Goal: Task Accomplishment & Management: Manage account settings

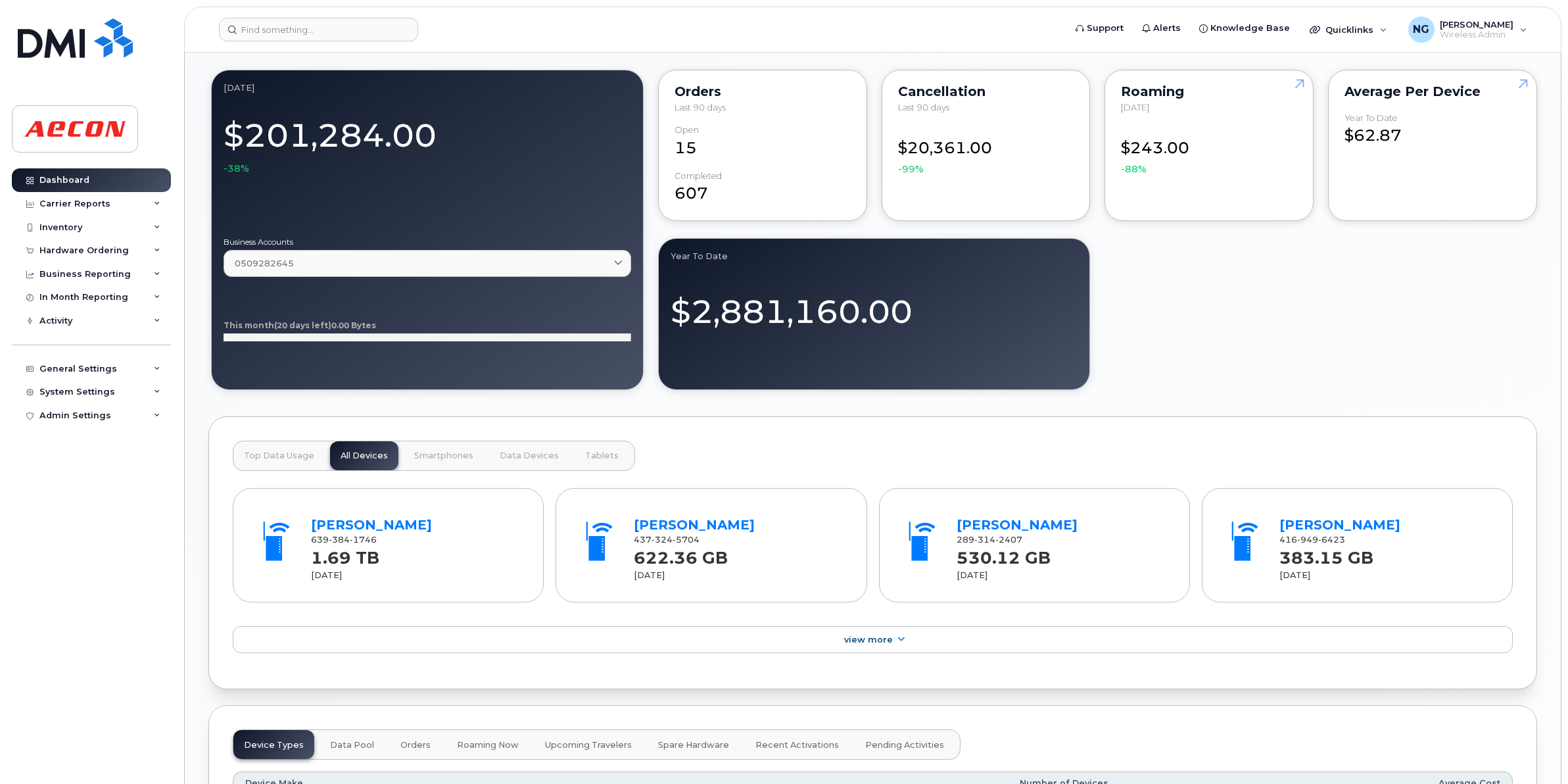
click at [327, 51] on header "Support Alerts Knowledge Base Quicklinks Suspend / Cancel Device Change SIM Car…" at bounding box center [873, 30] width 1378 height 46
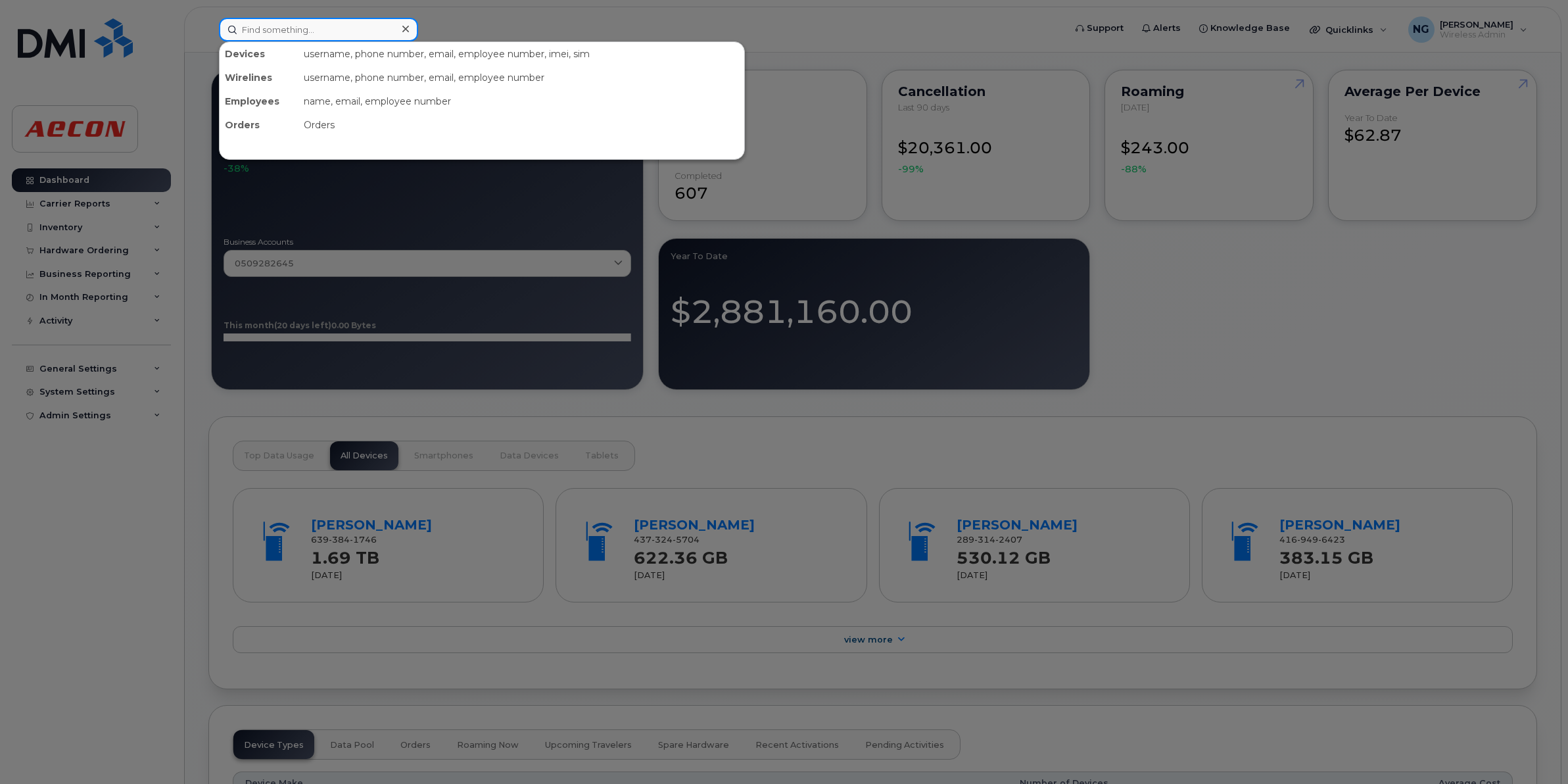
drag, startPoint x: 349, startPoint y: 34, endPoint x: 365, endPoint y: 33, distance: 16.0
click at [349, 34] on input at bounding box center [318, 30] width 199 height 24
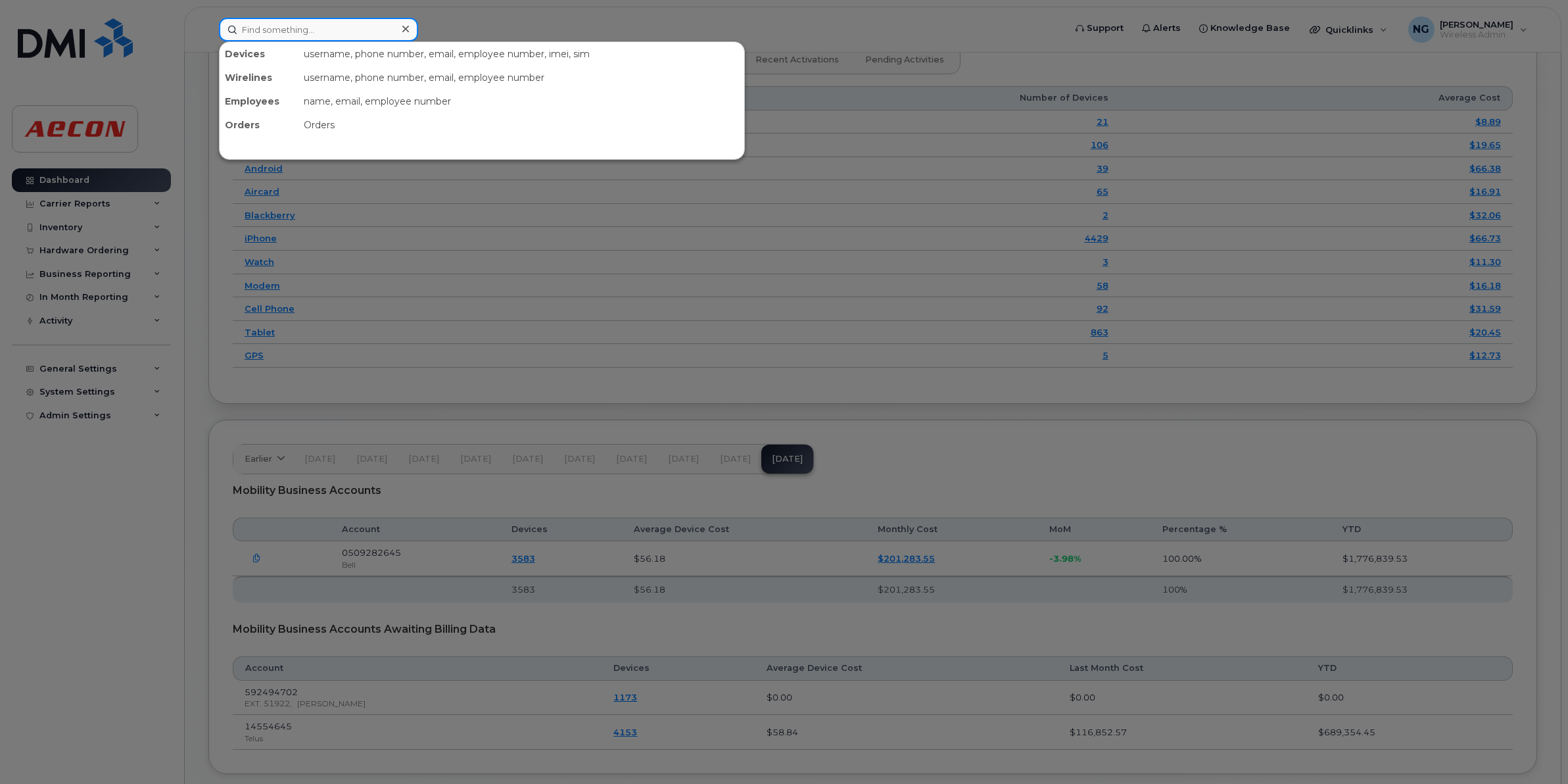
type input "2"
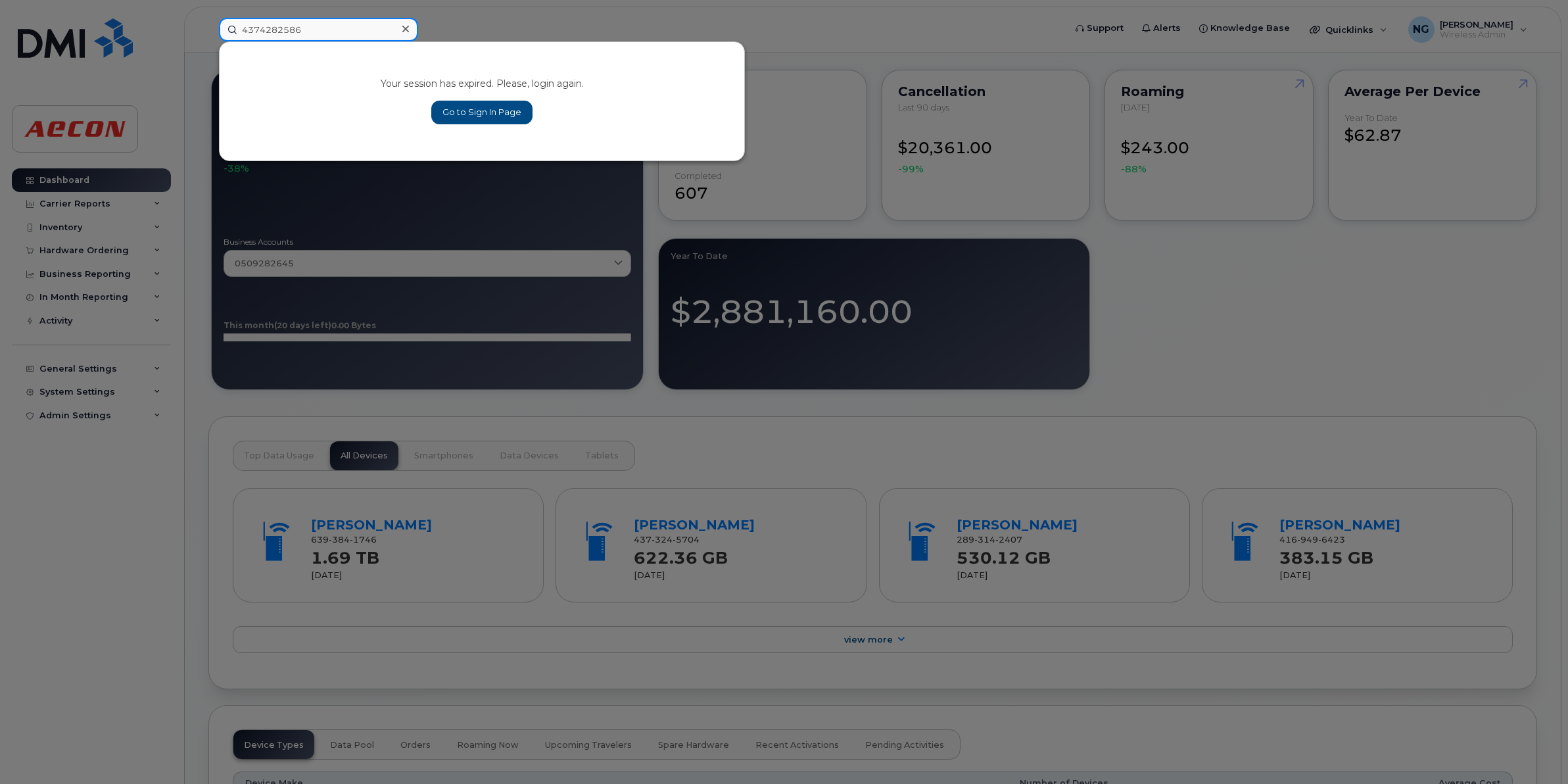
type input "4374282586"
click at [484, 114] on link "Go to Sign In Page" at bounding box center [482, 112] width 101 height 24
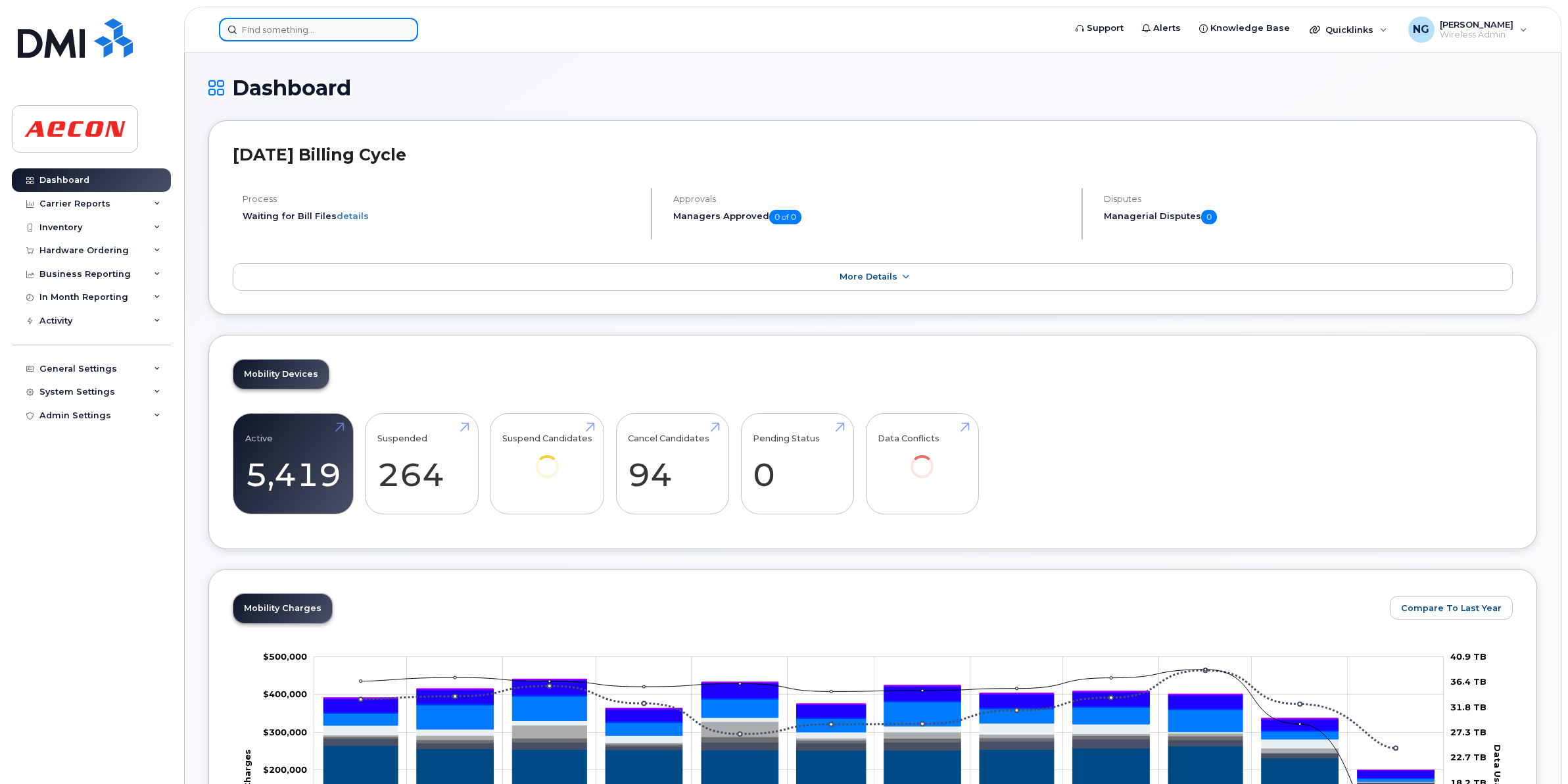
click at [362, 31] on input at bounding box center [318, 30] width 199 height 24
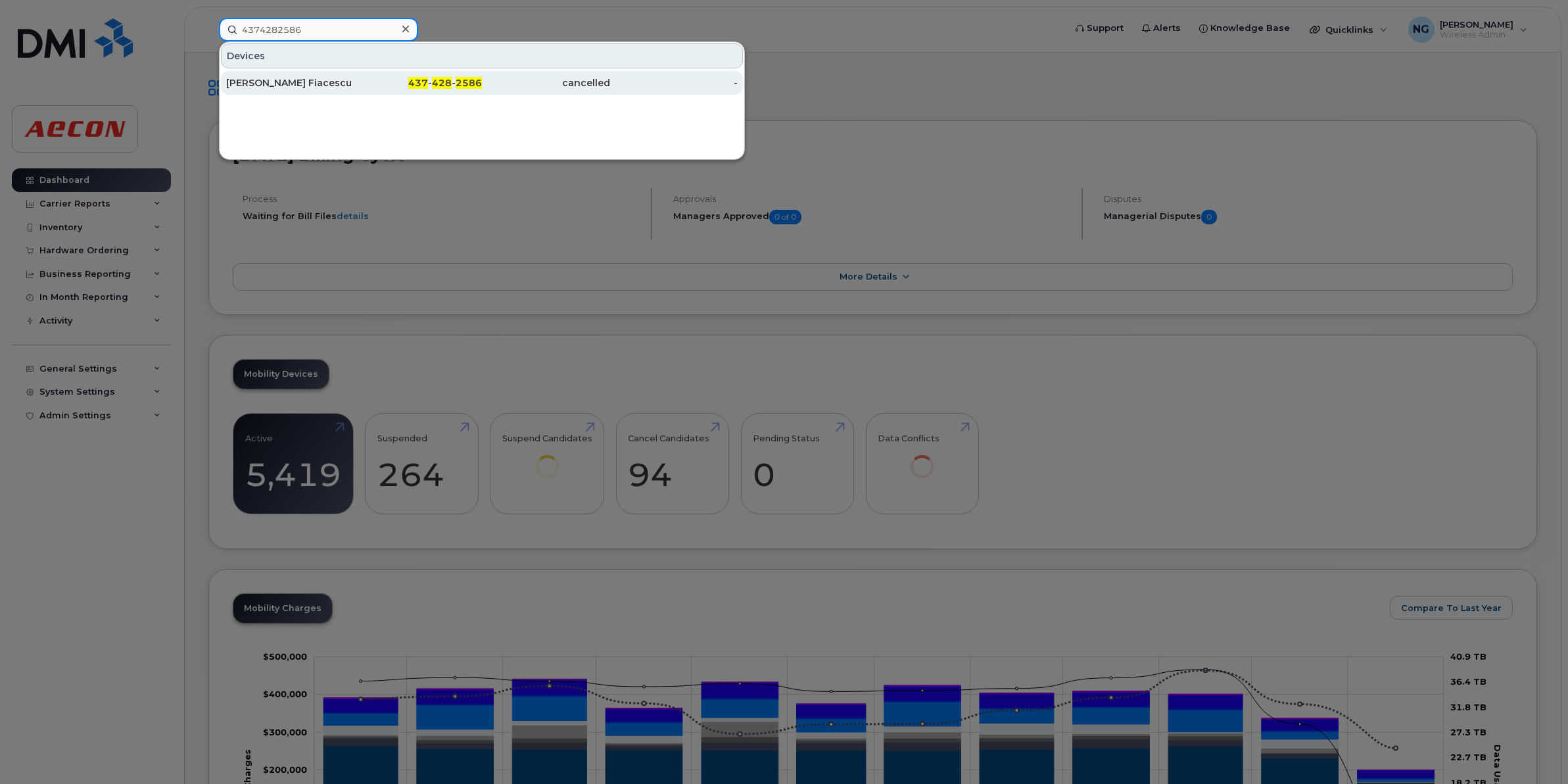
type input "4374282586"
click at [294, 77] on div "Raluca Stavre Fiacescu" at bounding box center [291, 82] width 129 height 13
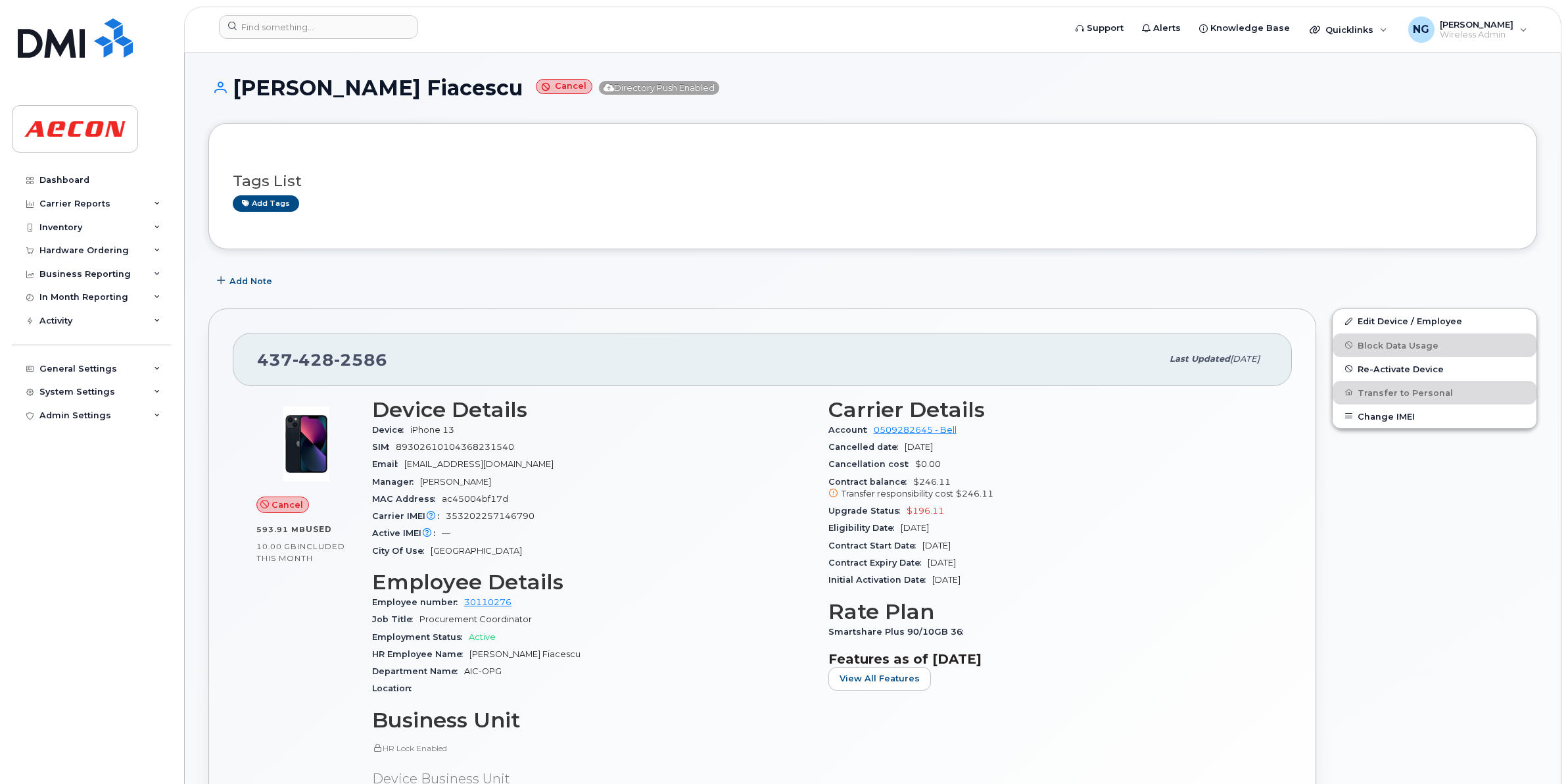
click at [268, 13] on header "Support Alerts Knowledge Base Quicklinks Suspend / Cancel Device Change SIM Car…" at bounding box center [873, 30] width 1378 height 46
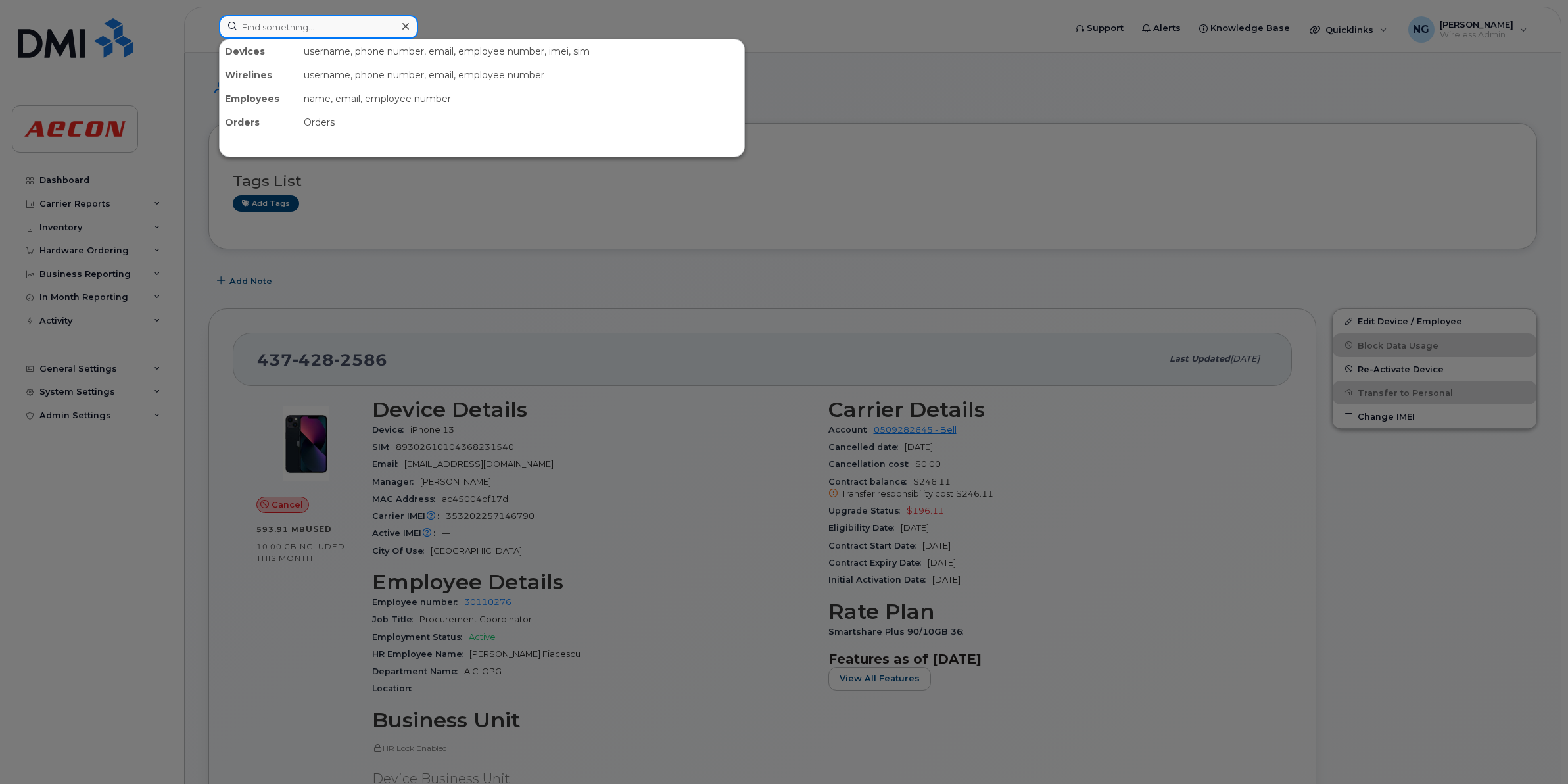
click at [273, 33] on input at bounding box center [318, 27] width 199 height 24
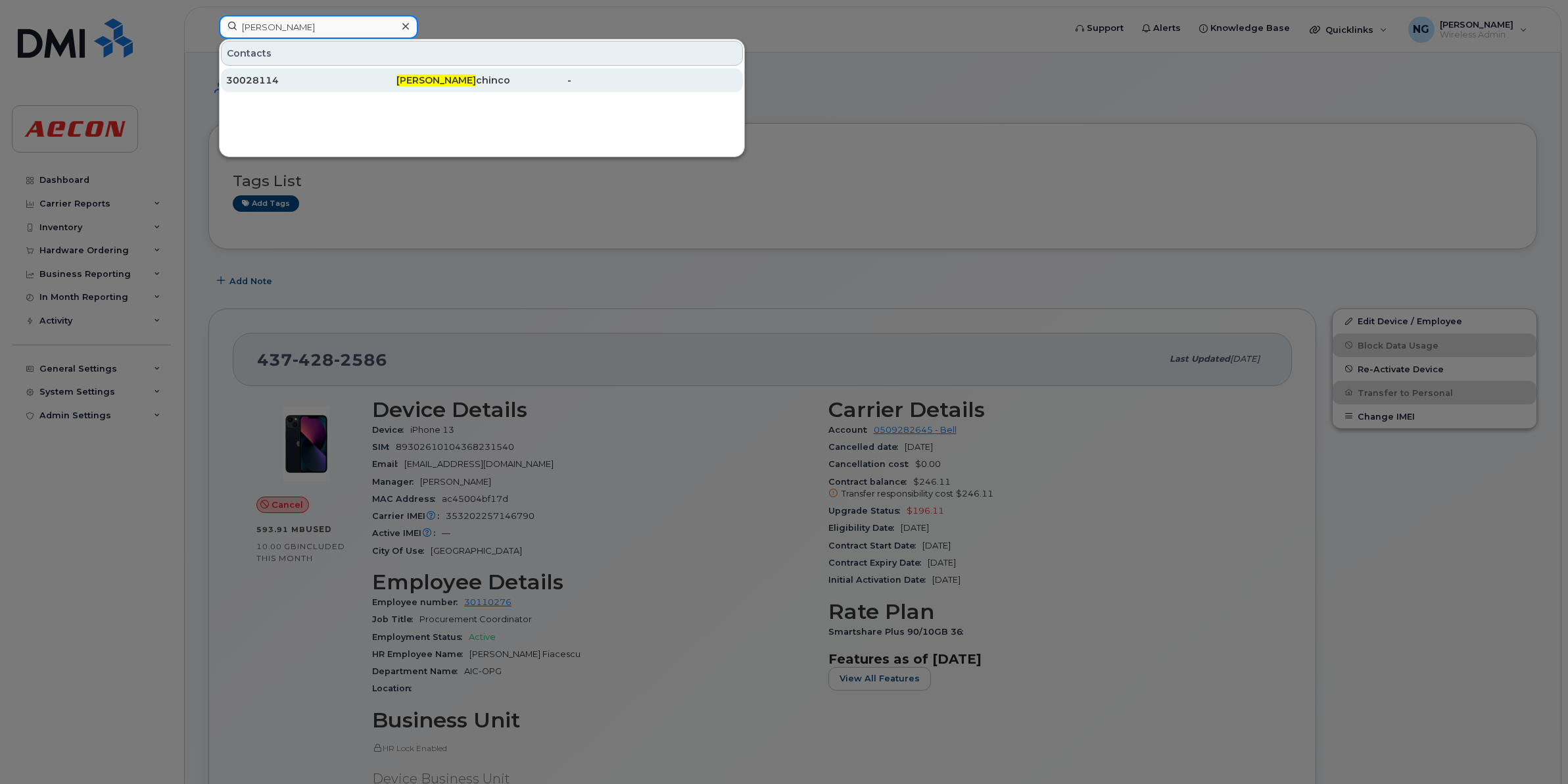
type input "andrea po"
click at [422, 76] on span "Andrea Po" at bounding box center [436, 81] width 80 height 12
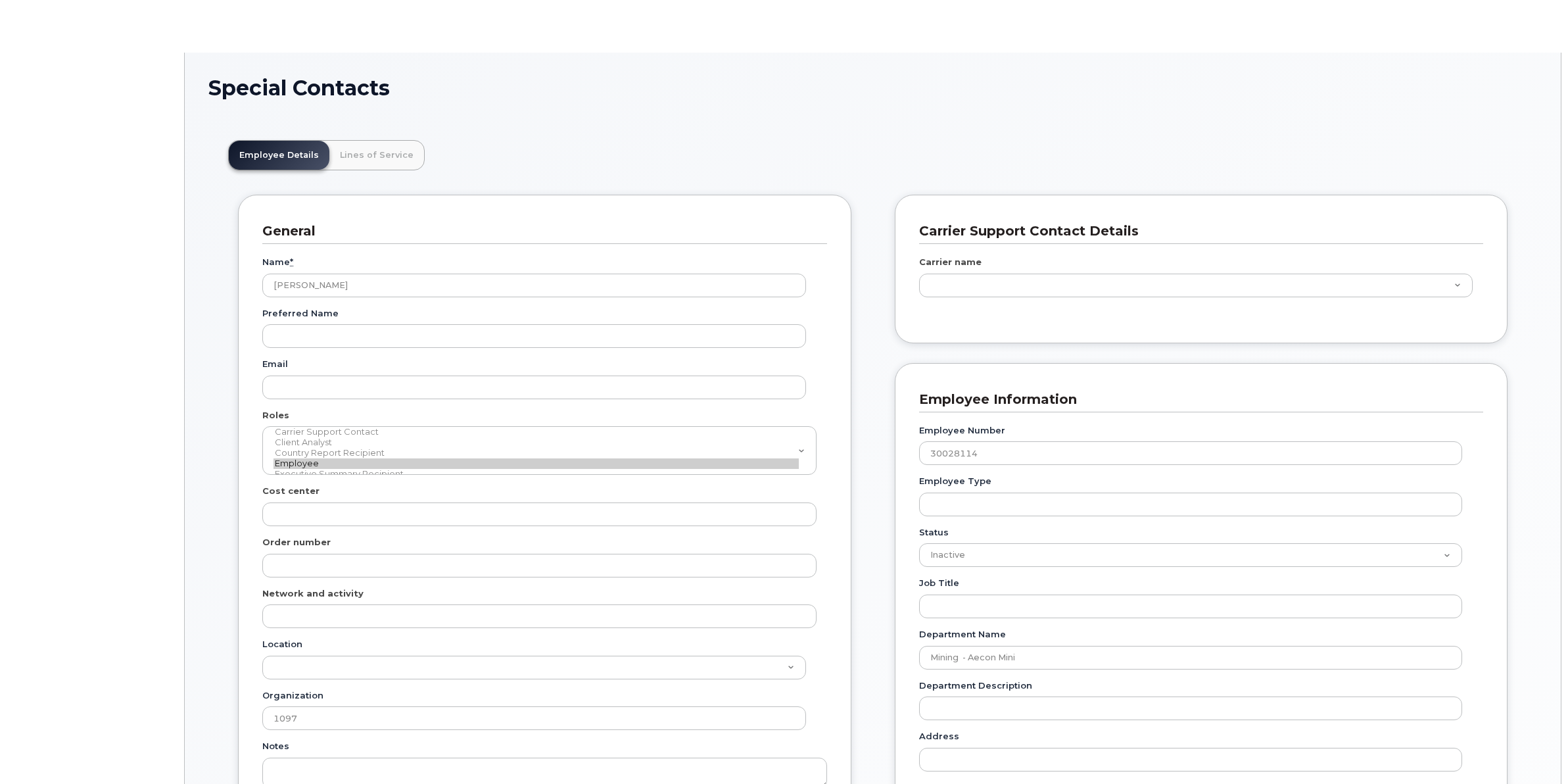
type input "283607"
type input "283608"
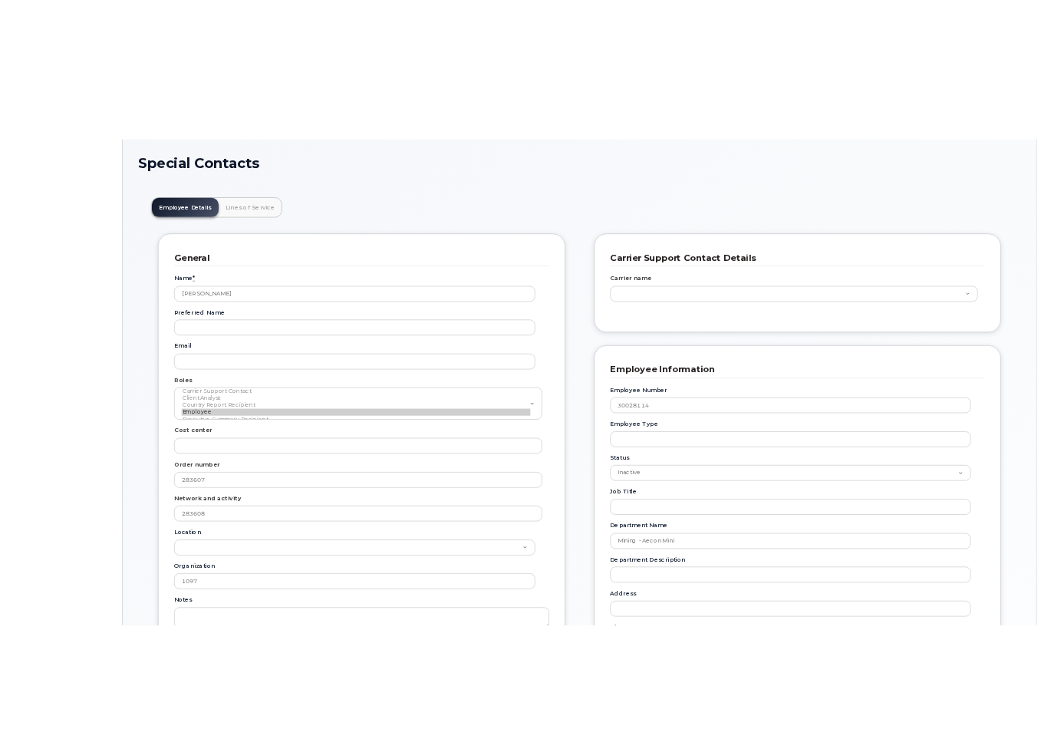
scroll to position [48, 0]
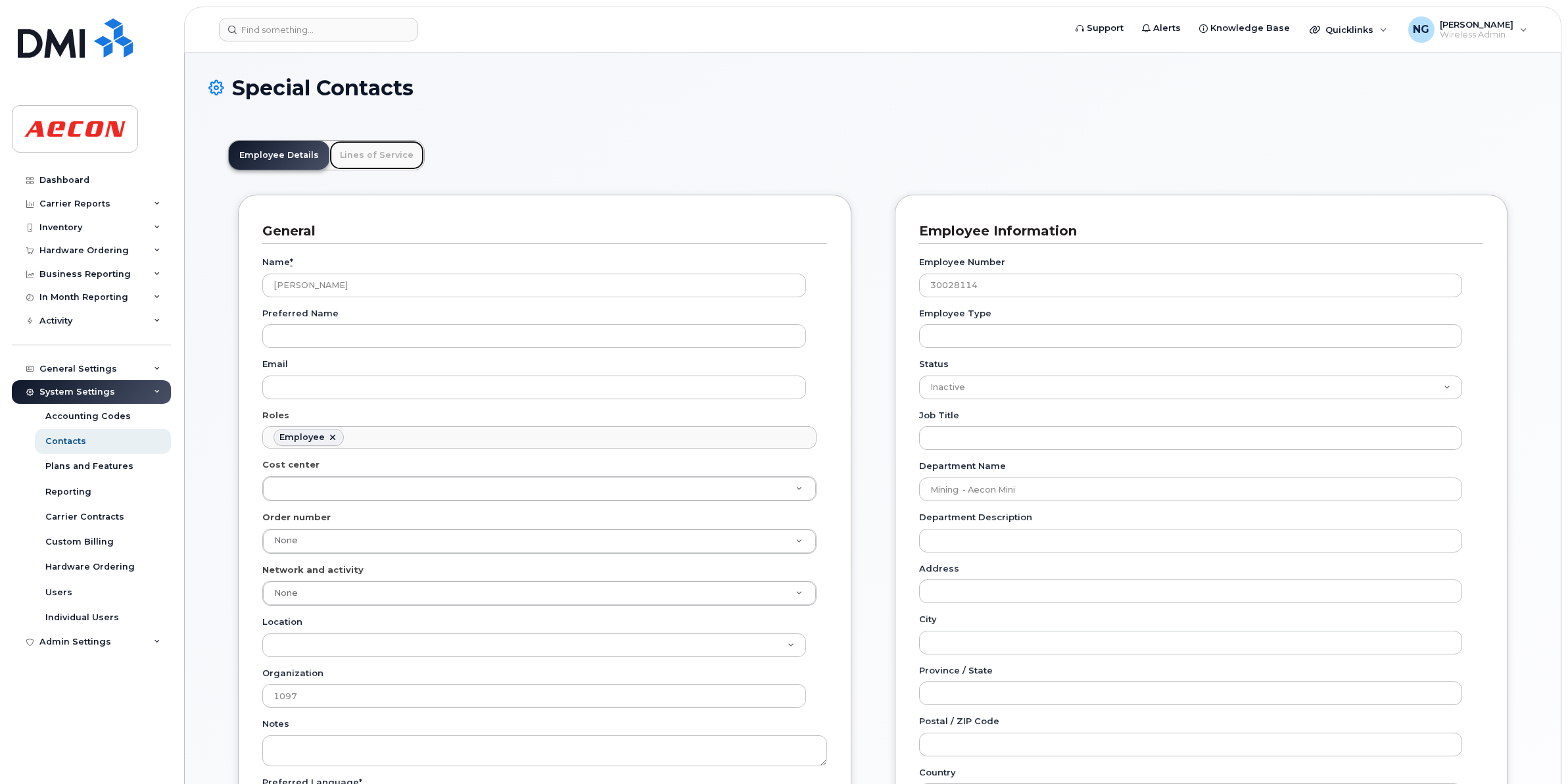
click at [391, 152] on link "Lines of Service" at bounding box center [376, 155] width 94 height 29
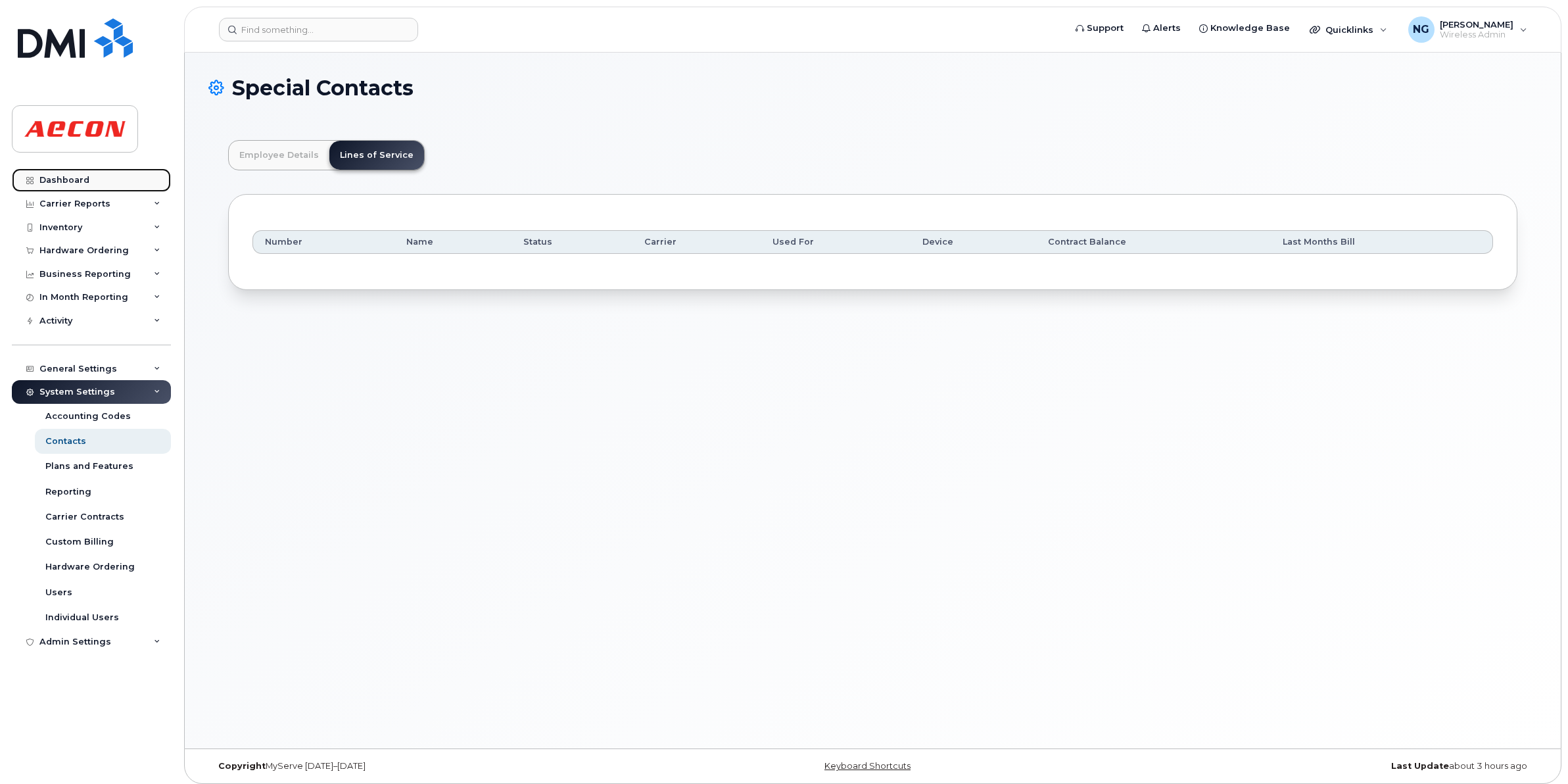
click at [89, 178] on link "Dashboard" at bounding box center [92, 180] width 159 height 24
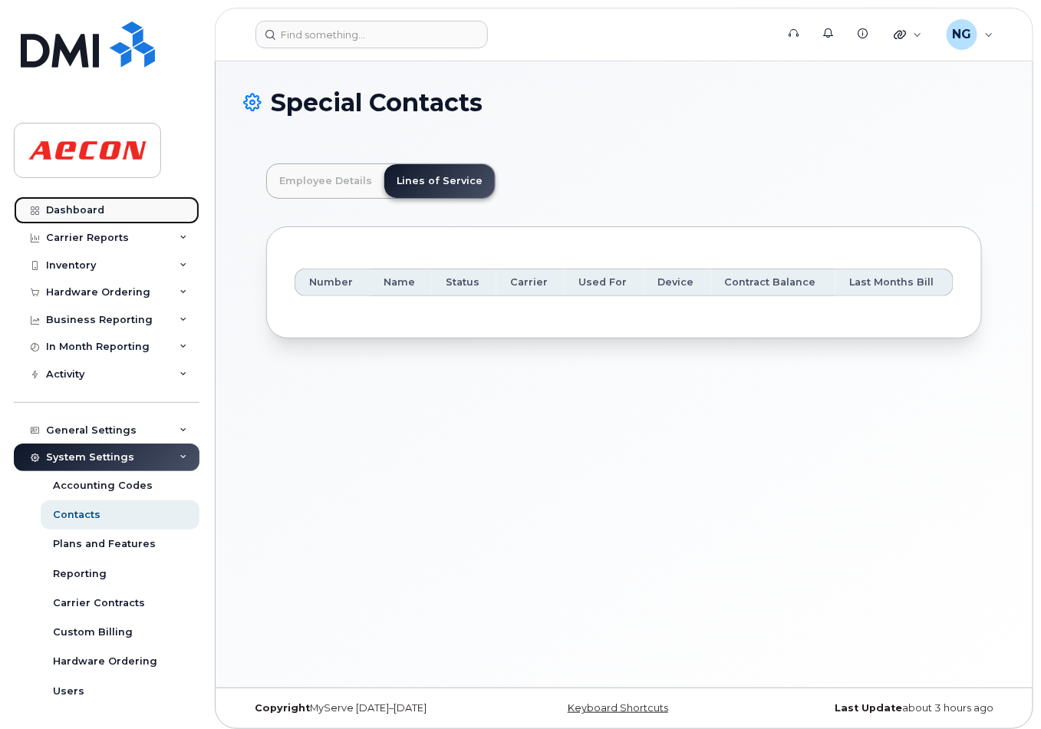
click at [106, 207] on link "Dashboard" at bounding box center [107, 210] width 186 height 28
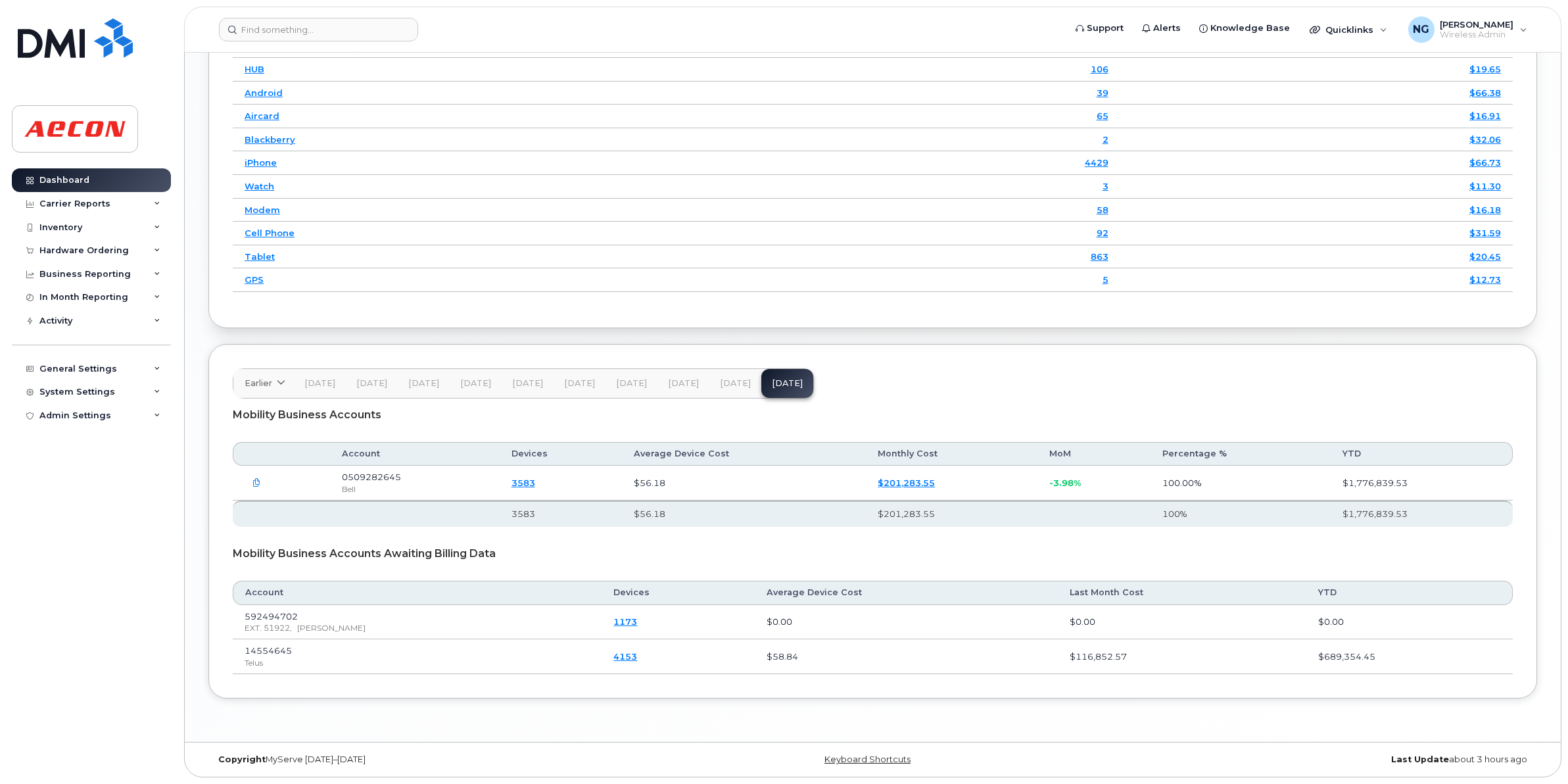
scroll to position [1695, 0]
click at [727, 378] on span "[DATE]" at bounding box center [736, 383] width 31 height 10
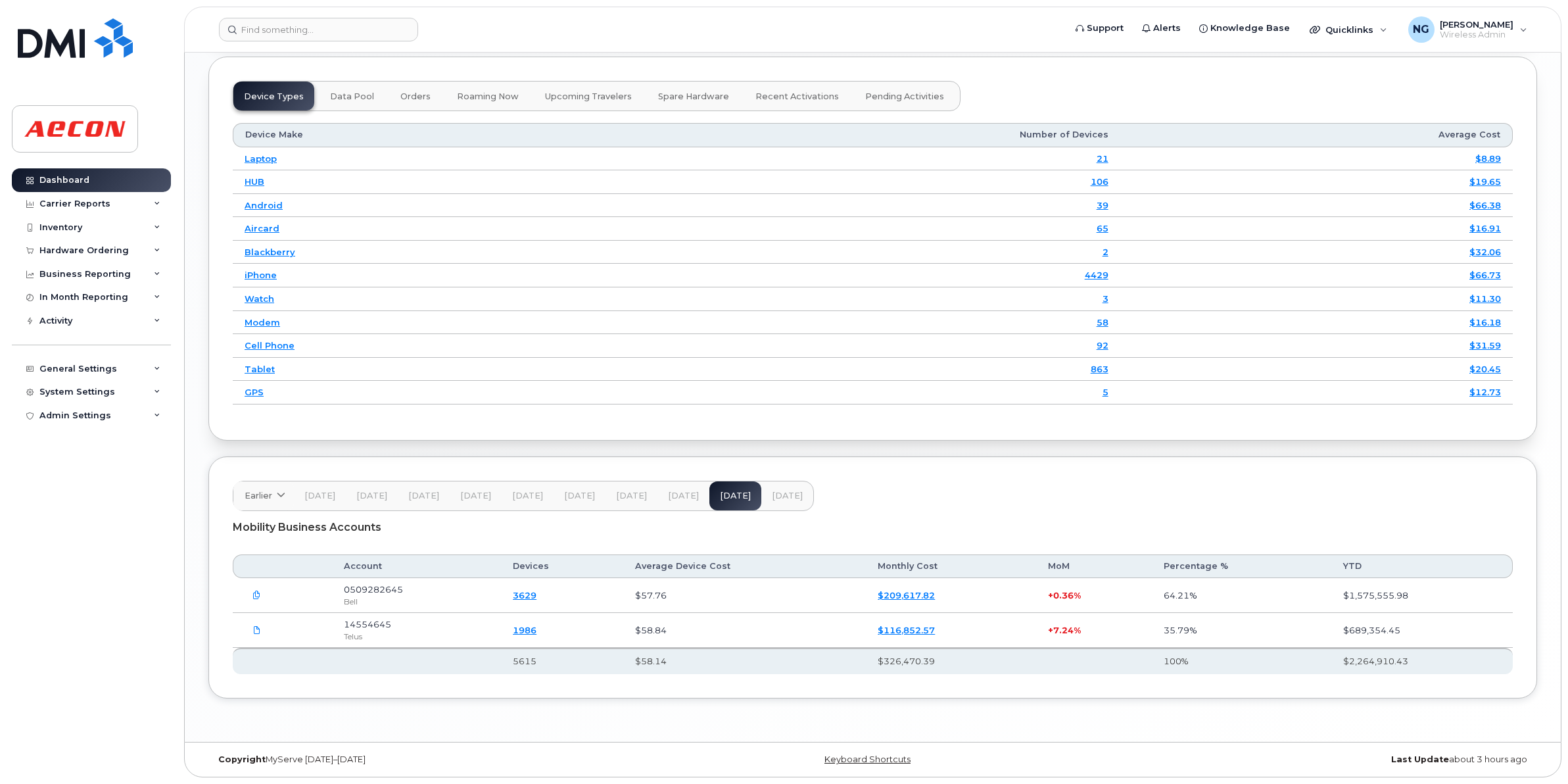
scroll to position [1583, 0]
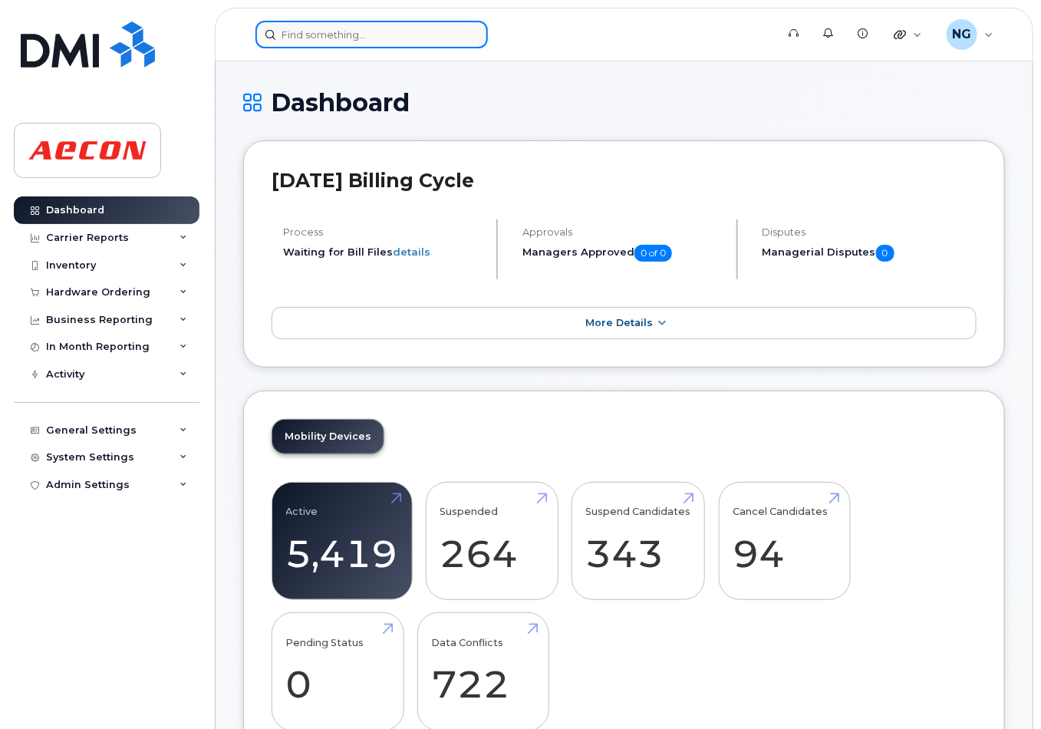
click at [447, 37] on input at bounding box center [371, 35] width 232 height 28
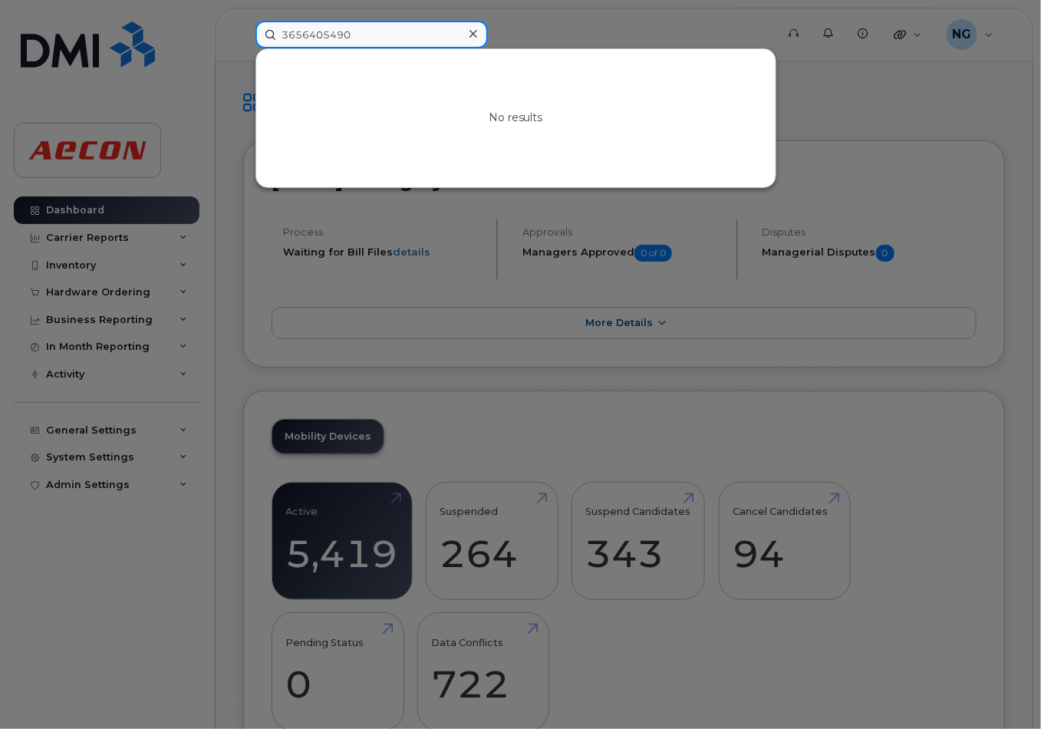
drag, startPoint x: 408, startPoint y: 33, endPoint x: 78, endPoint y: 25, distance: 329.9
click at [243, 25] on div "3656405490 No results" at bounding box center [510, 35] width 535 height 28
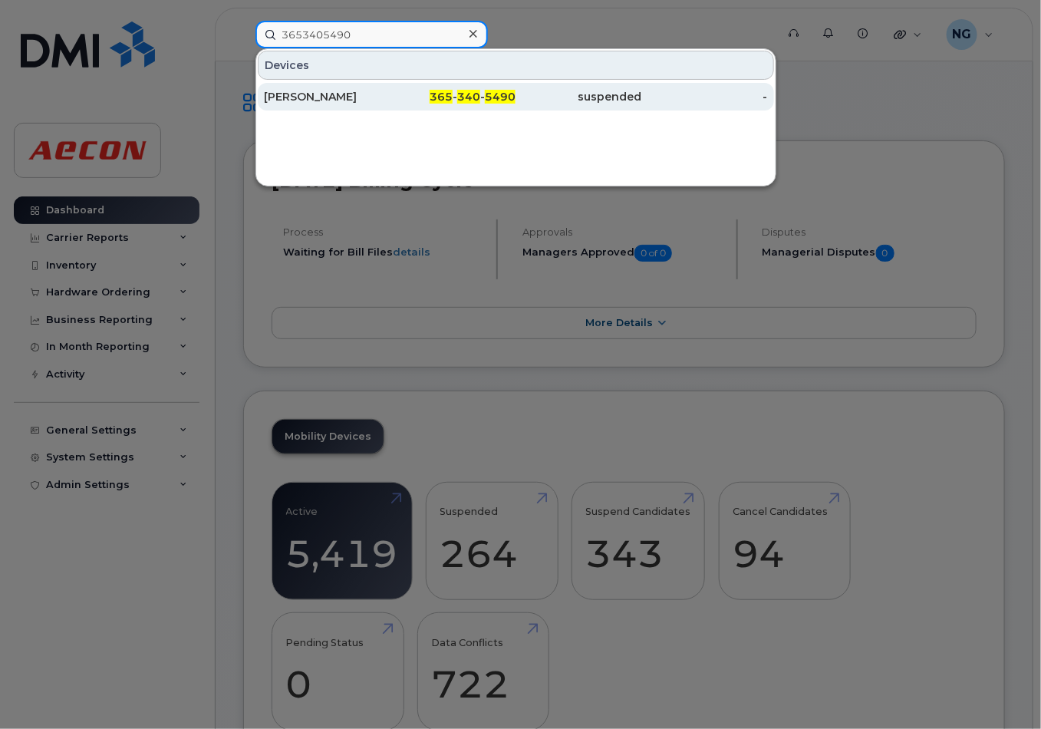
type input "3653405490"
click at [510, 94] on span "5490" at bounding box center [500, 97] width 31 height 14
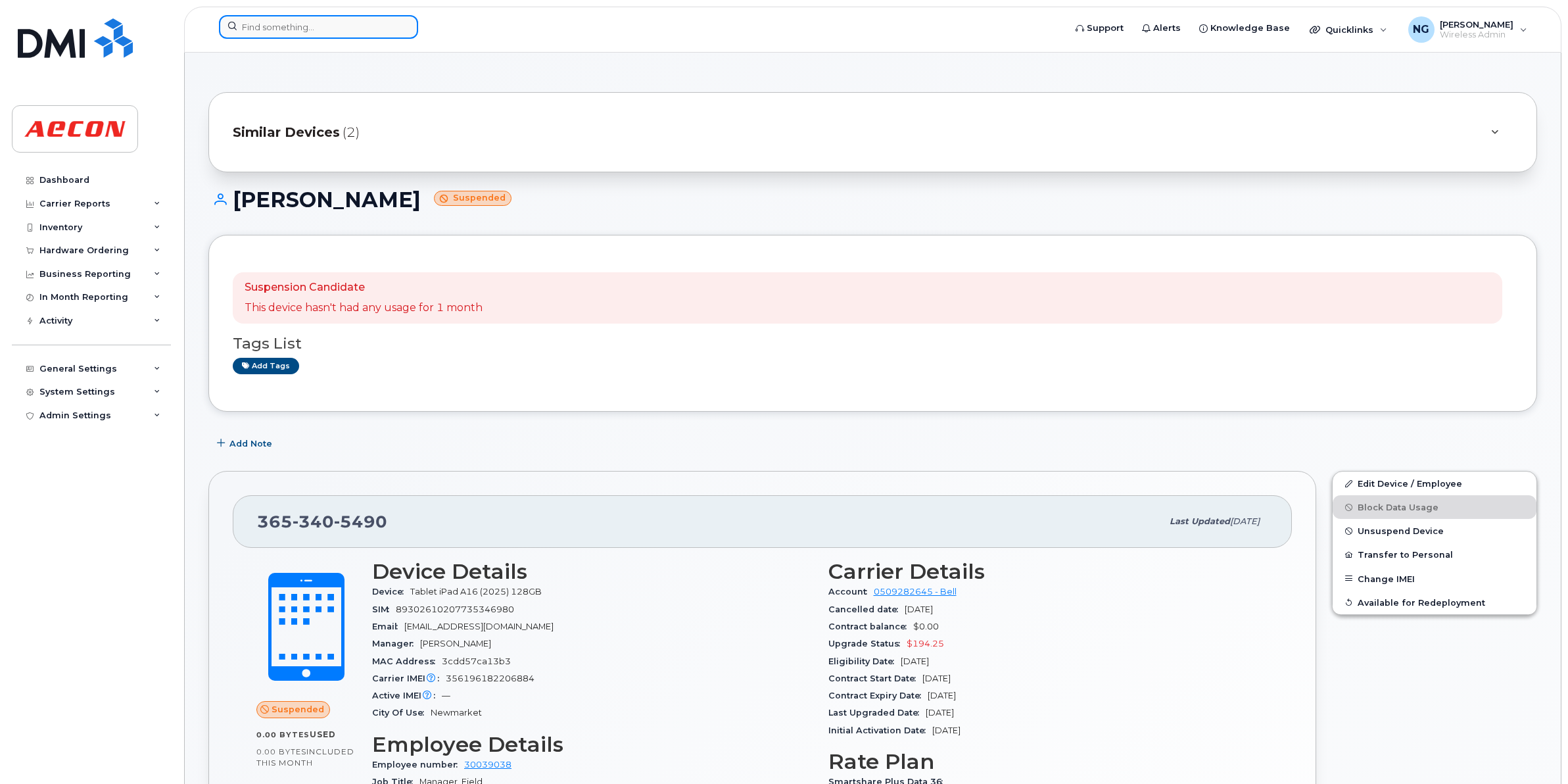
drag, startPoint x: 299, startPoint y: 17, endPoint x: 306, endPoint y: 16, distance: 7.1
click at [306, 17] on input at bounding box center [318, 27] width 199 height 24
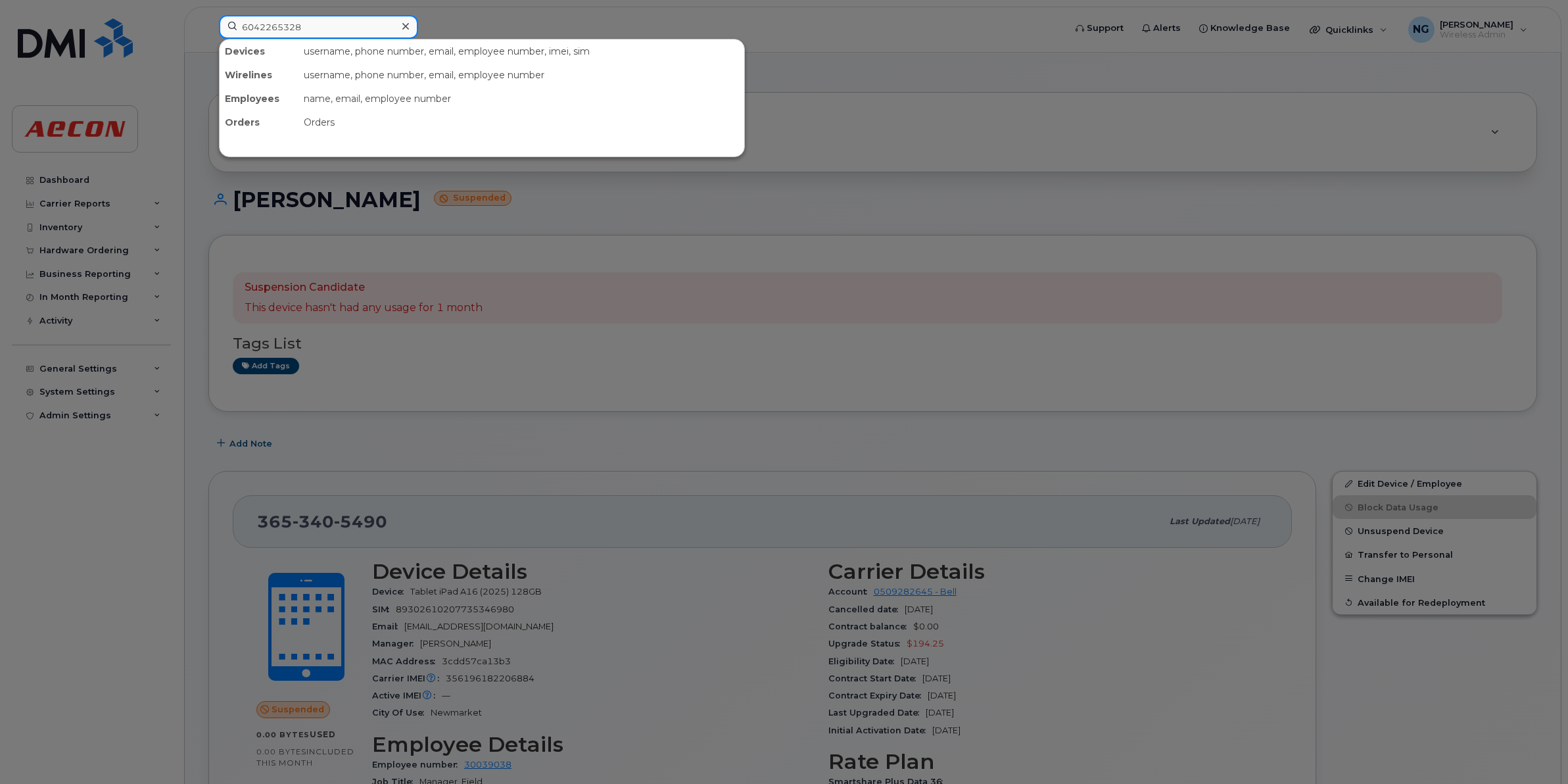
type input "6042265328"
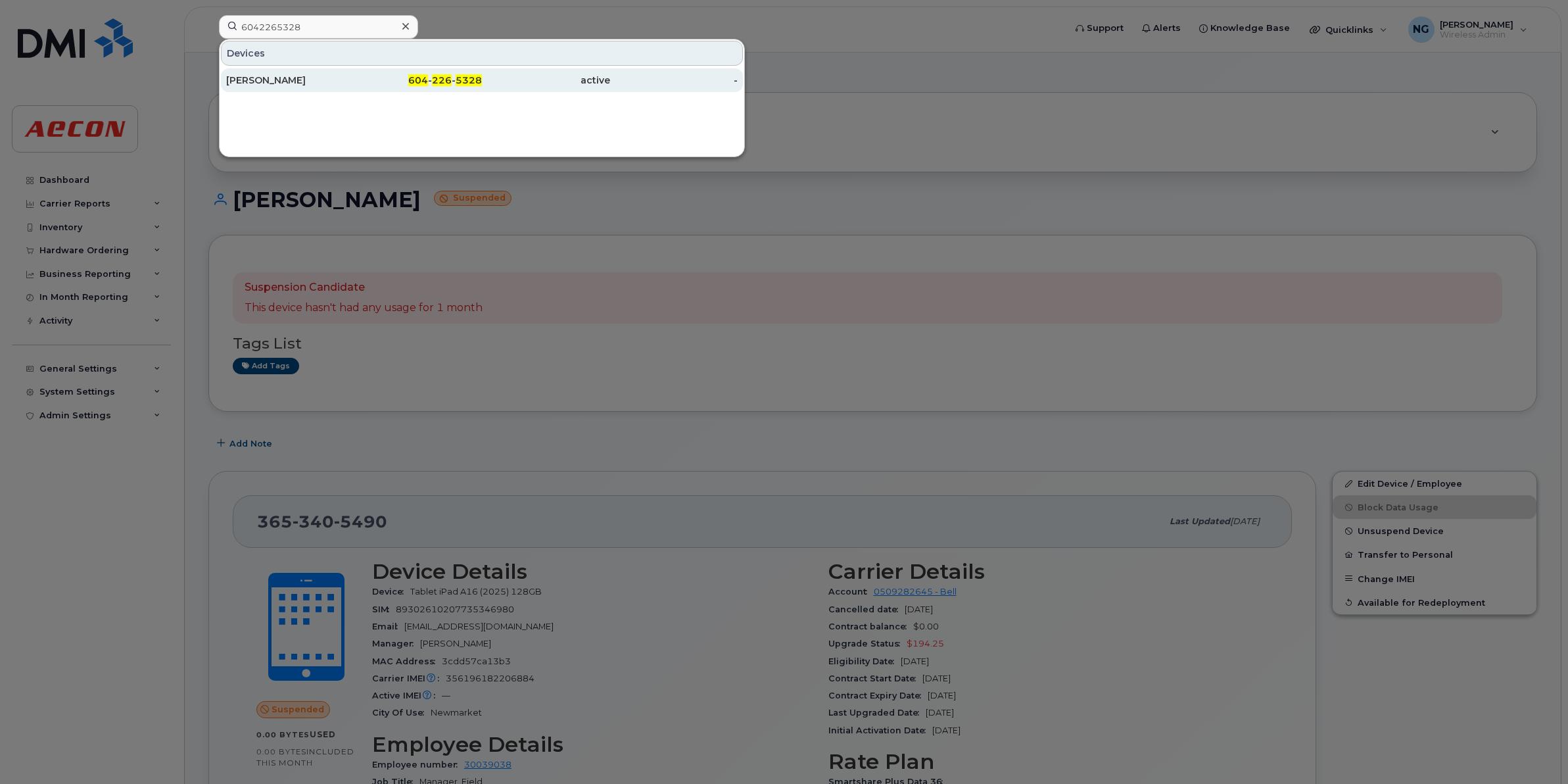
click at [452, 84] on span "226" at bounding box center [442, 81] width 20 height 12
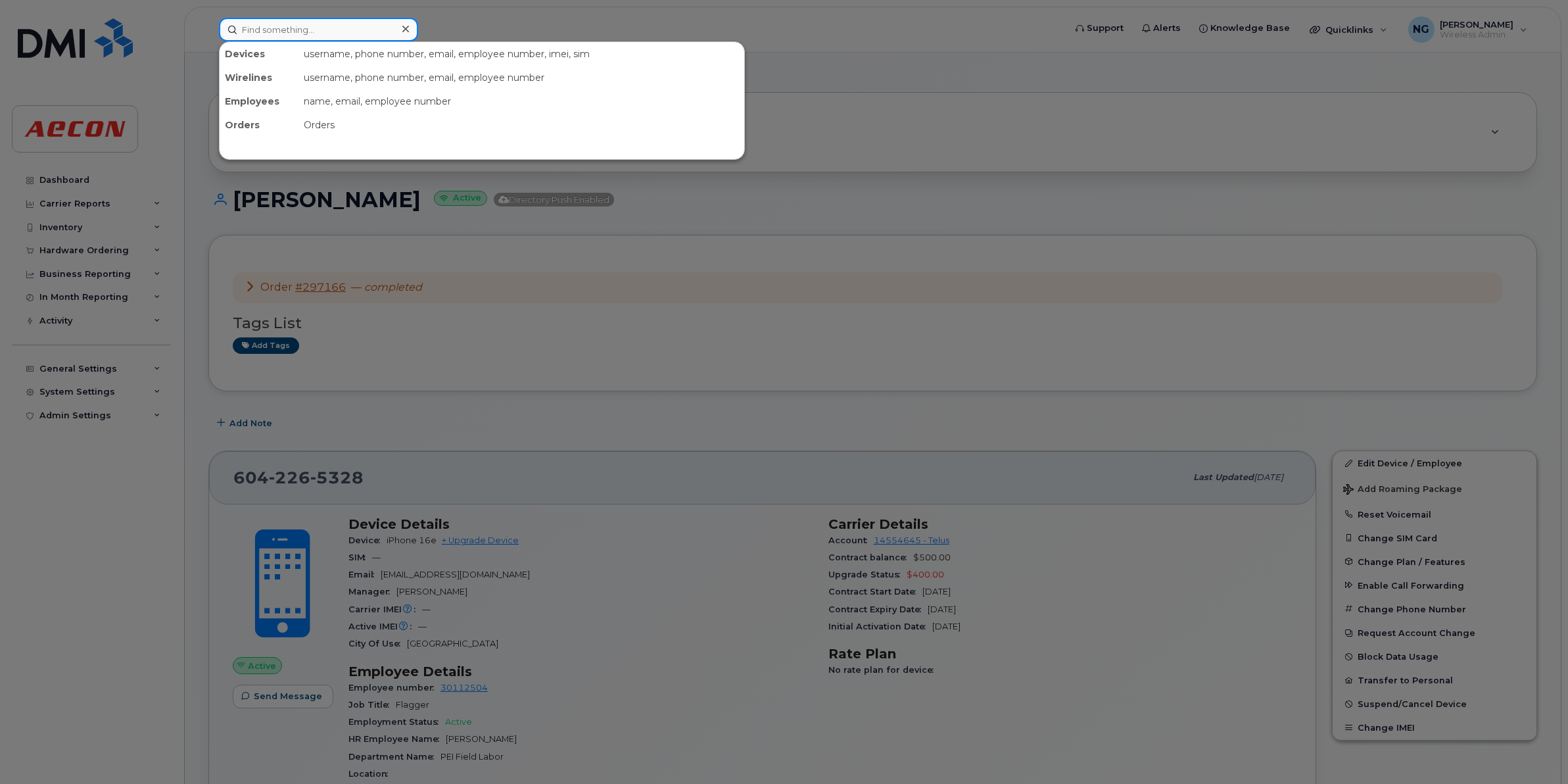
drag, startPoint x: 301, startPoint y: 20, endPoint x: 317, endPoint y: 17, distance: 16.3
click at [303, 18] on input at bounding box center [318, 30] width 199 height 24
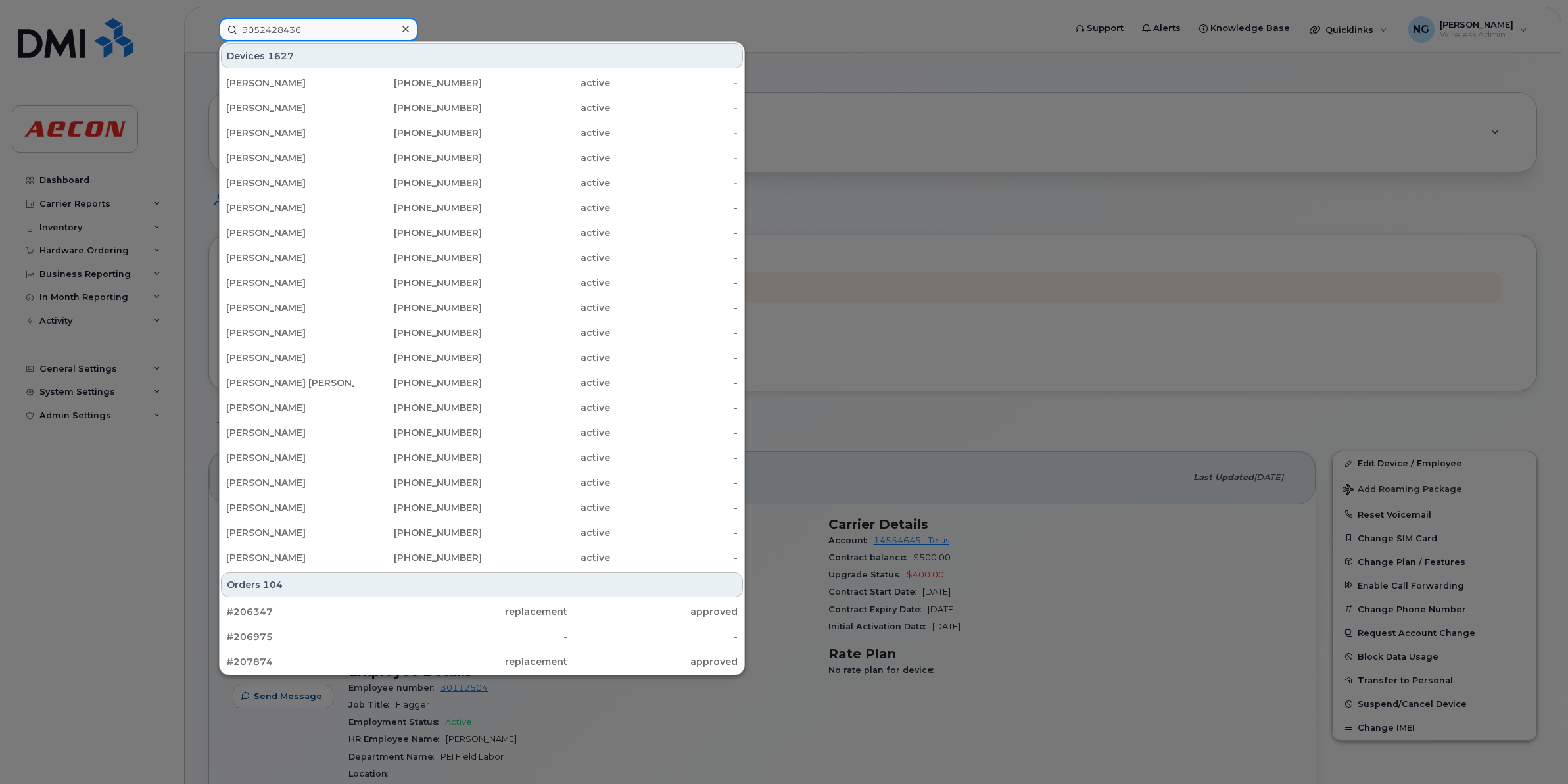
type input "9052428436"
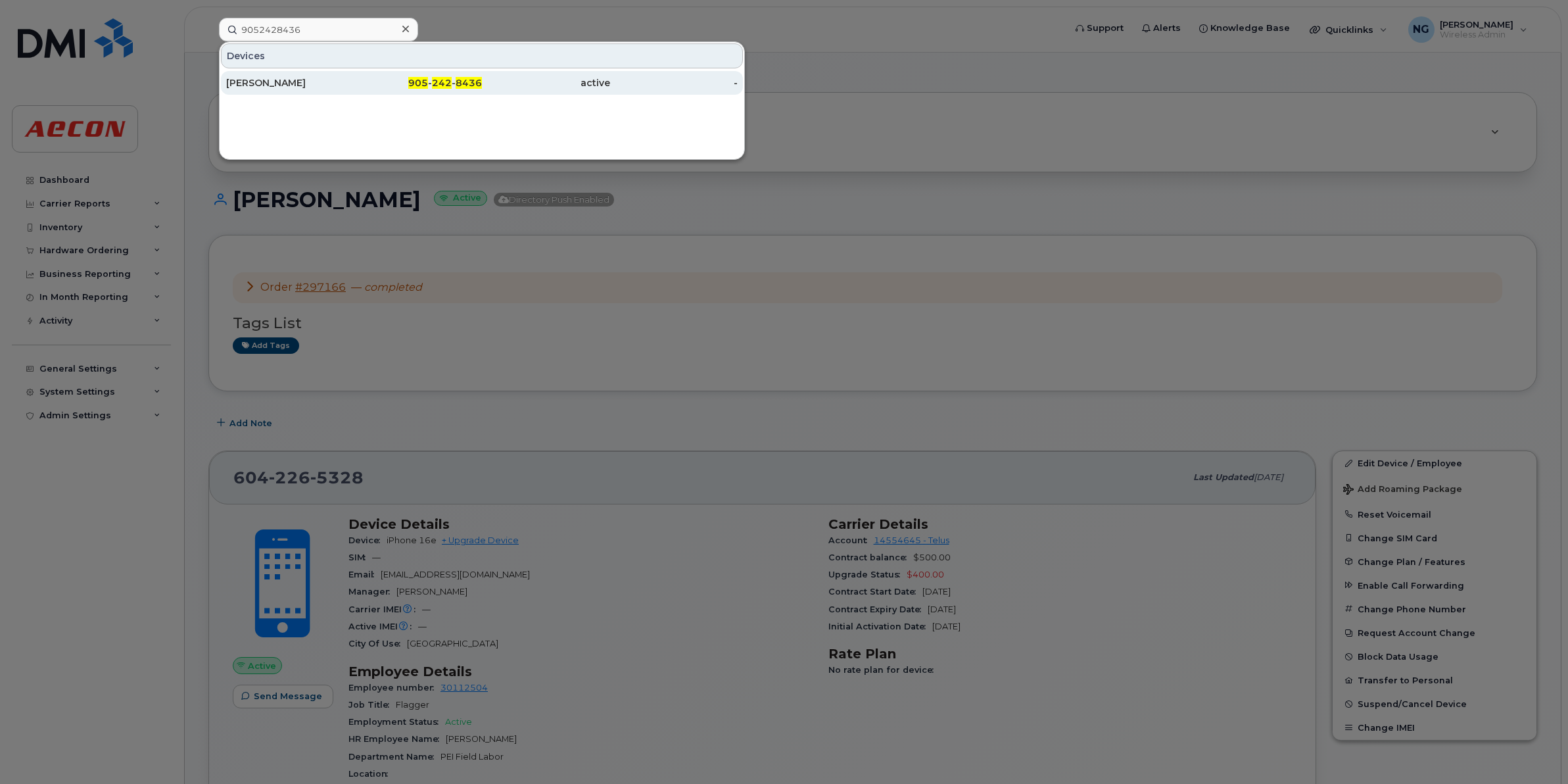
click at [444, 82] on span "242" at bounding box center [442, 83] width 20 height 12
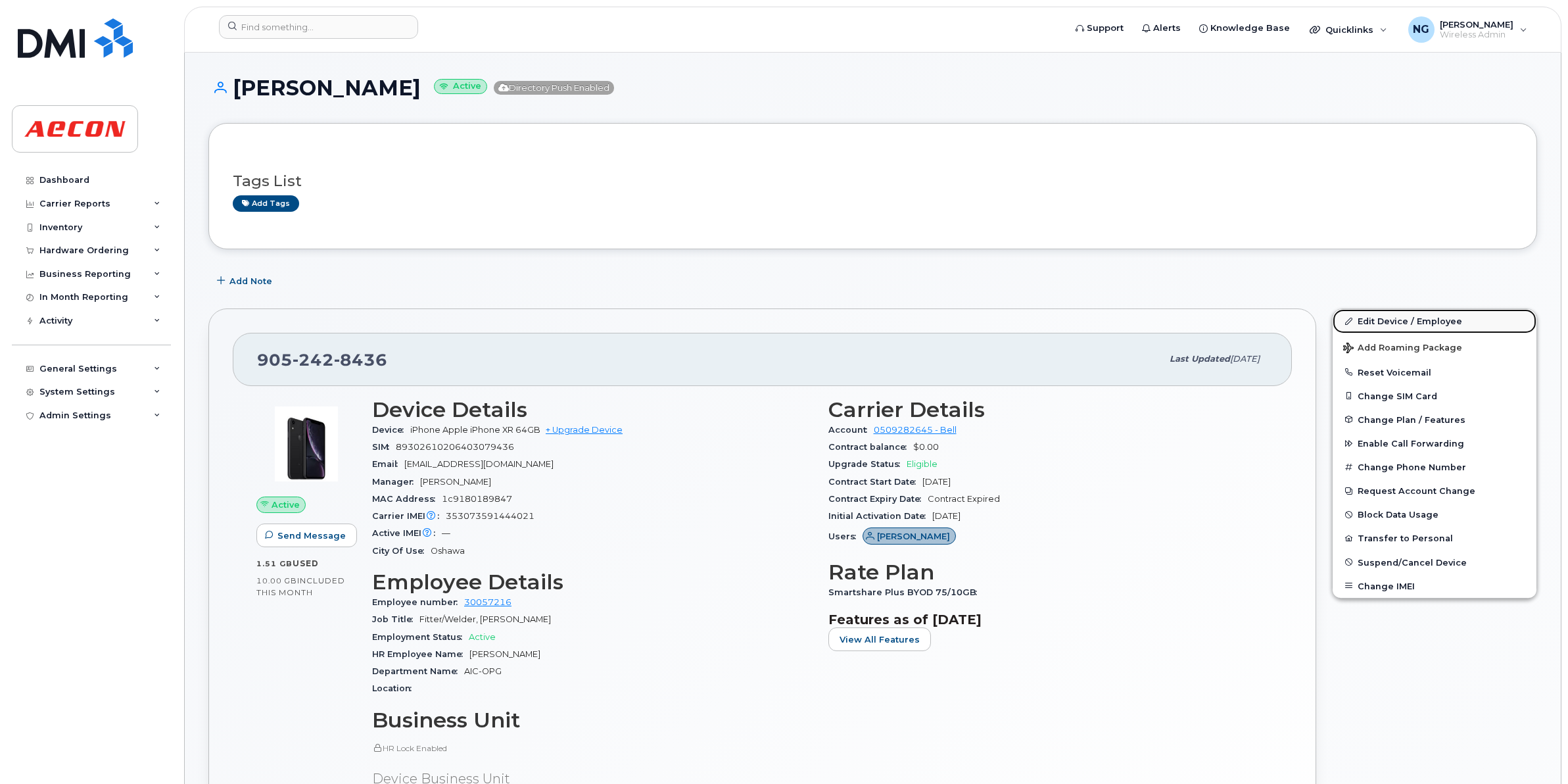
click at [1424, 311] on link "Edit Device / Employee" at bounding box center [1435, 322] width 204 height 24
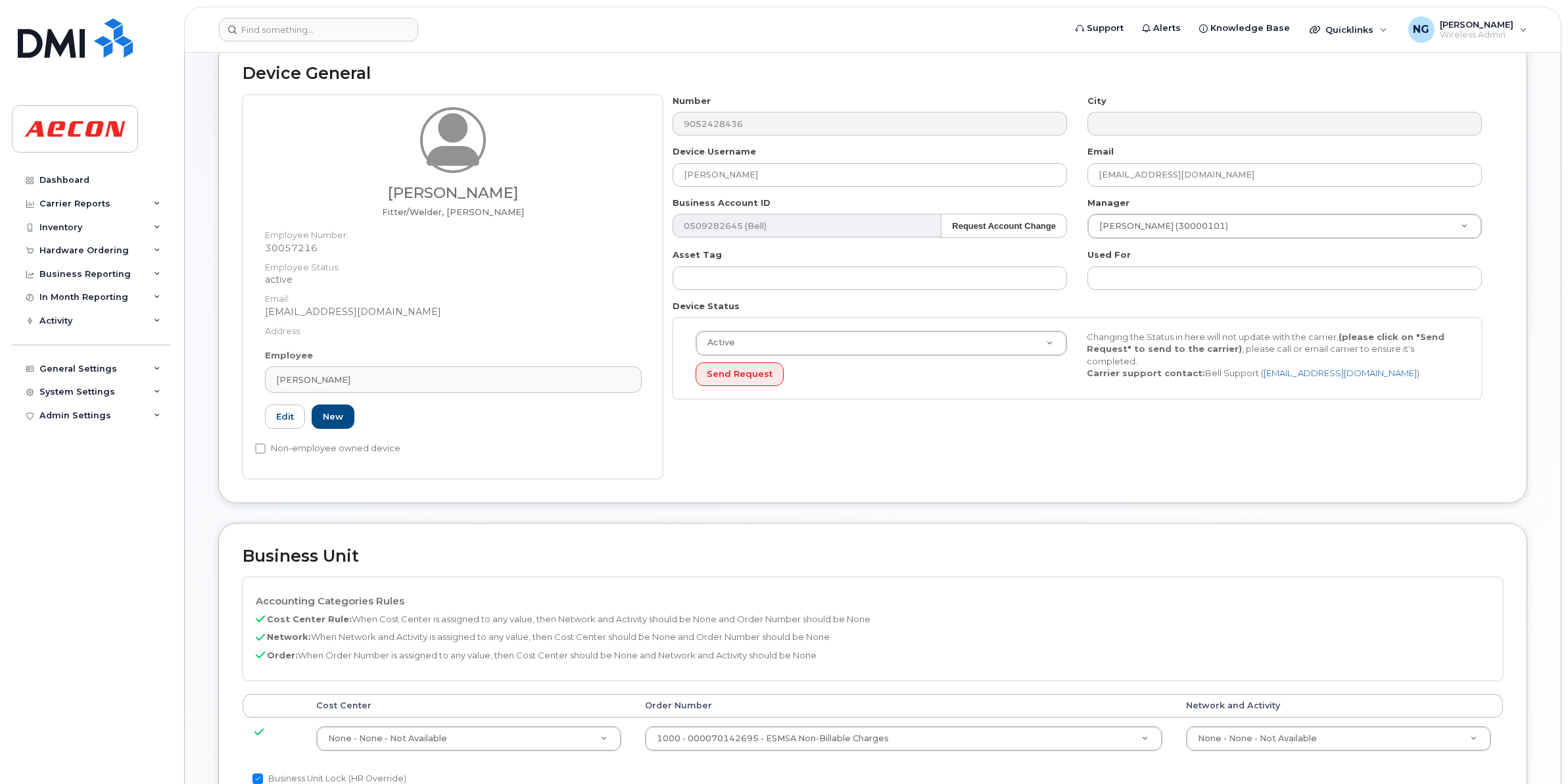
scroll to position [247, 0]
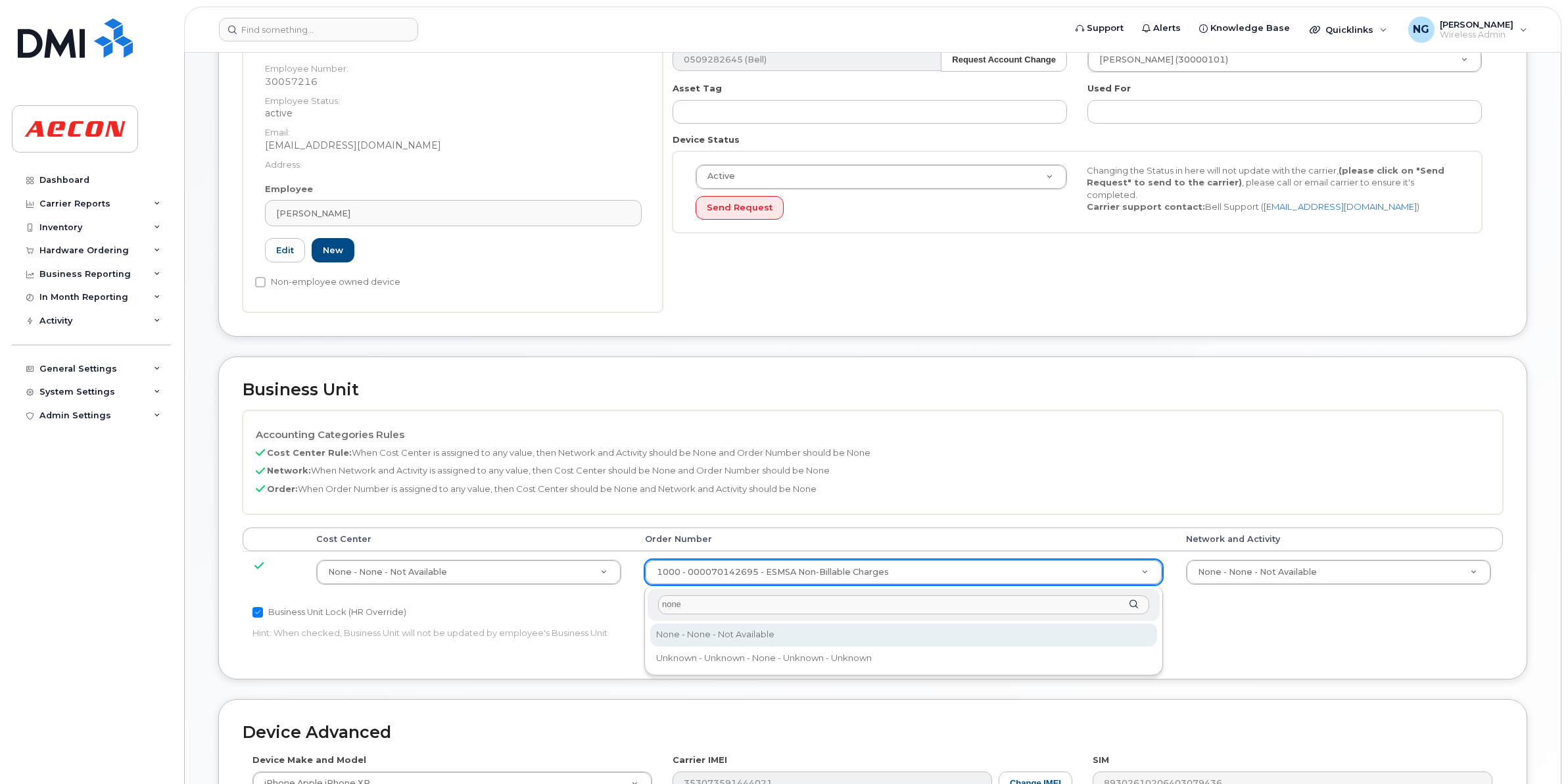
type input "none"
type input "283607"
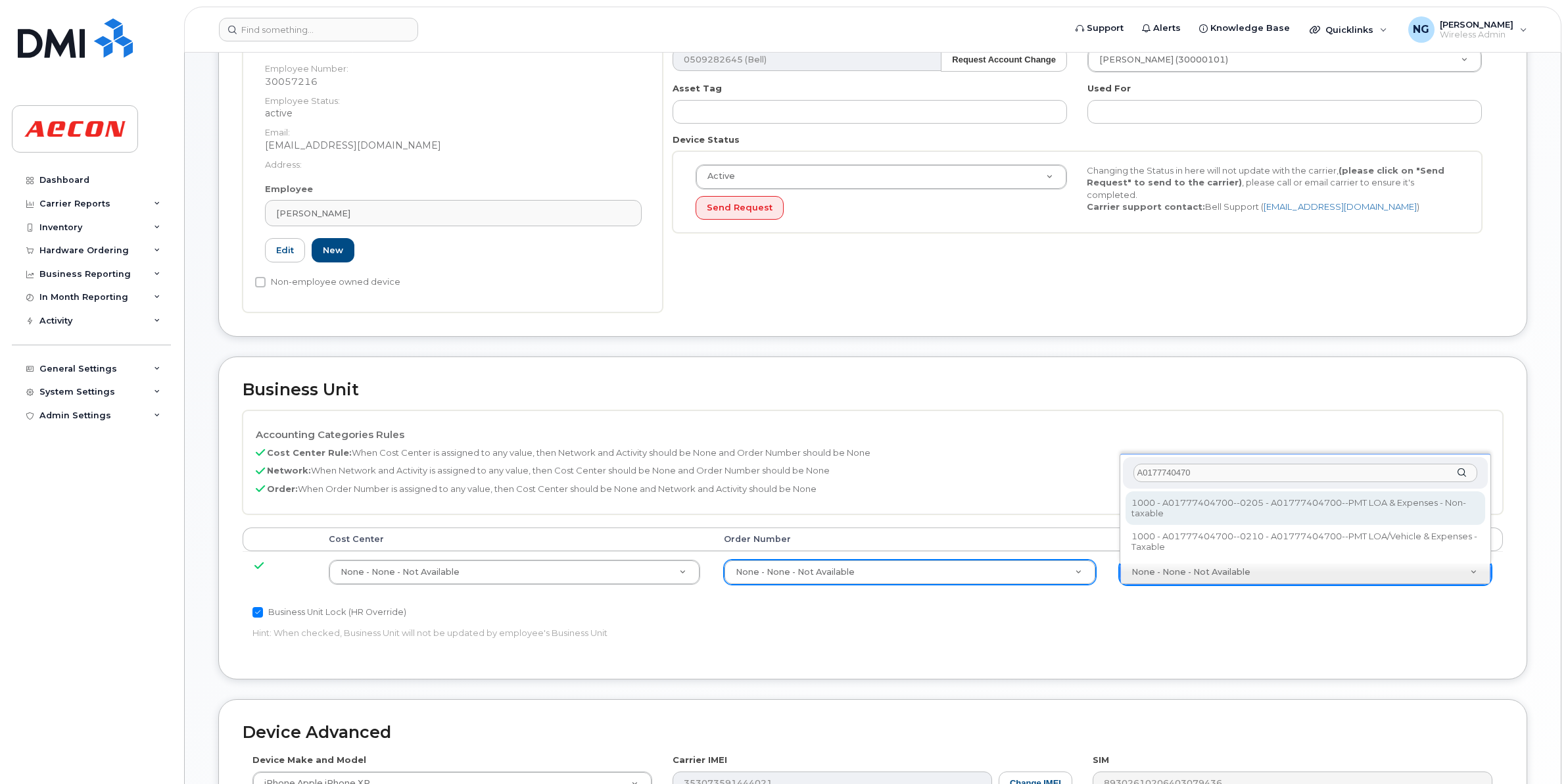
type input "A0177740470"
type input "5892950"
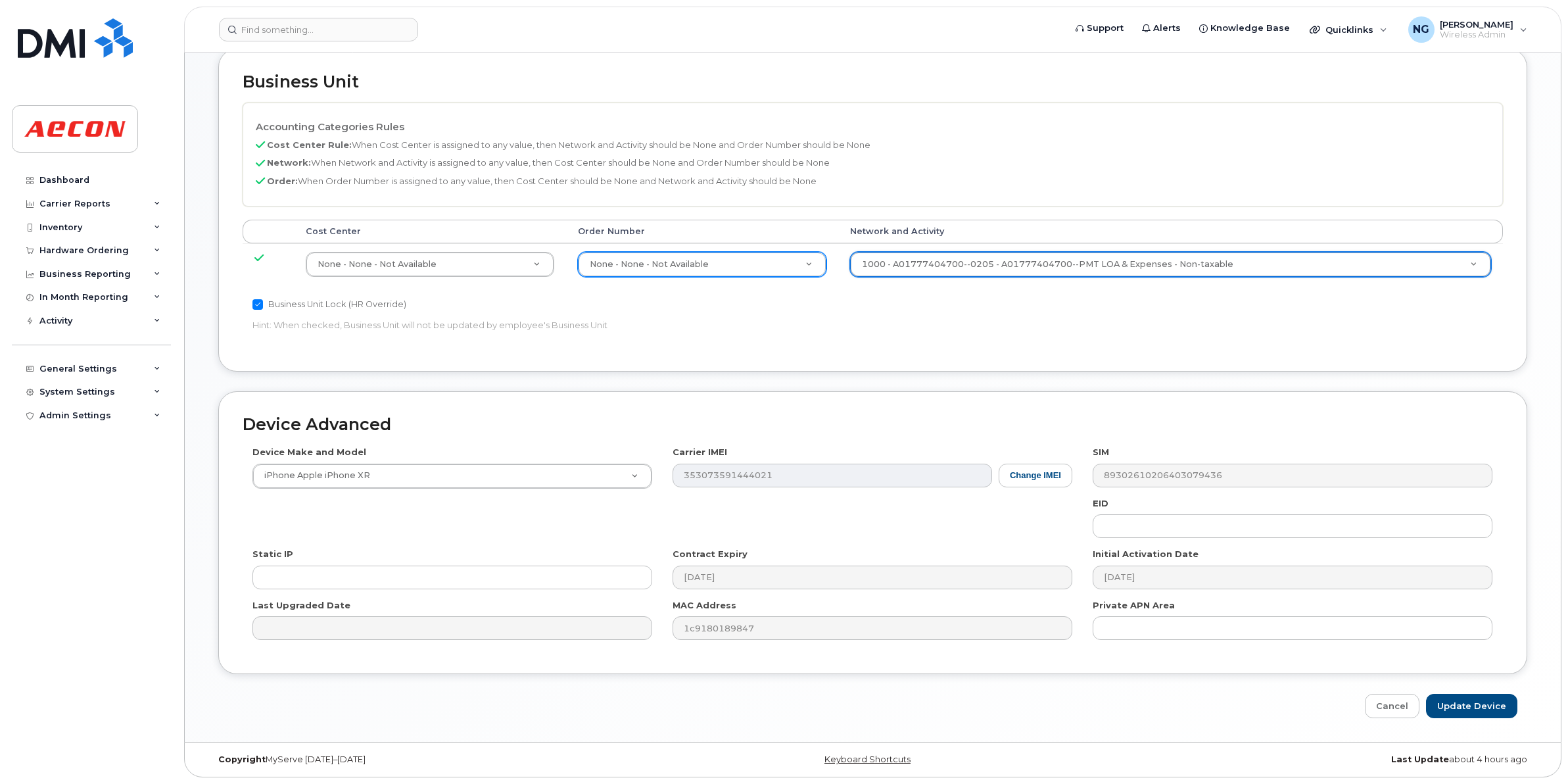
scroll to position [558, 0]
click at [1462, 705] on input "Update Device" at bounding box center [1472, 706] width 92 height 24
type input "Saving..."
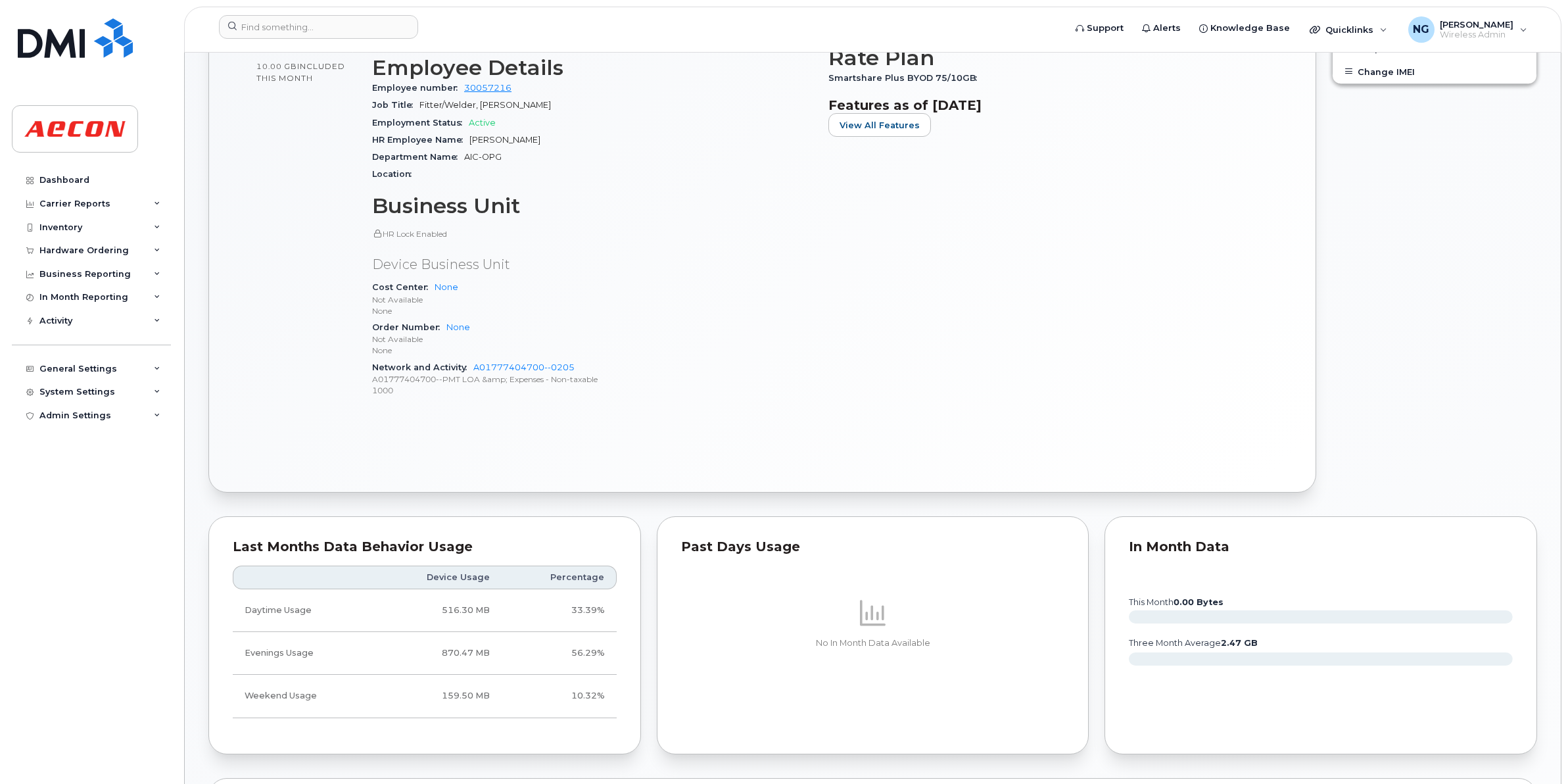
scroll to position [740, 0]
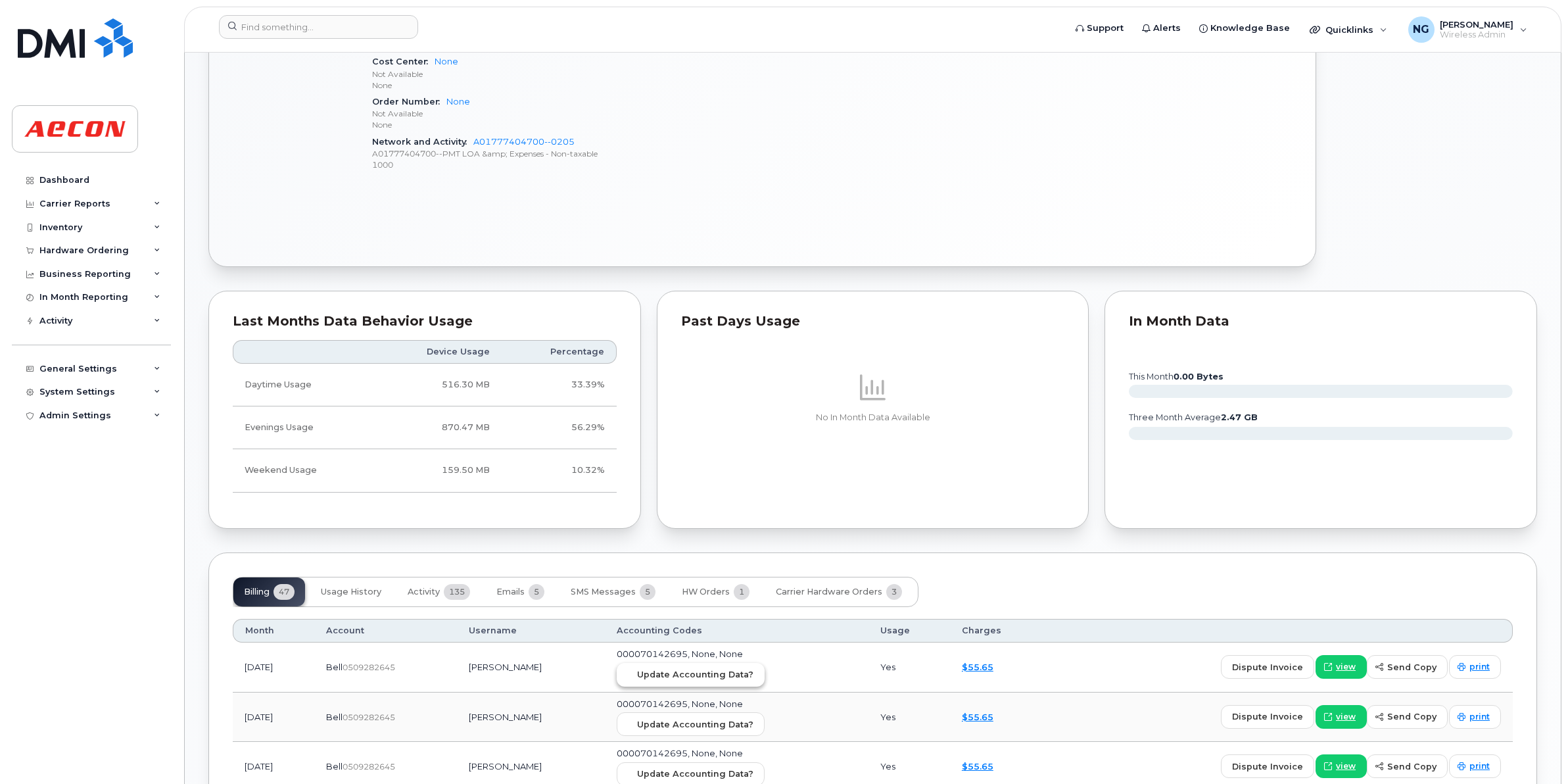
click at [754, 677] on span "Update Accounting Data?" at bounding box center [695, 674] width 117 height 13
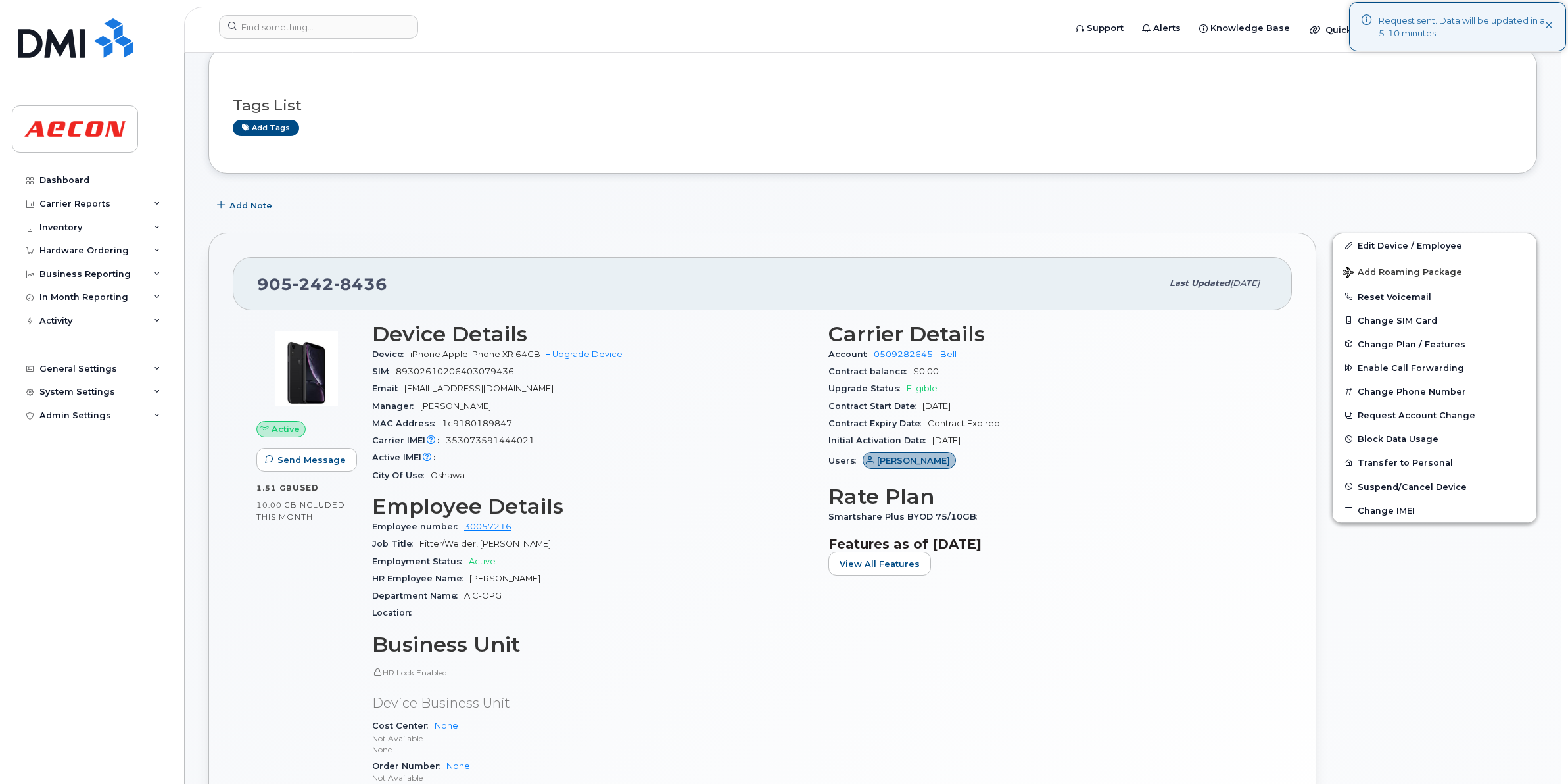
scroll to position [0, 0]
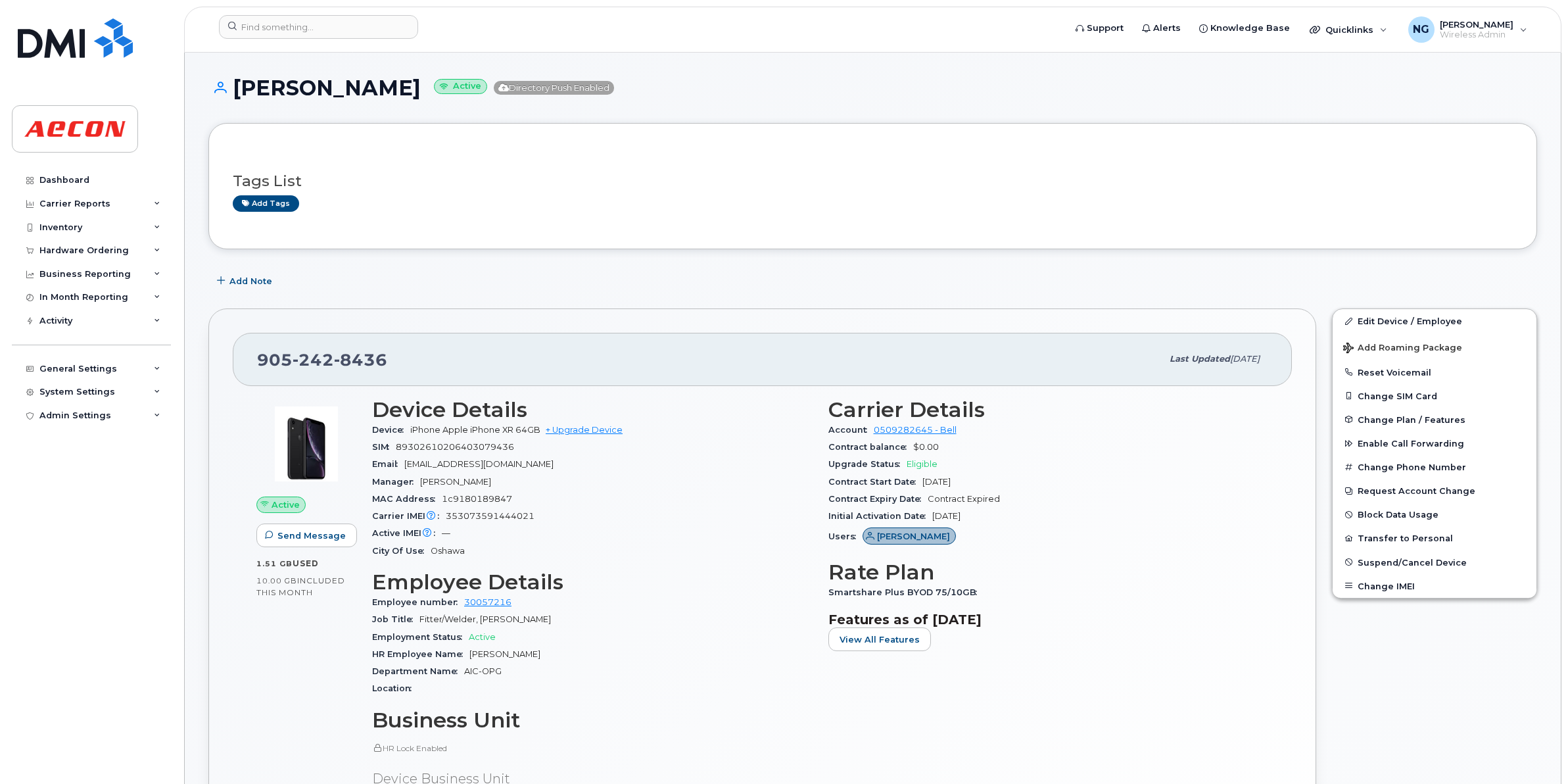
click at [566, 745] on p "HR Lock Enabled" at bounding box center [592, 748] width 441 height 11
click at [363, 20] on input at bounding box center [318, 27] width 199 height 24
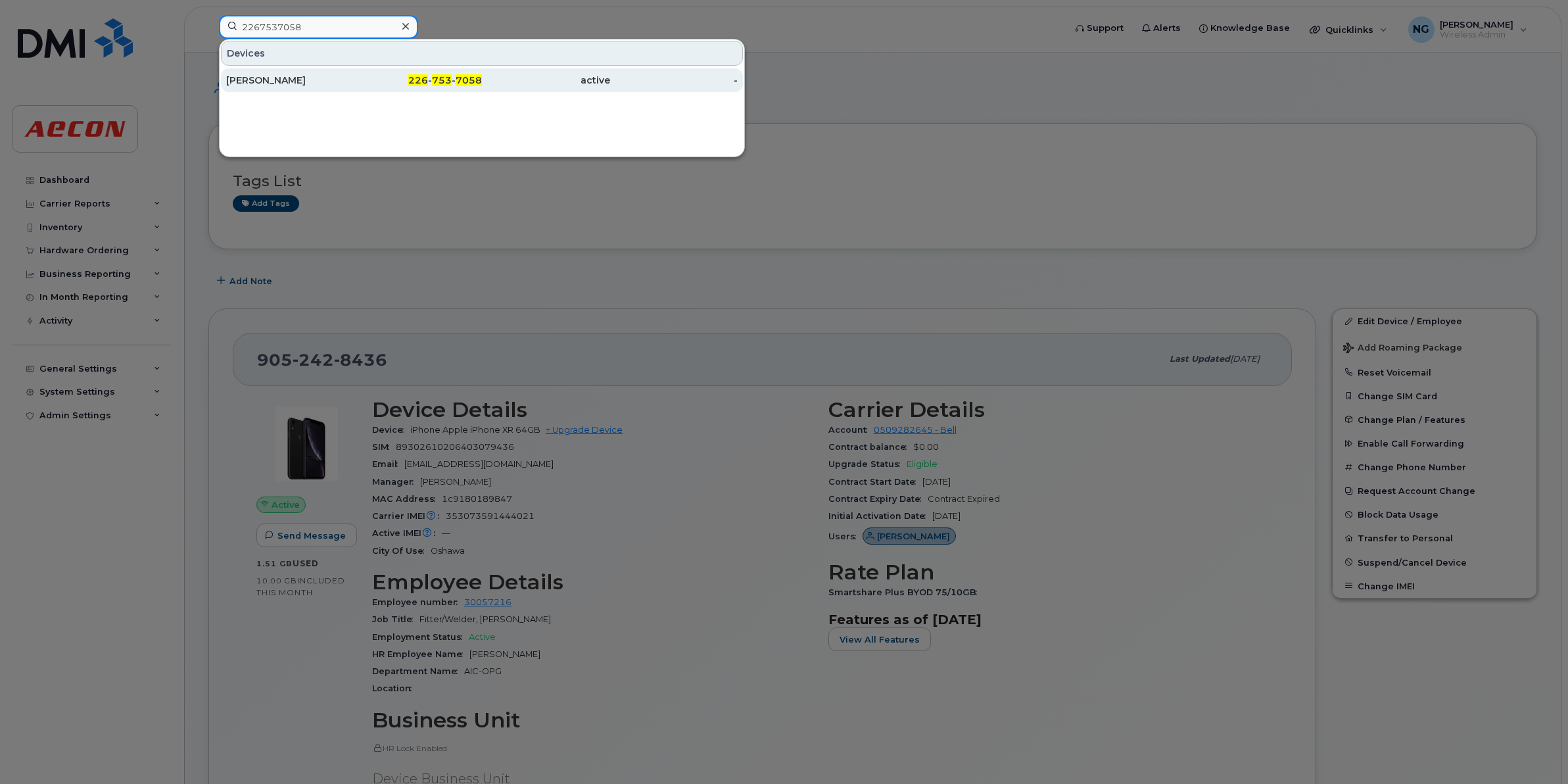
type input "2267537058"
click at [461, 75] on div "226 - 753 - 7058" at bounding box center [418, 80] width 129 height 13
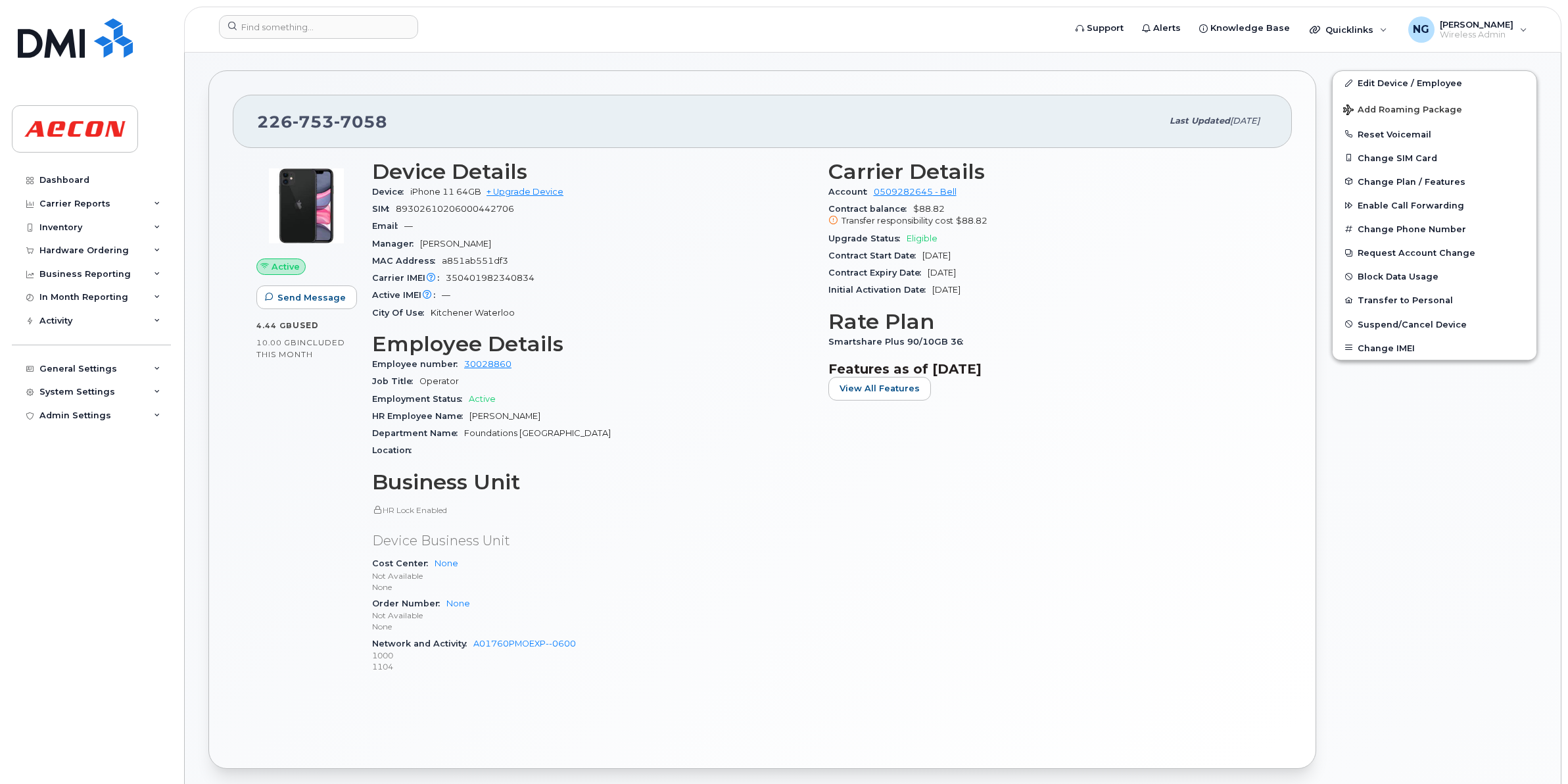
scroll to position [247, 0]
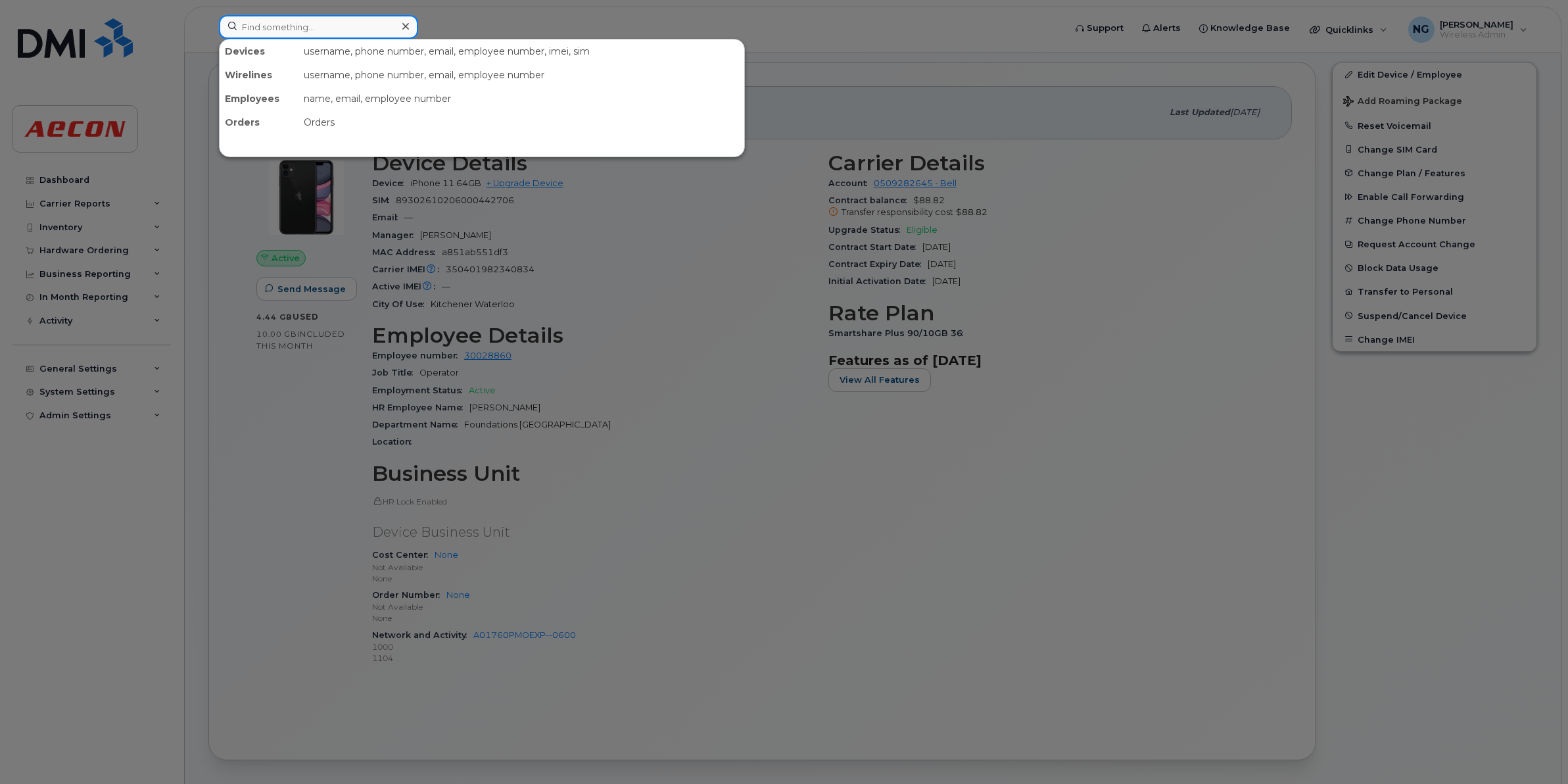
click at [291, 27] on input at bounding box center [318, 27] width 199 height 24
drag, startPoint x: 824, startPoint y: 724, endPoint x: 521, endPoint y: 310, distance: 513.0
click at [822, 721] on div at bounding box center [784, 392] width 1568 height 784
drag, startPoint x: 349, startPoint y: 33, endPoint x: 372, endPoint y: 33, distance: 23.0
click at [349, 33] on input at bounding box center [318, 27] width 199 height 24
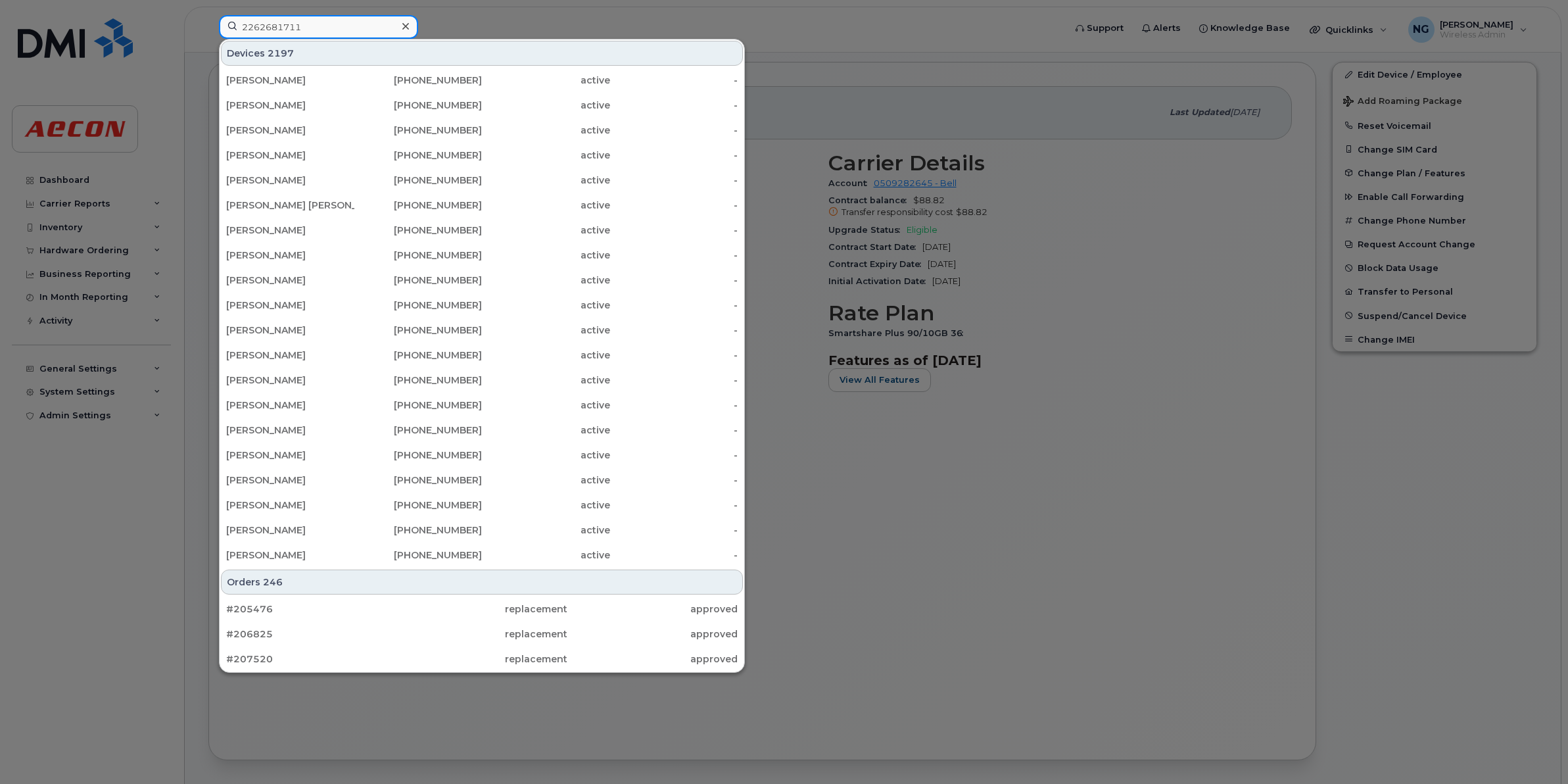
type input "2262681711"
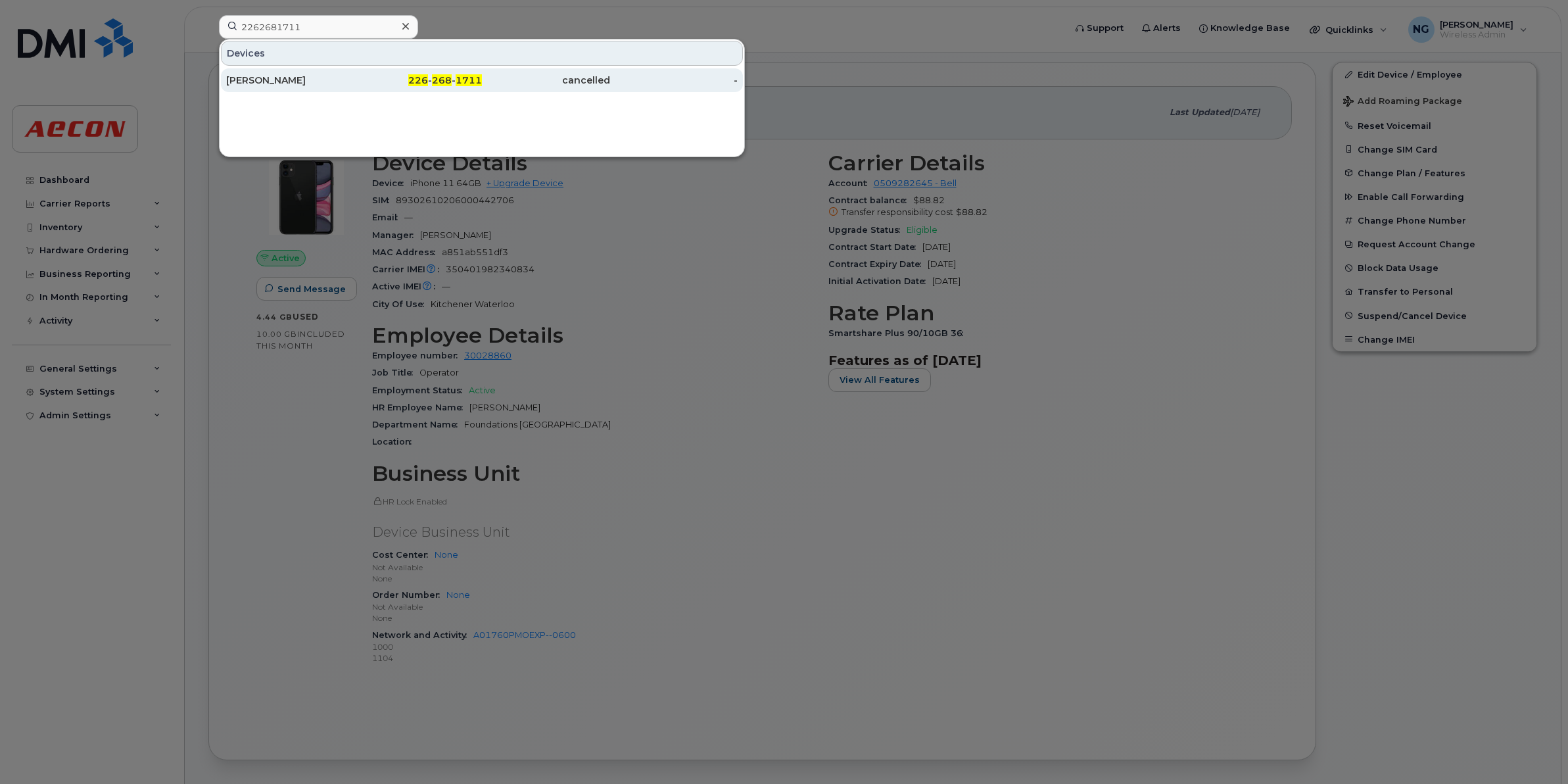
click at [482, 74] on div "226 - 268 - 1711" at bounding box center [546, 81] width 129 height 24
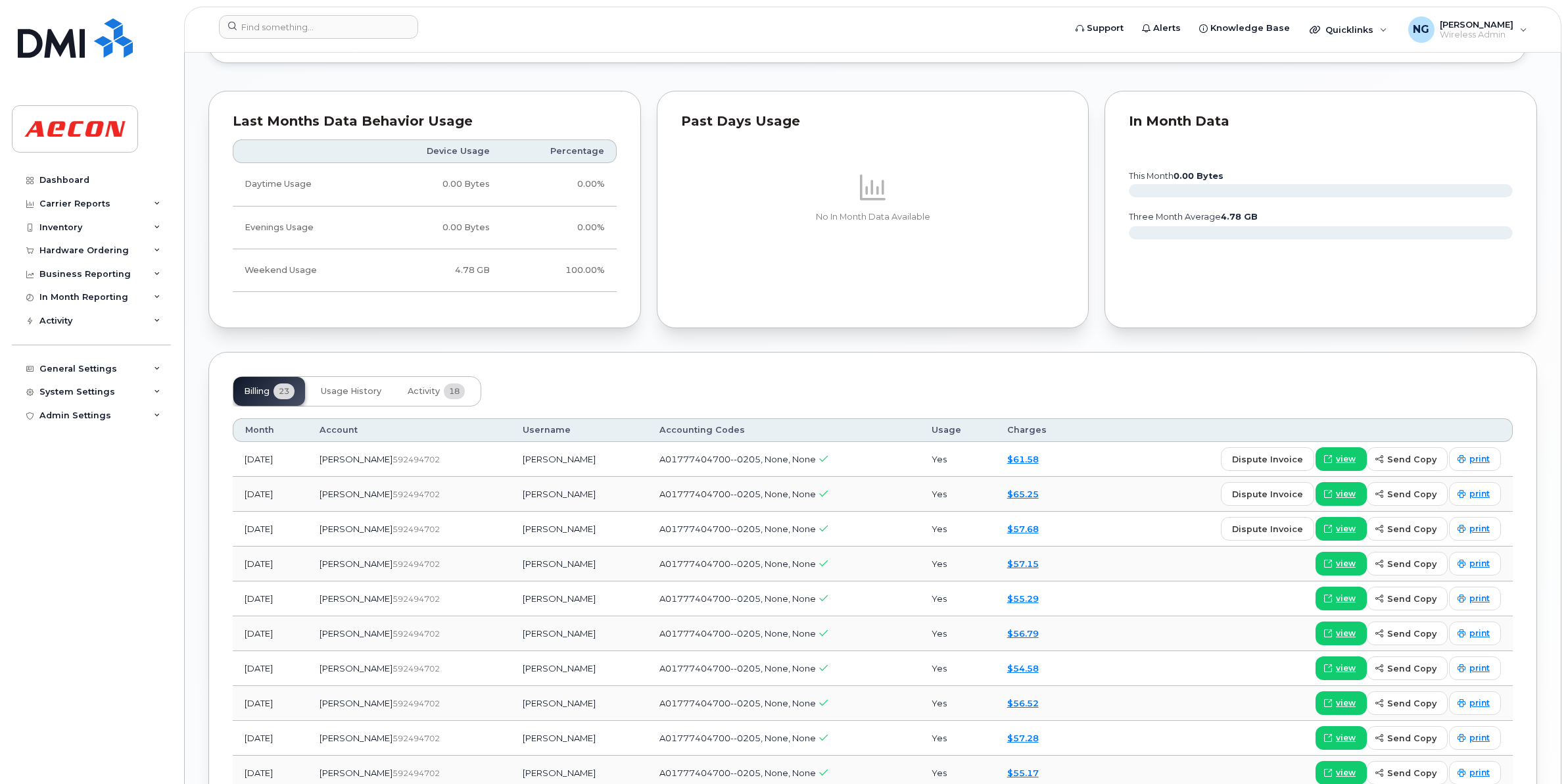
scroll to position [1556, 0]
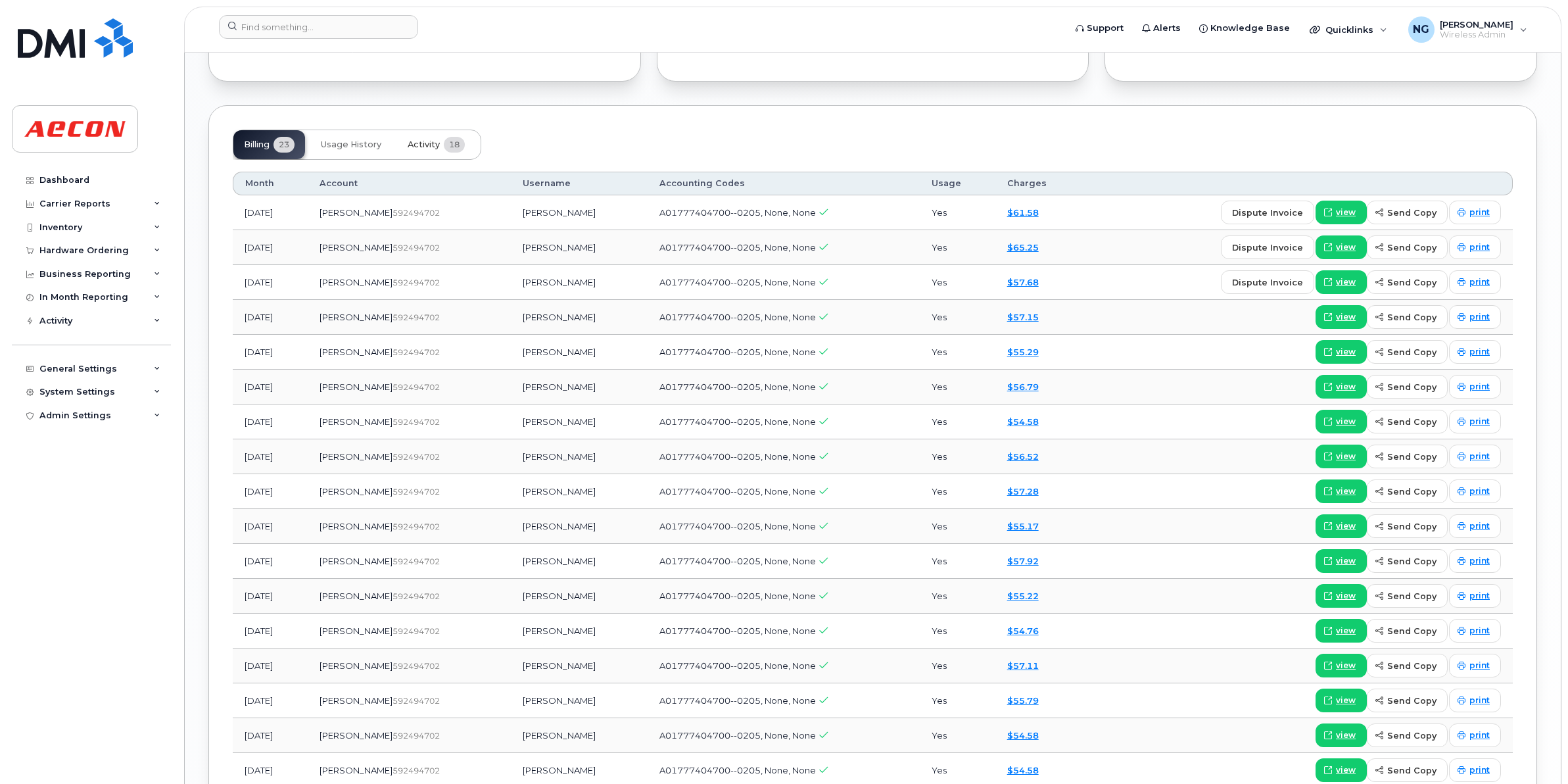
click at [425, 150] on span "Activity" at bounding box center [424, 145] width 33 height 10
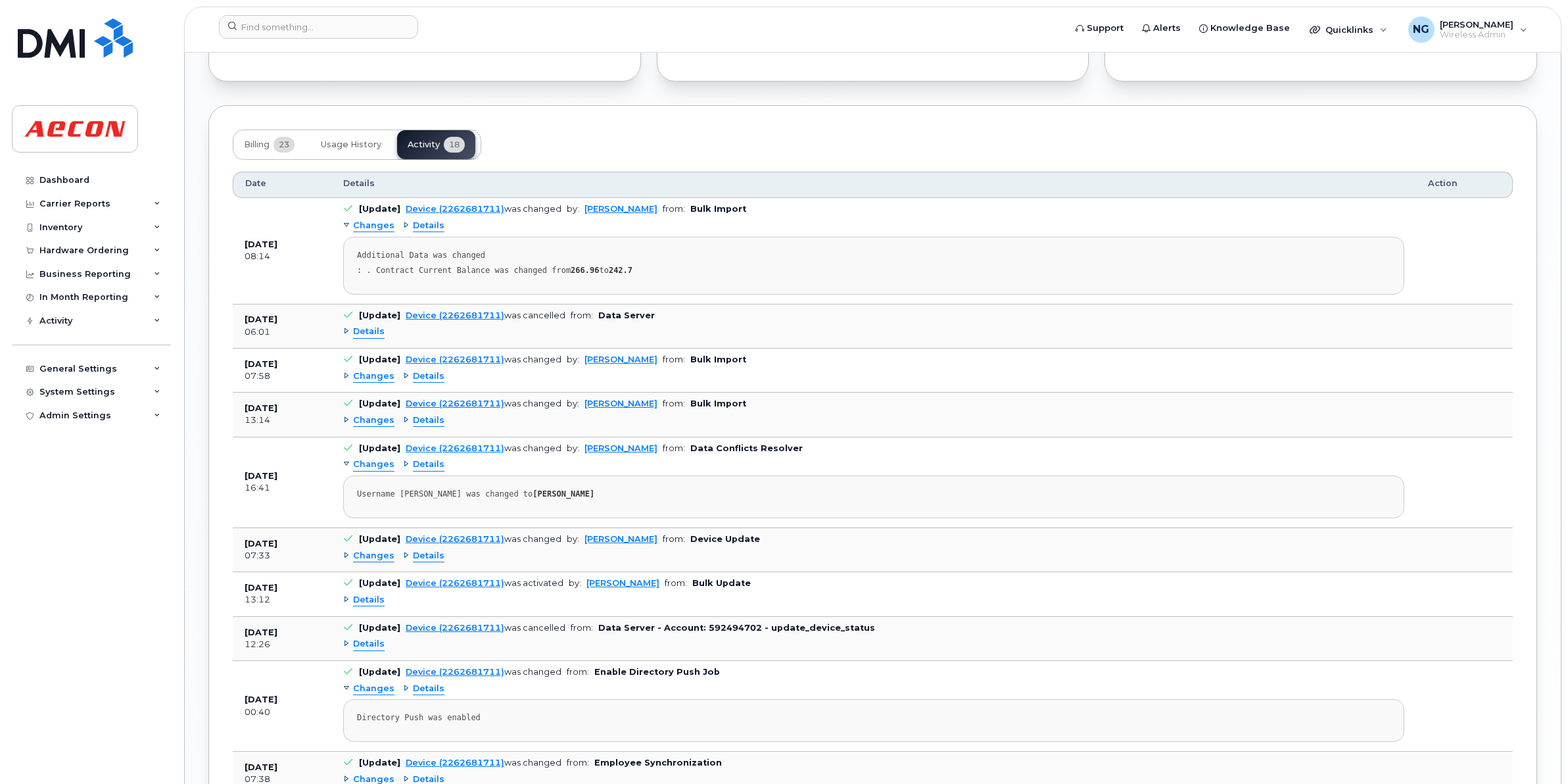
click at [377, 383] on span "Changes" at bounding box center [374, 377] width 41 height 13
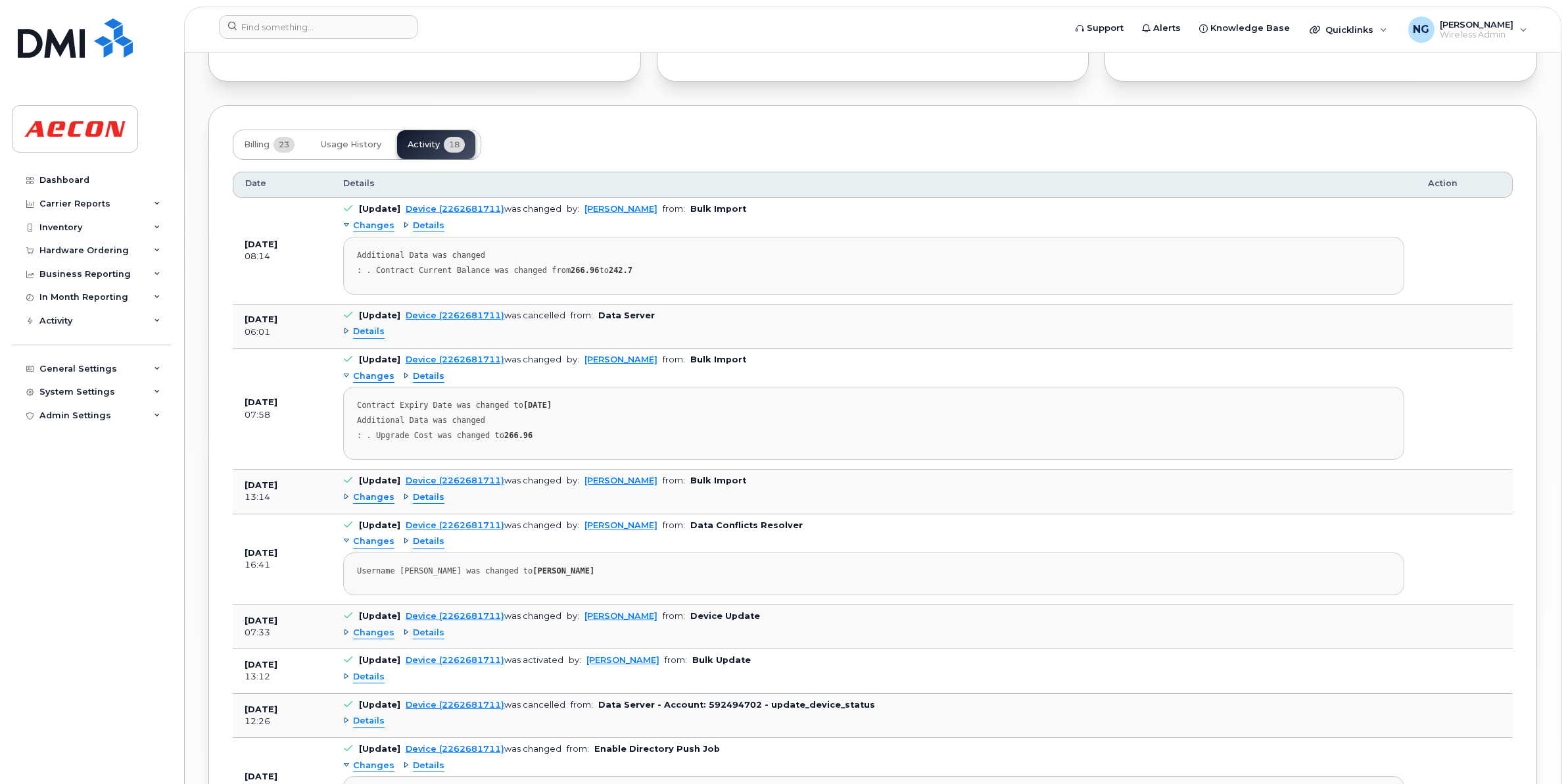
click at [380, 504] on span "Changes" at bounding box center [374, 498] width 41 height 13
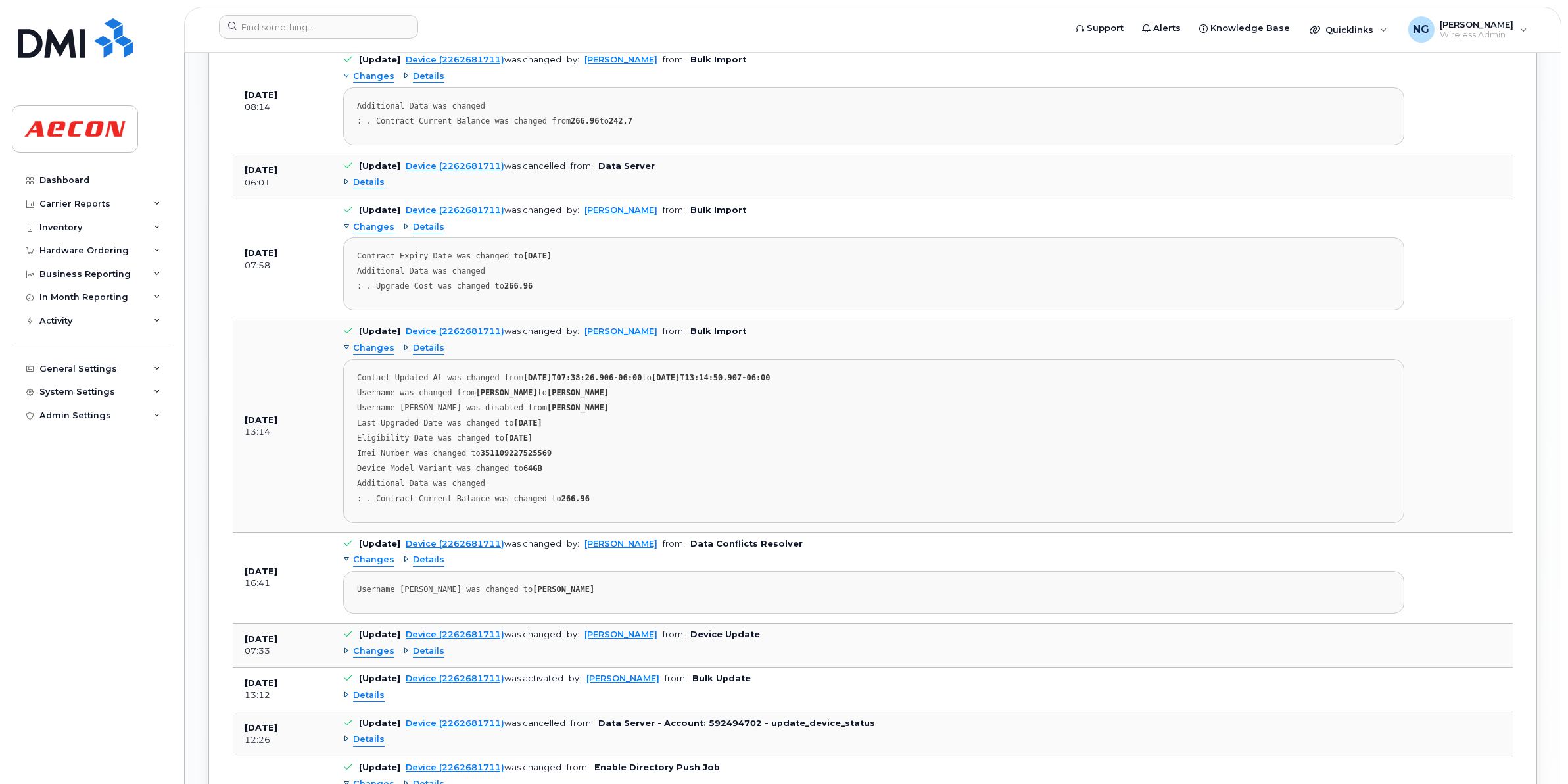
scroll to position [1721, 0]
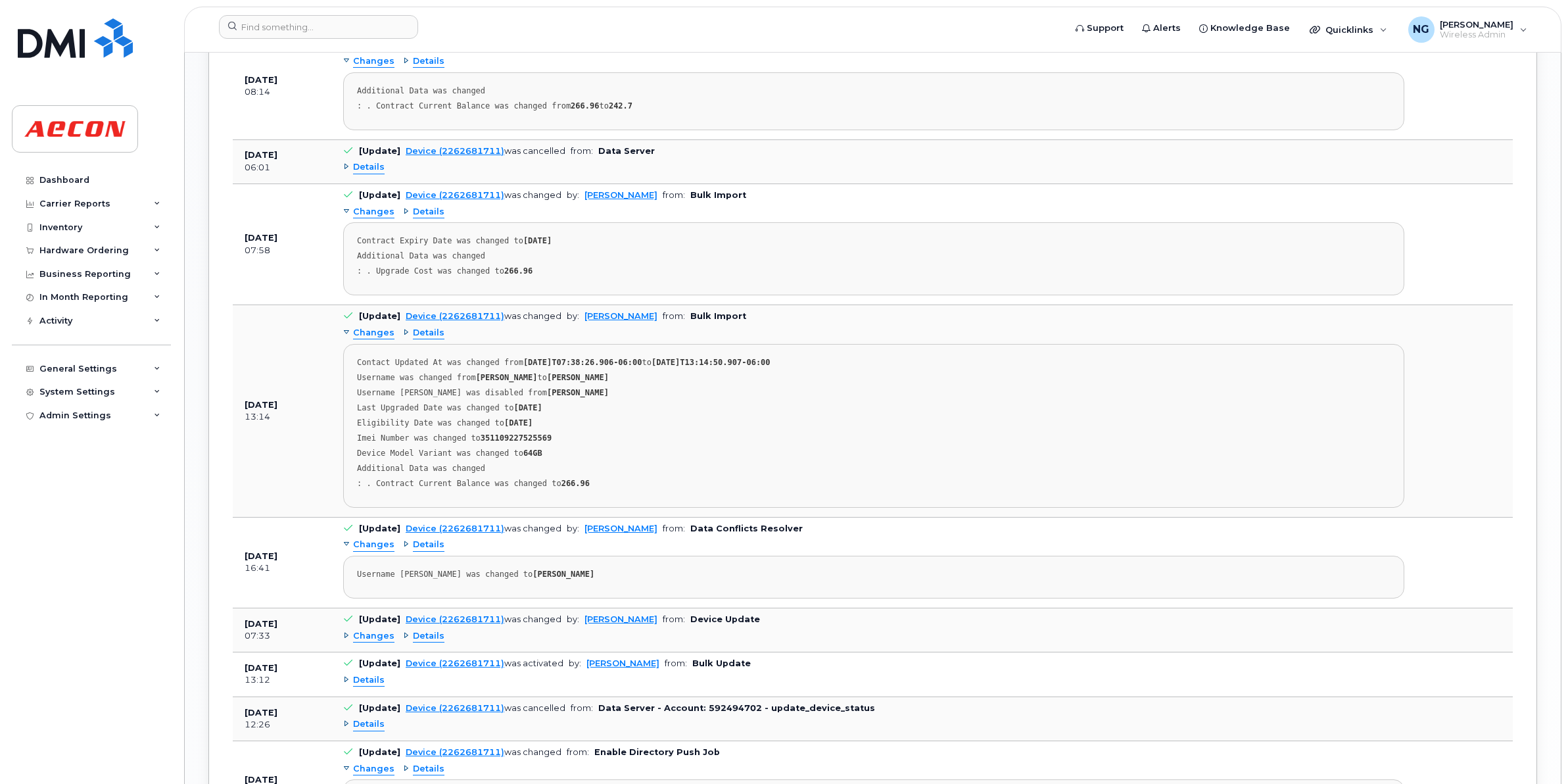
click at [365, 552] on span "Changes" at bounding box center [374, 545] width 41 height 13
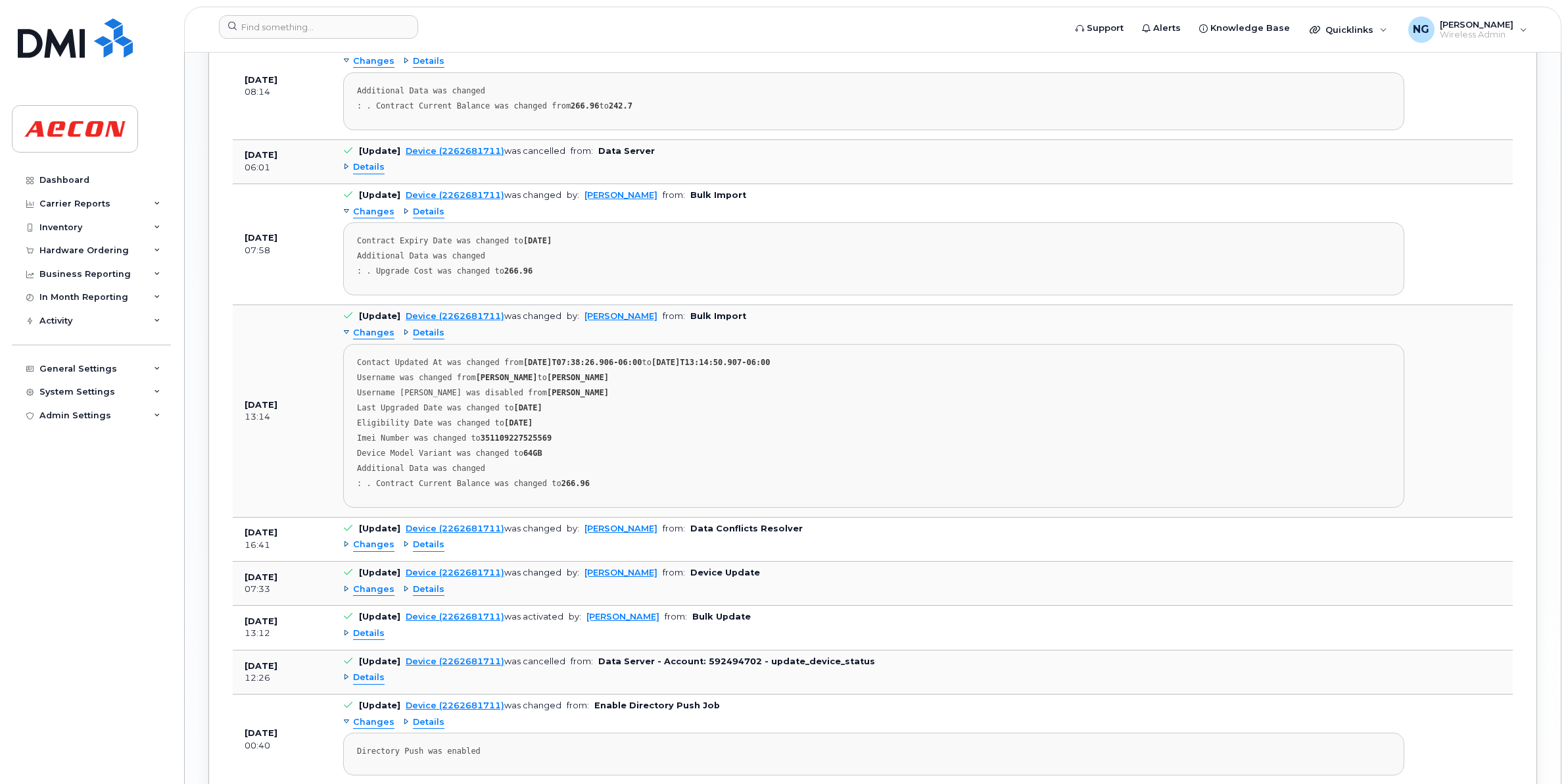
click at [376, 593] on span "Changes" at bounding box center [374, 589] width 41 height 13
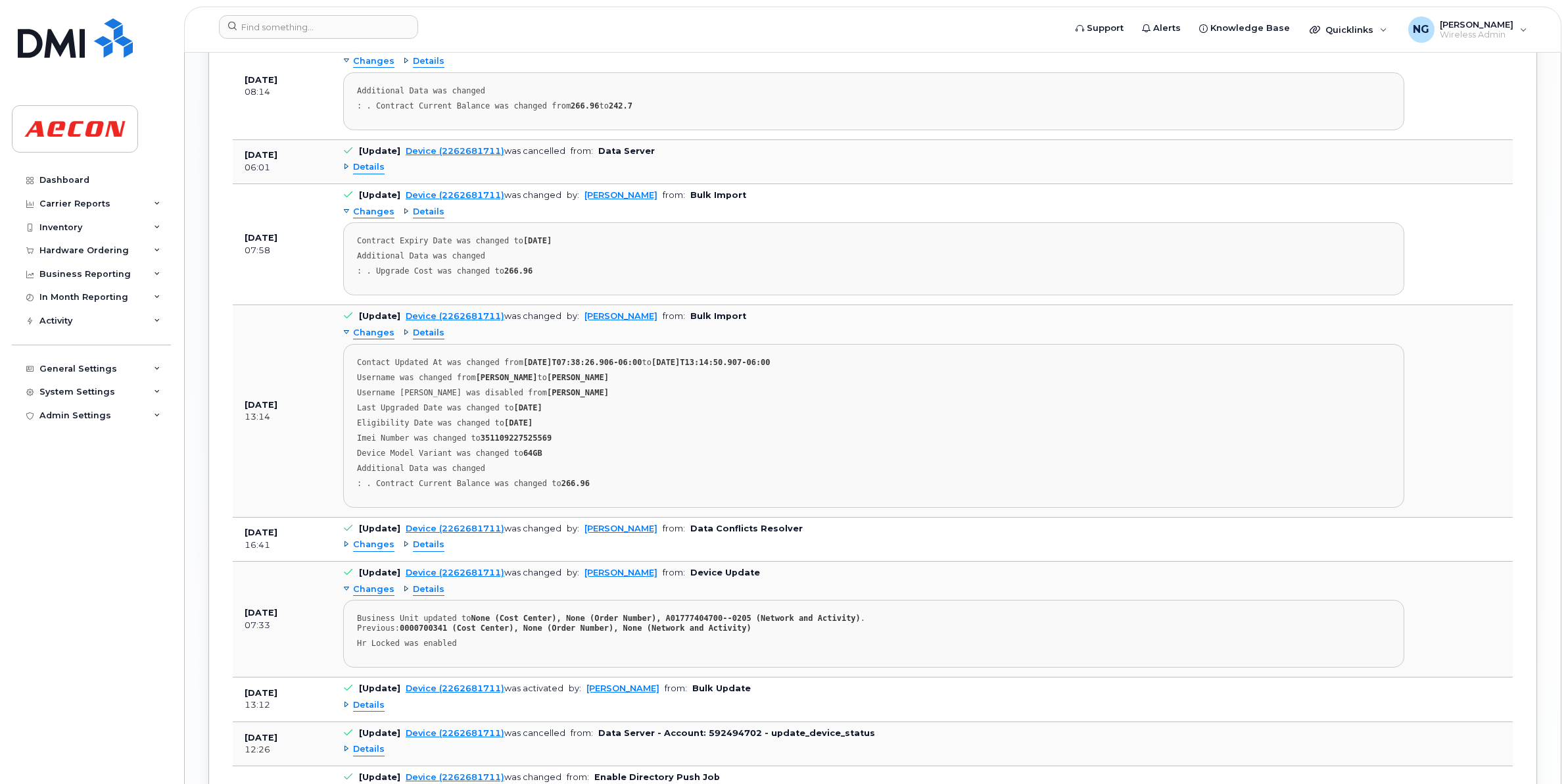
click at [377, 550] on span "Changes" at bounding box center [374, 545] width 41 height 13
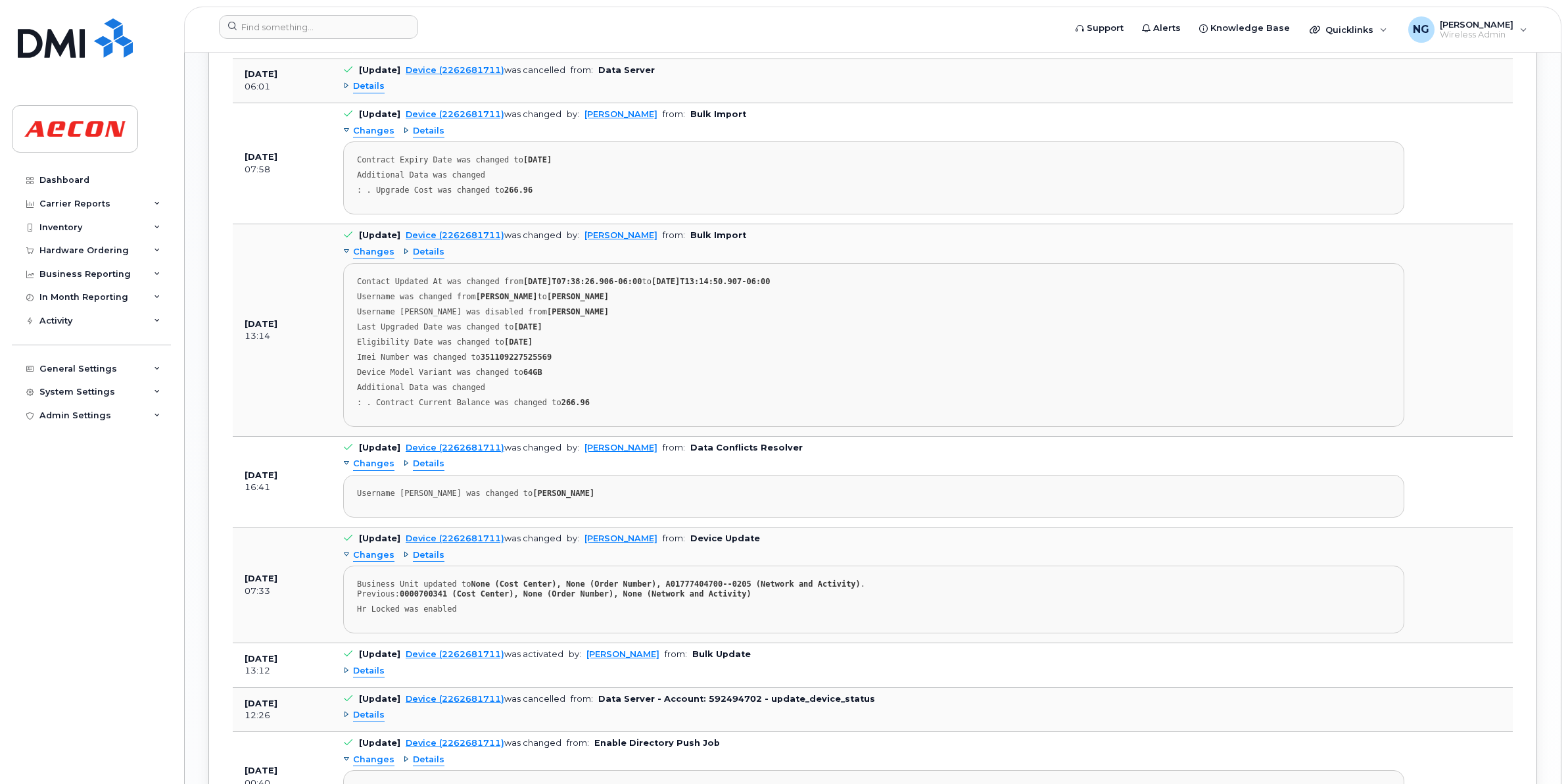
scroll to position [2049, 0]
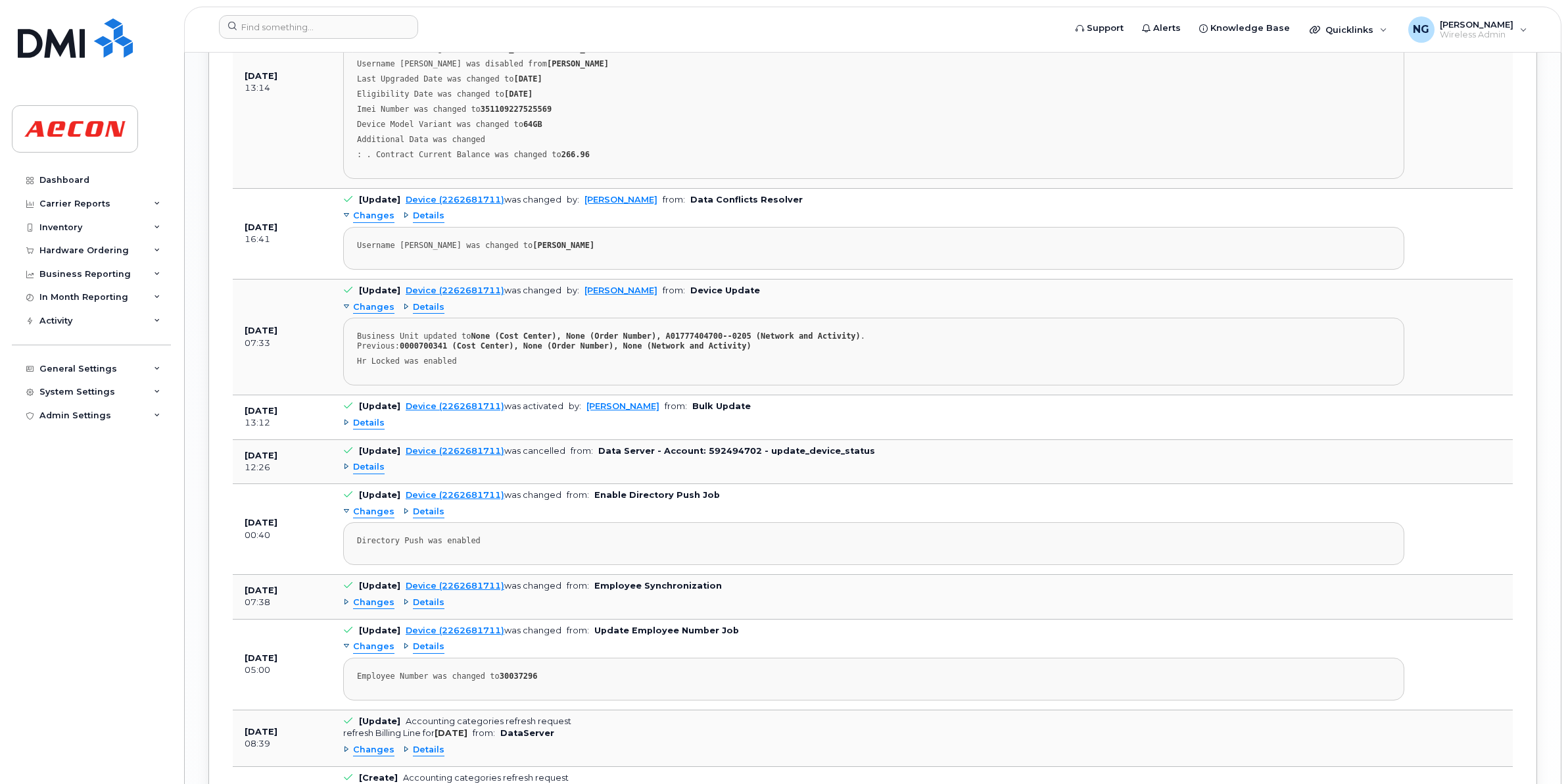
click at [357, 428] on span "Details" at bounding box center [369, 423] width 32 height 13
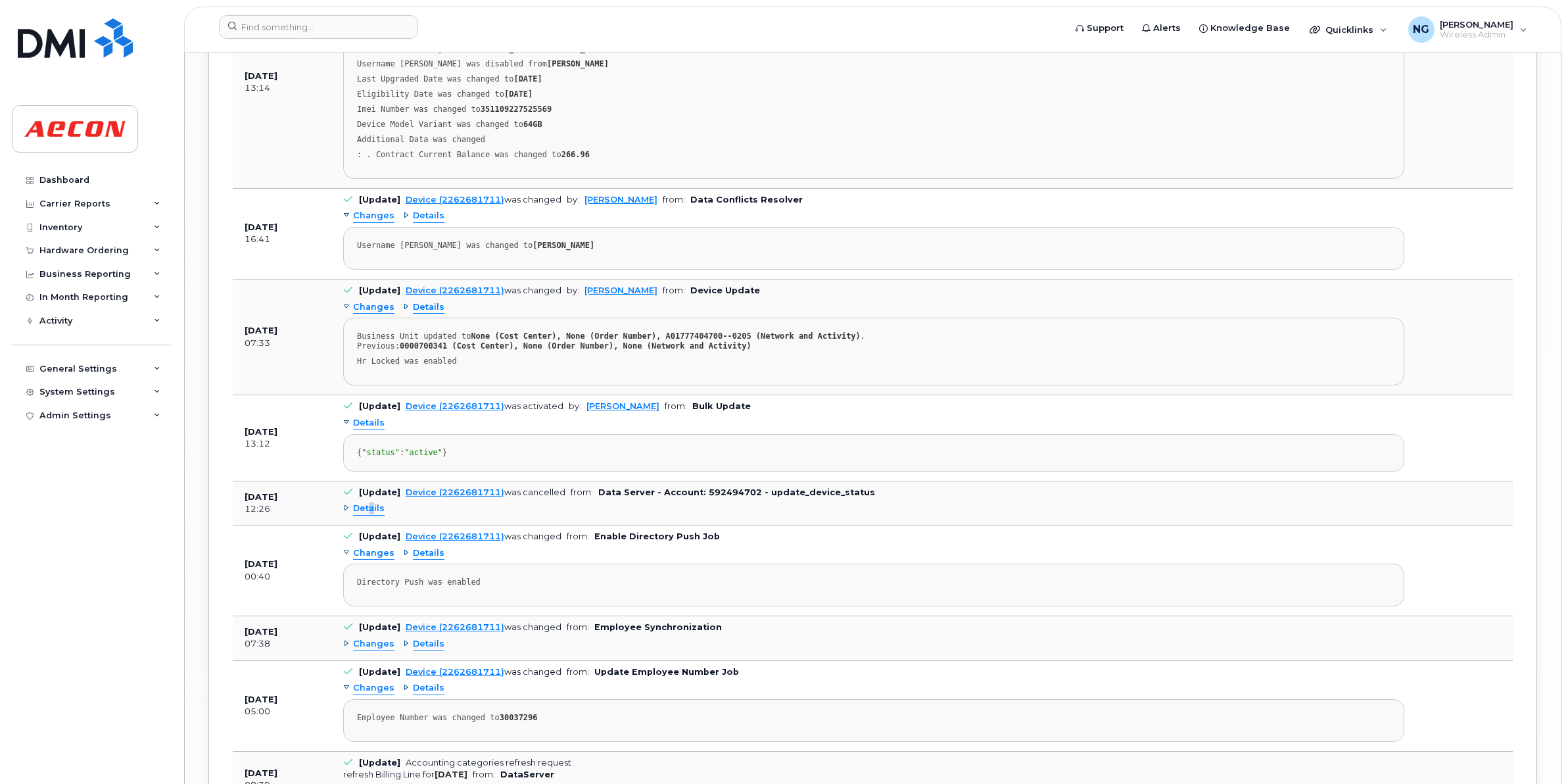
click at [372, 516] on span "Details" at bounding box center [369, 509] width 32 height 13
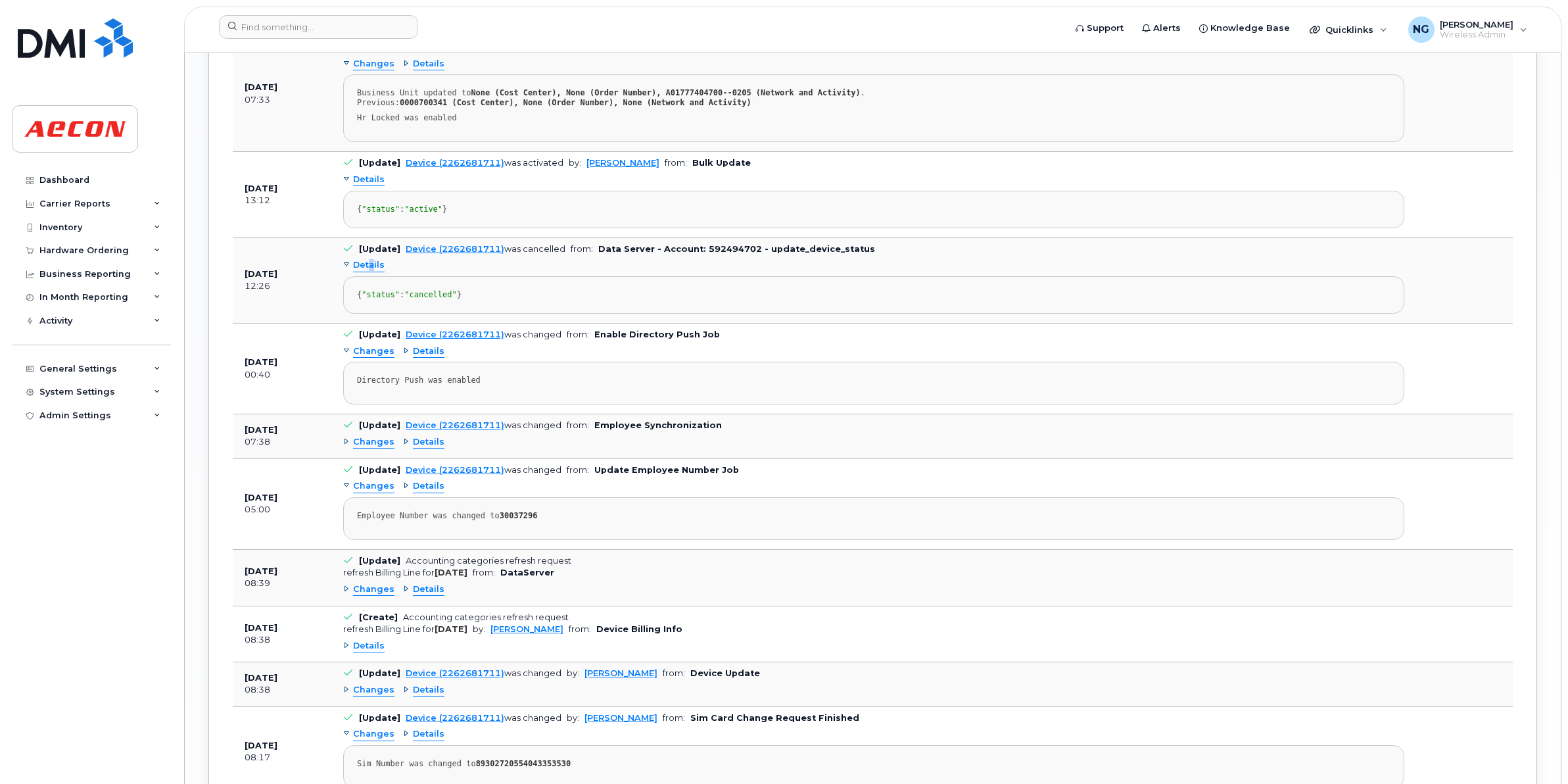
scroll to position [2296, 0]
click at [374, 490] on span "Changes" at bounding box center [374, 483] width 41 height 13
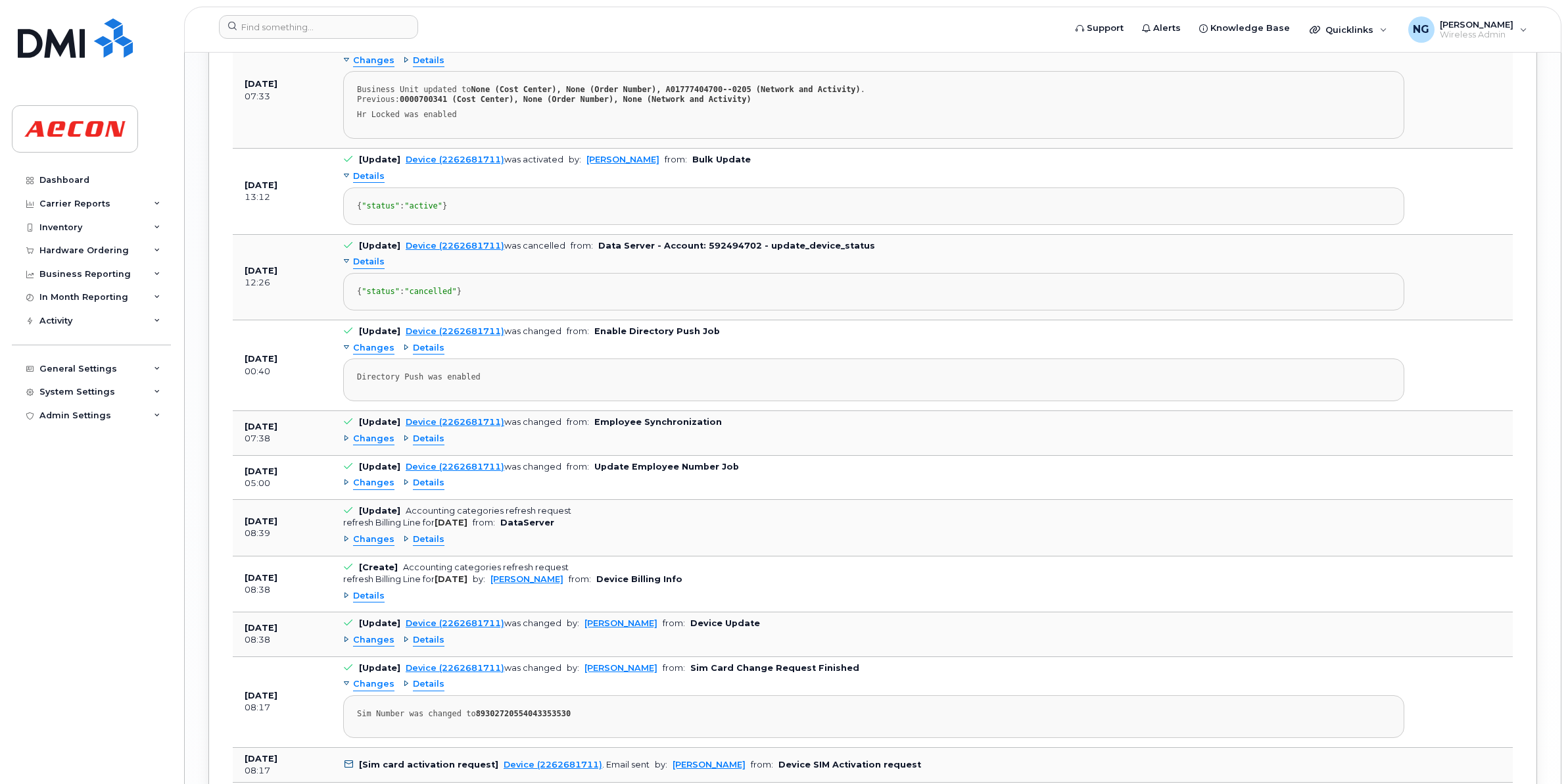
click at [369, 546] on span "Changes" at bounding box center [374, 540] width 41 height 13
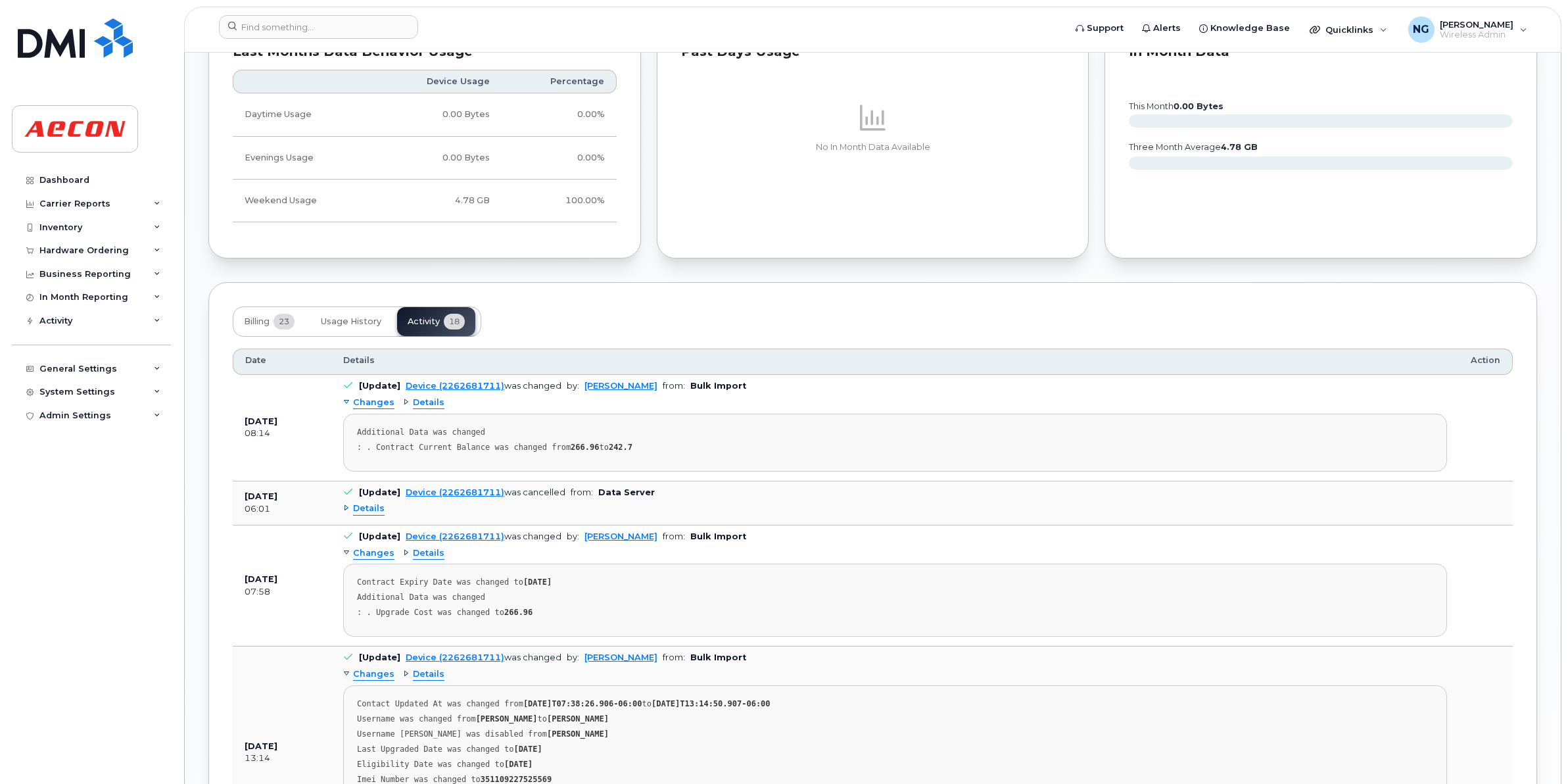
scroll to position [1474, 0]
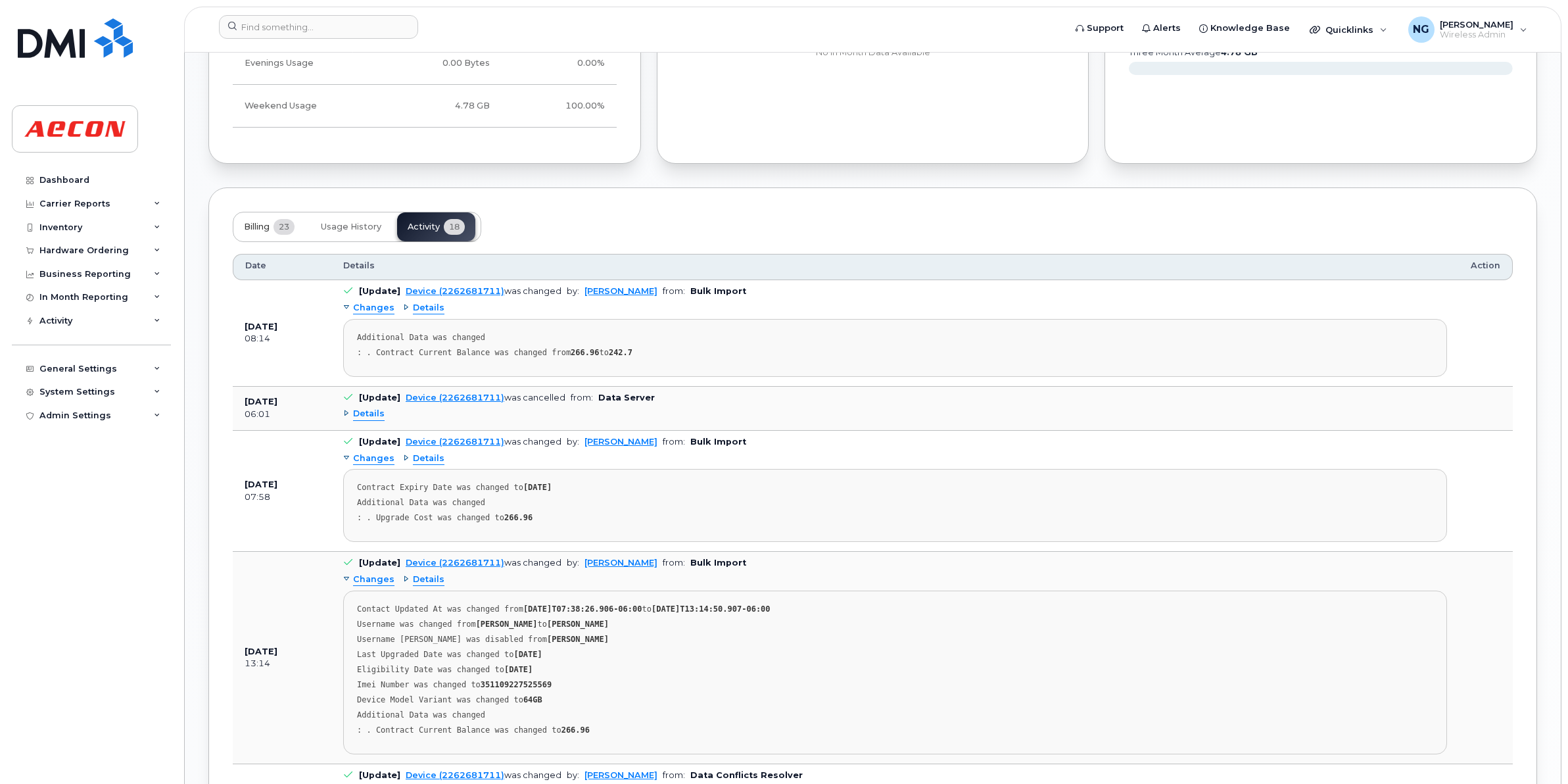
click at [256, 227] on span "Billing" at bounding box center [257, 227] width 26 height 10
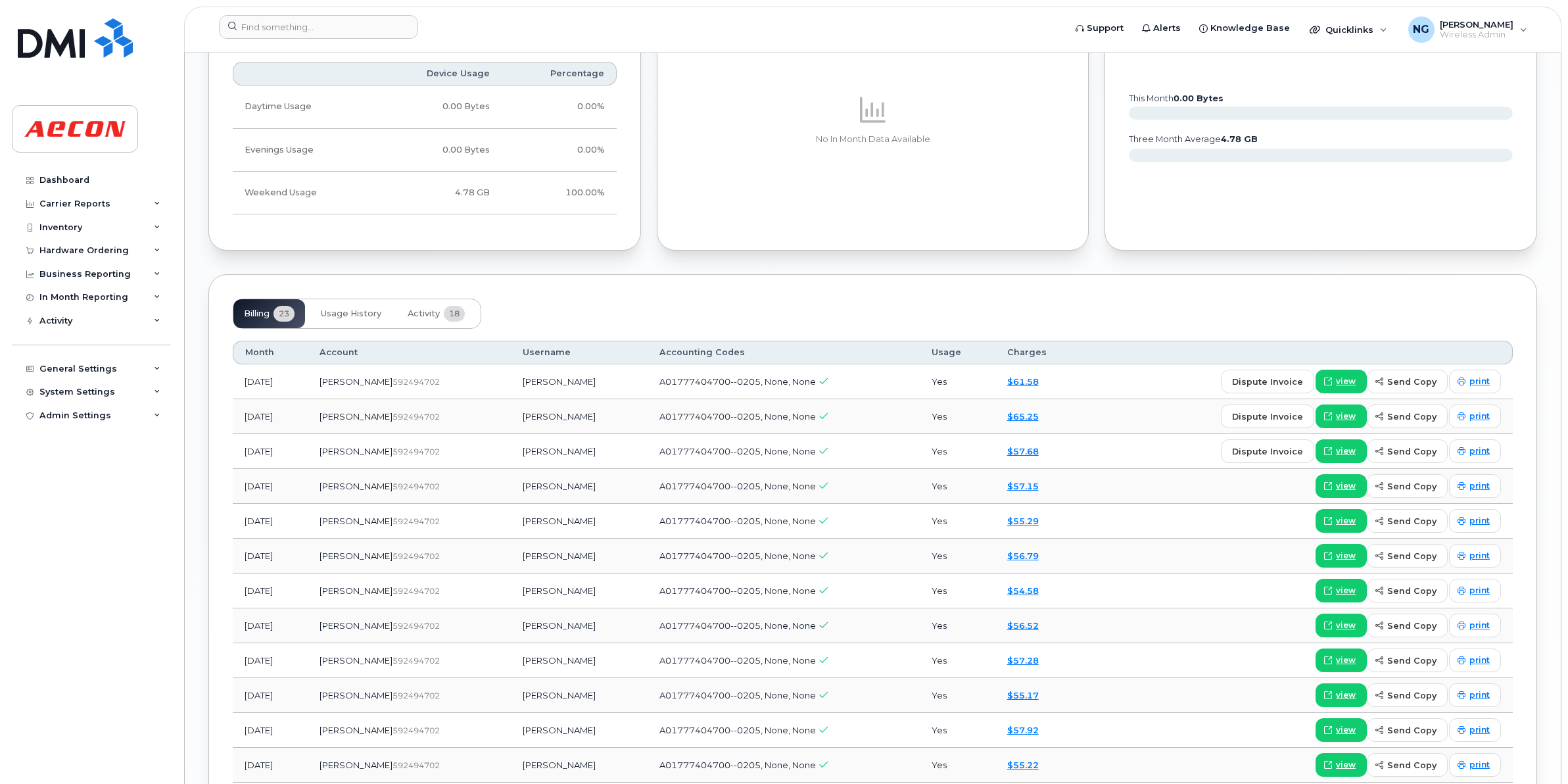
scroll to position [1398, 0]
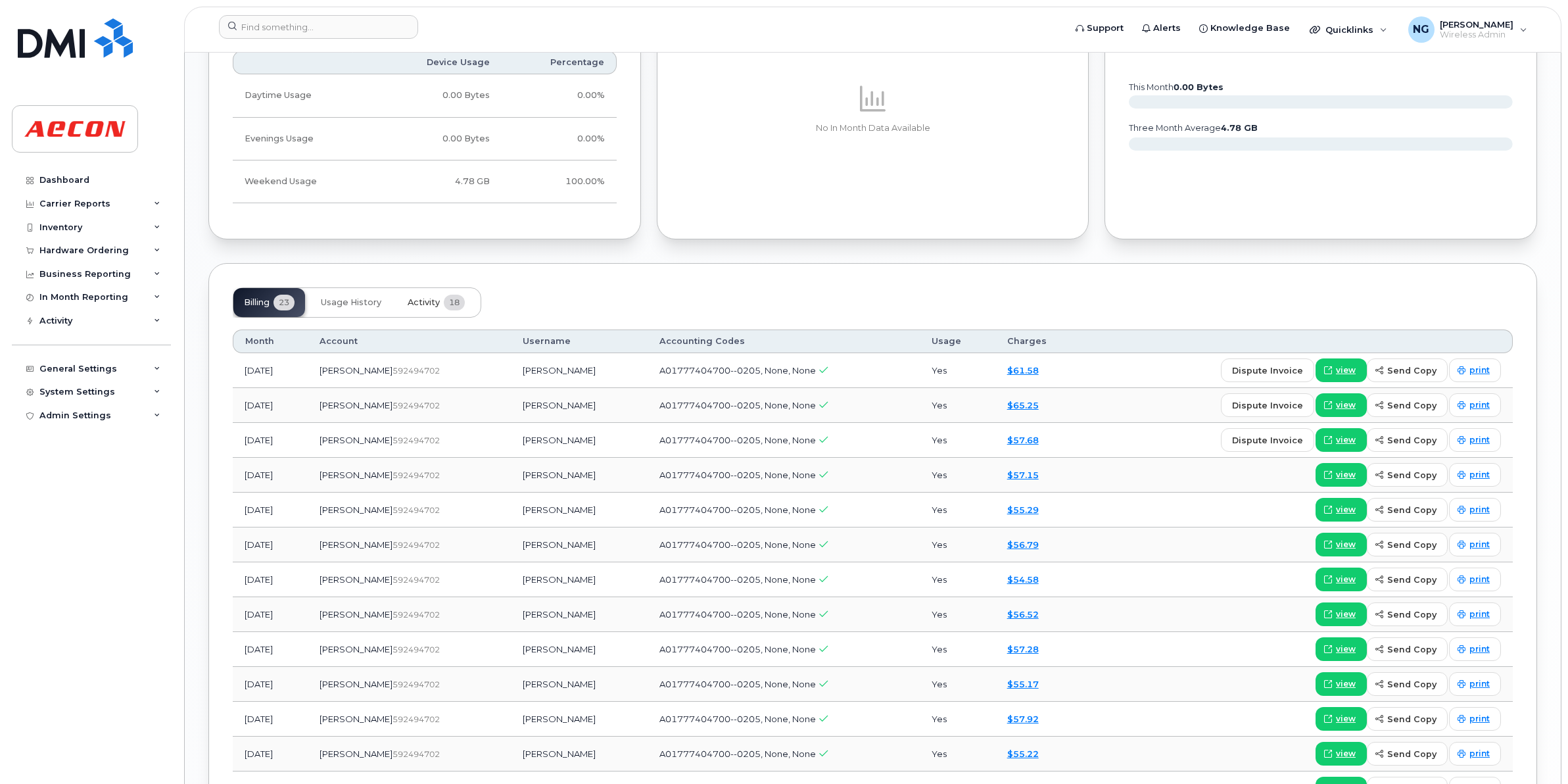
click at [431, 306] on span "Activity" at bounding box center [424, 303] width 33 height 10
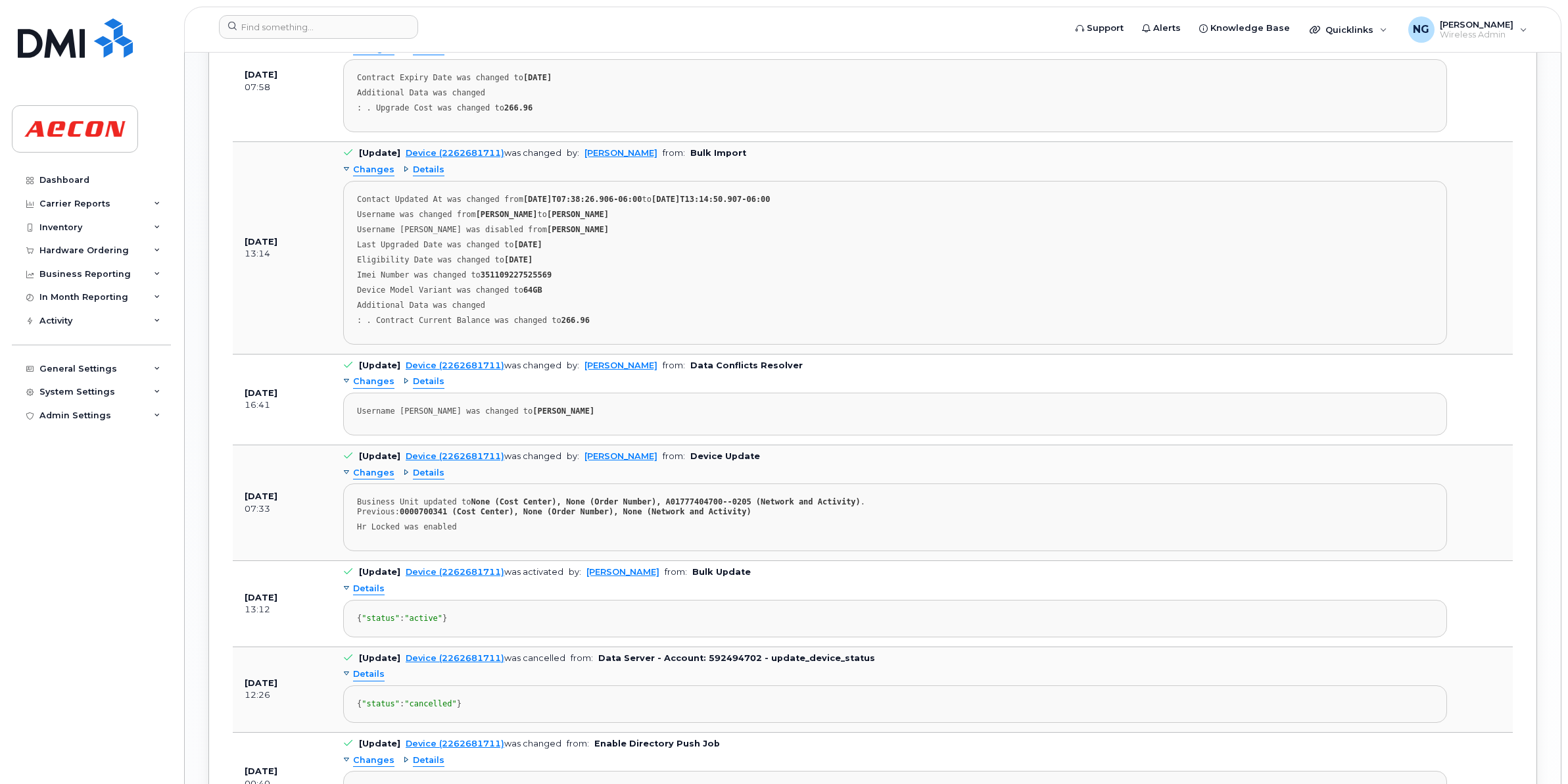
scroll to position [1891, 0]
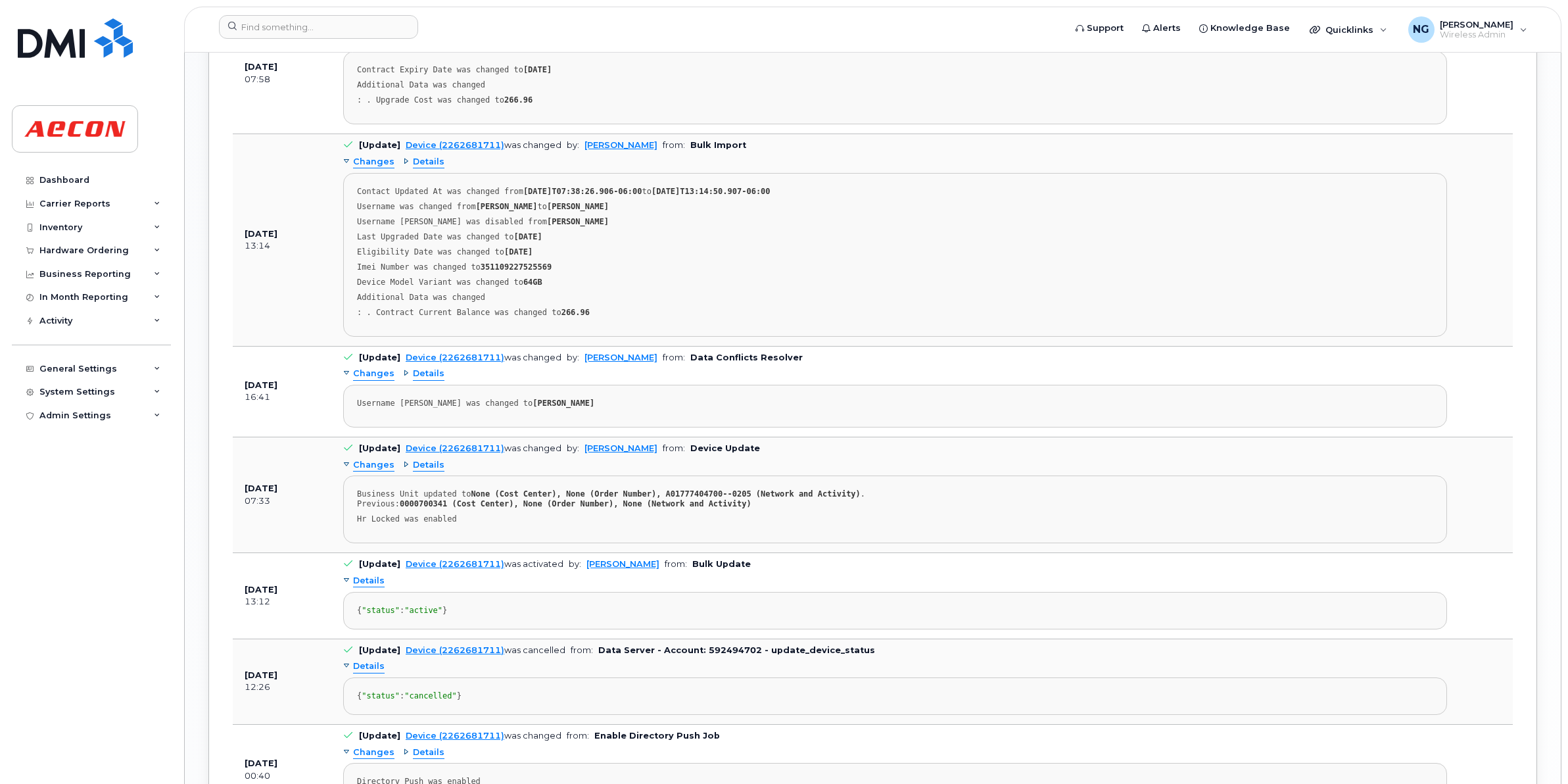
click at [388, 373] on span "Changes" at bounding box center [374, 374] width 41 height 13
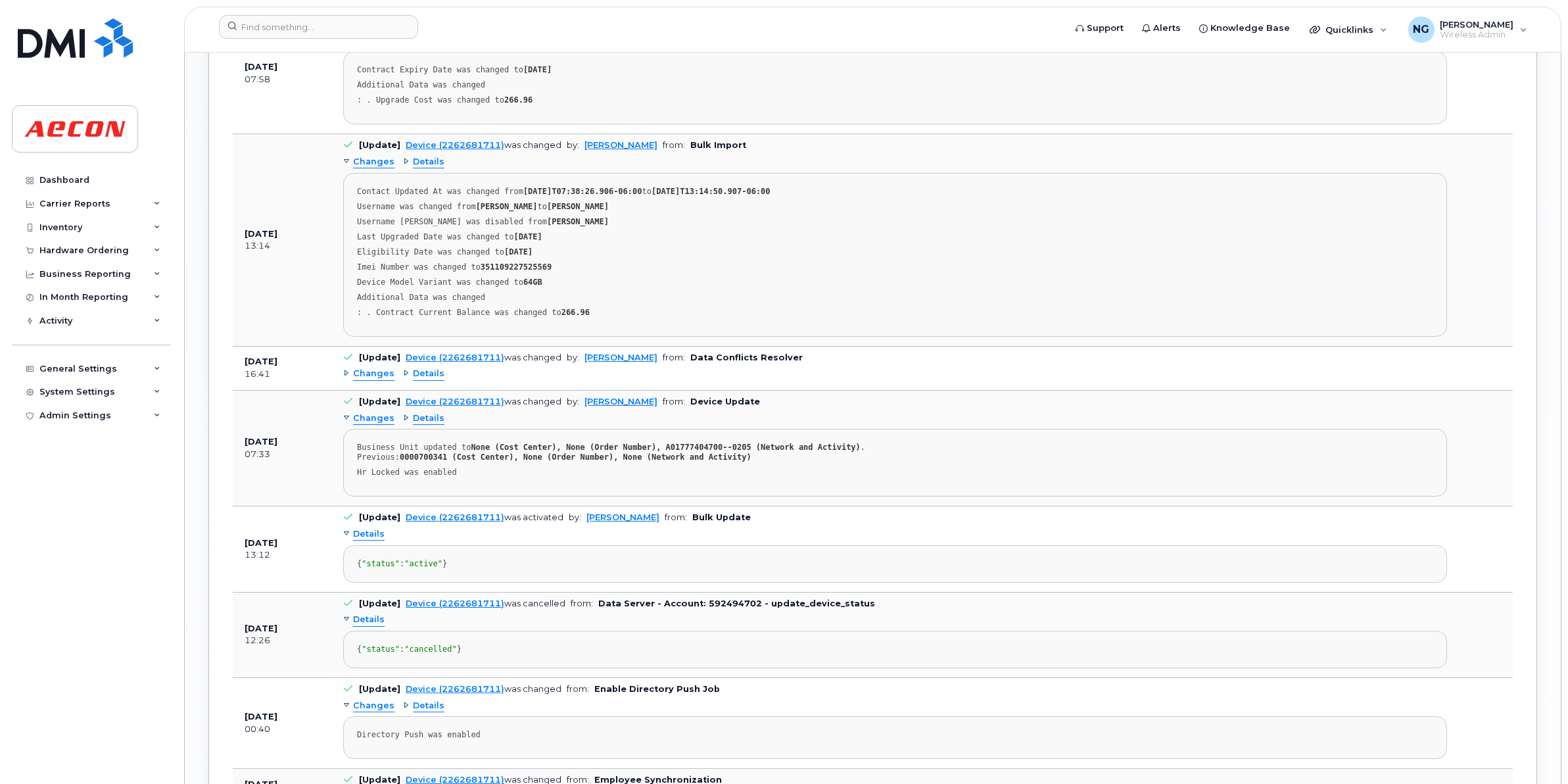
click at [360, 425] on span "Changes" at bounding box center [374, 419] width 41 height 13
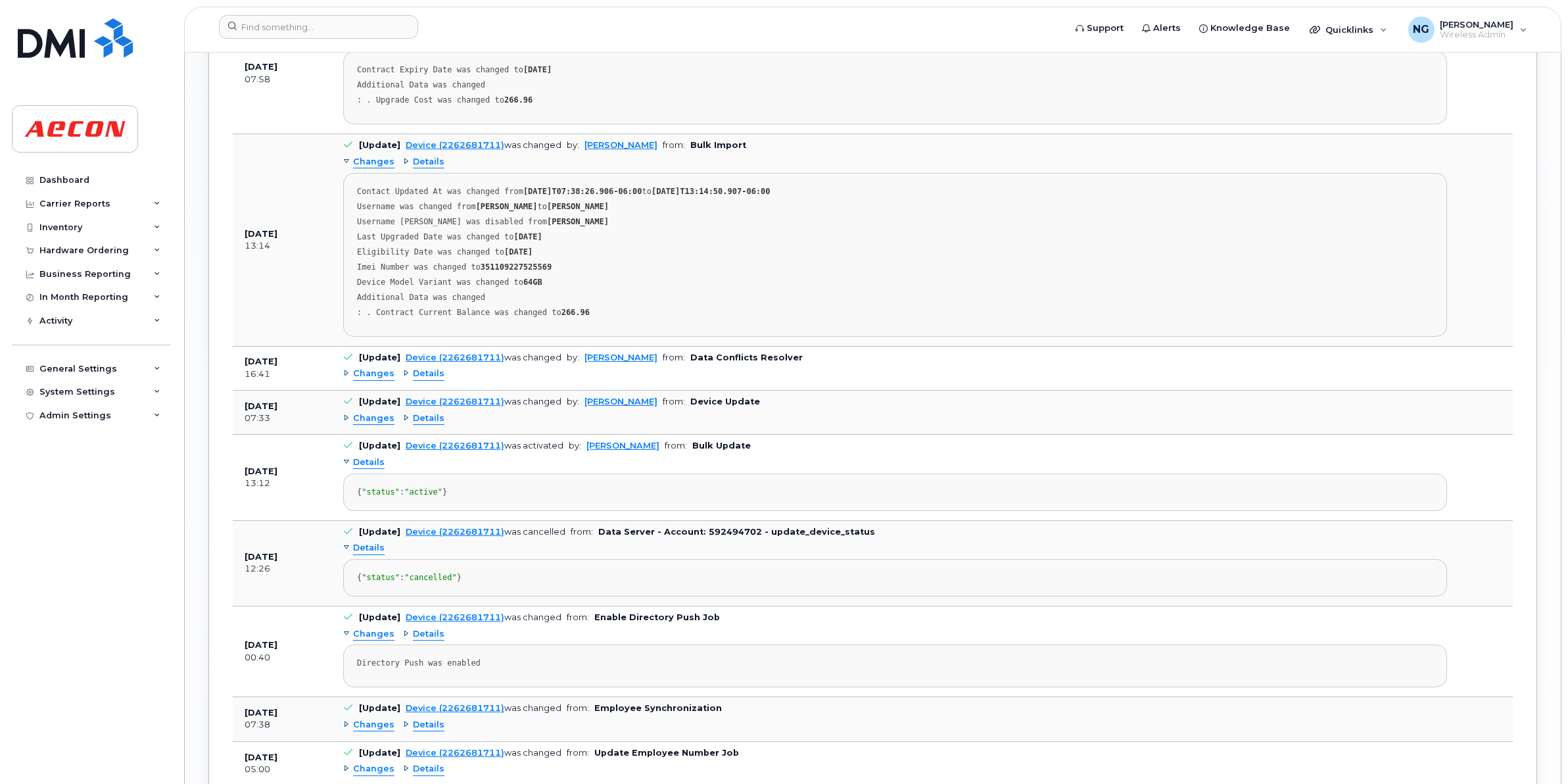
click at [369, 465] on span "Details" at bounding box center [369, 462] width 32 height 13
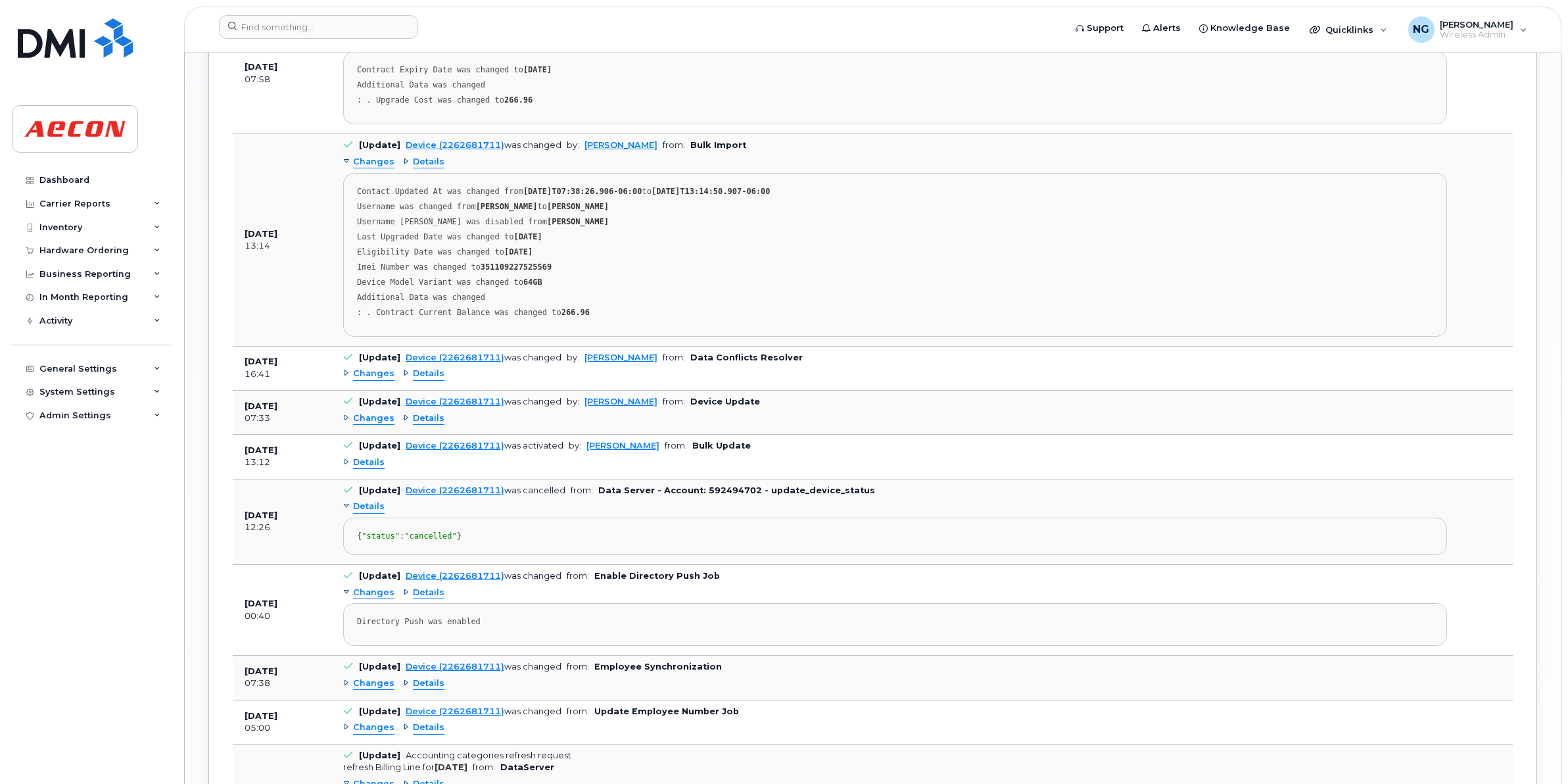
click at [378, 461] on div "Details" at bounding box center [895, 463] width 1104 height 21
click at [375, 469] on span "Details" at bounding box center [369, 462] width 32 height 13
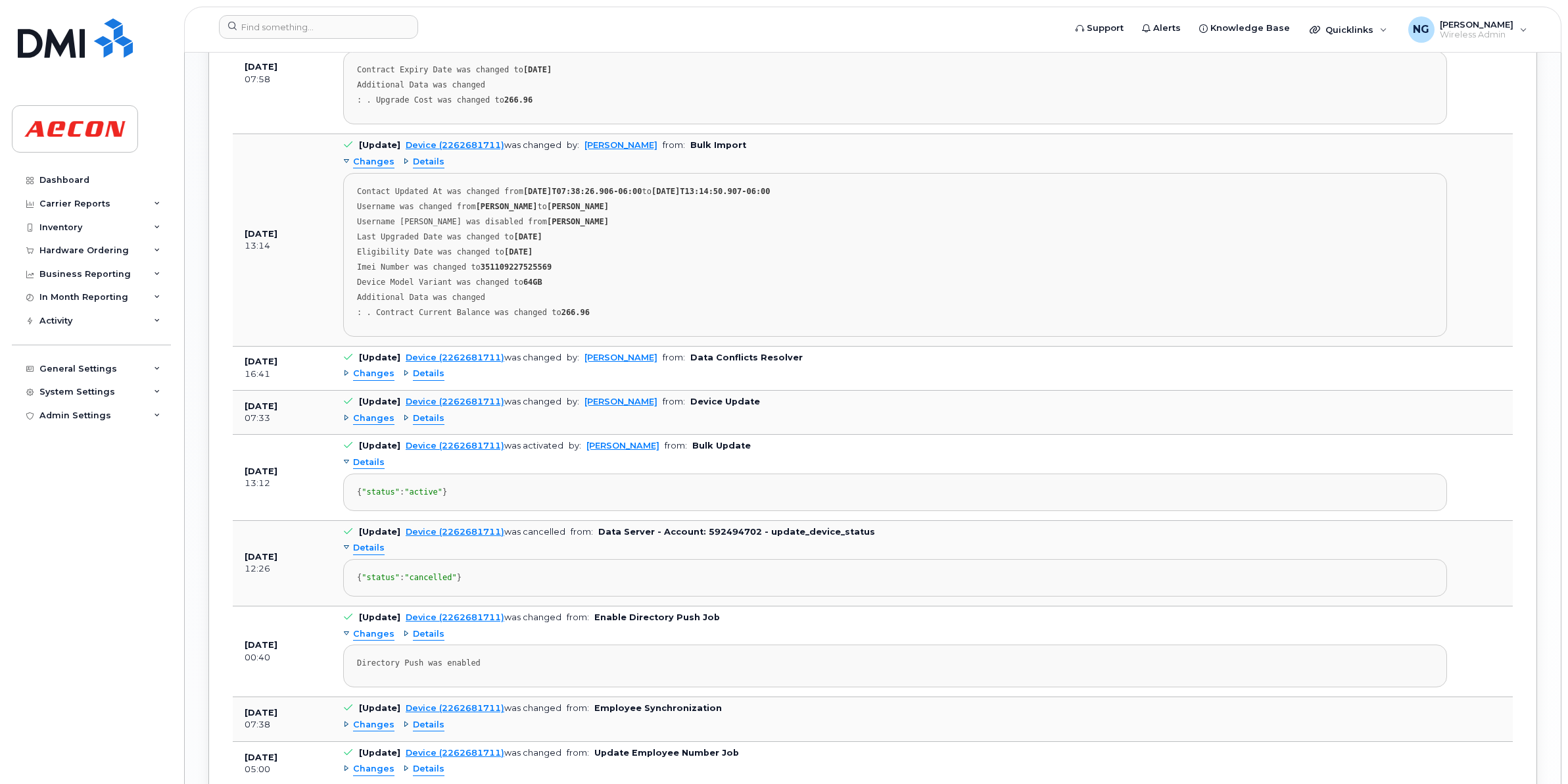
click at [369, 425] on span "Changes" at bounding box center [374, 419] width 41 height 13
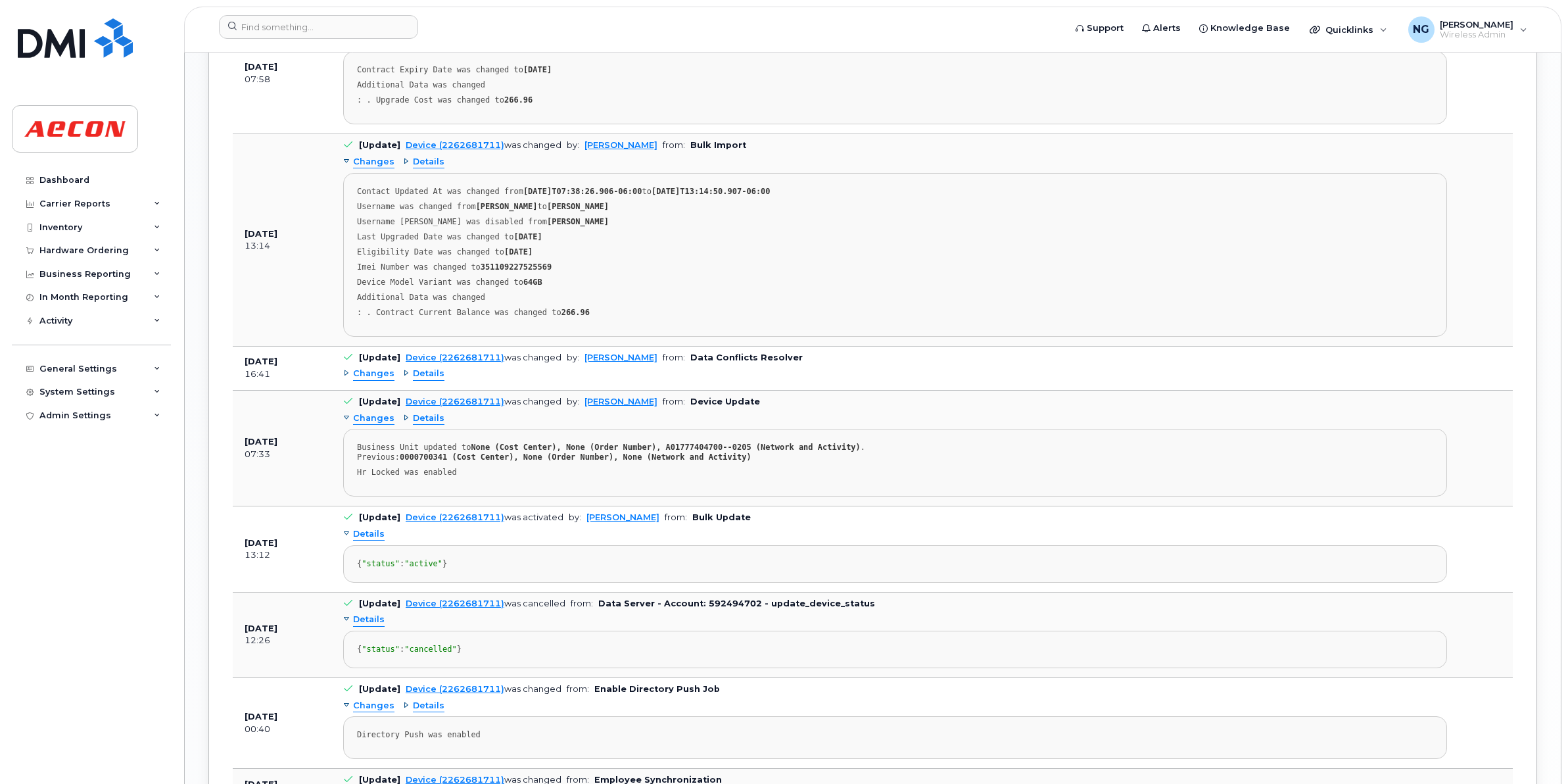
click at [362, 377] on span "Changes" at bounding box center [374, 374] width 41 height 13
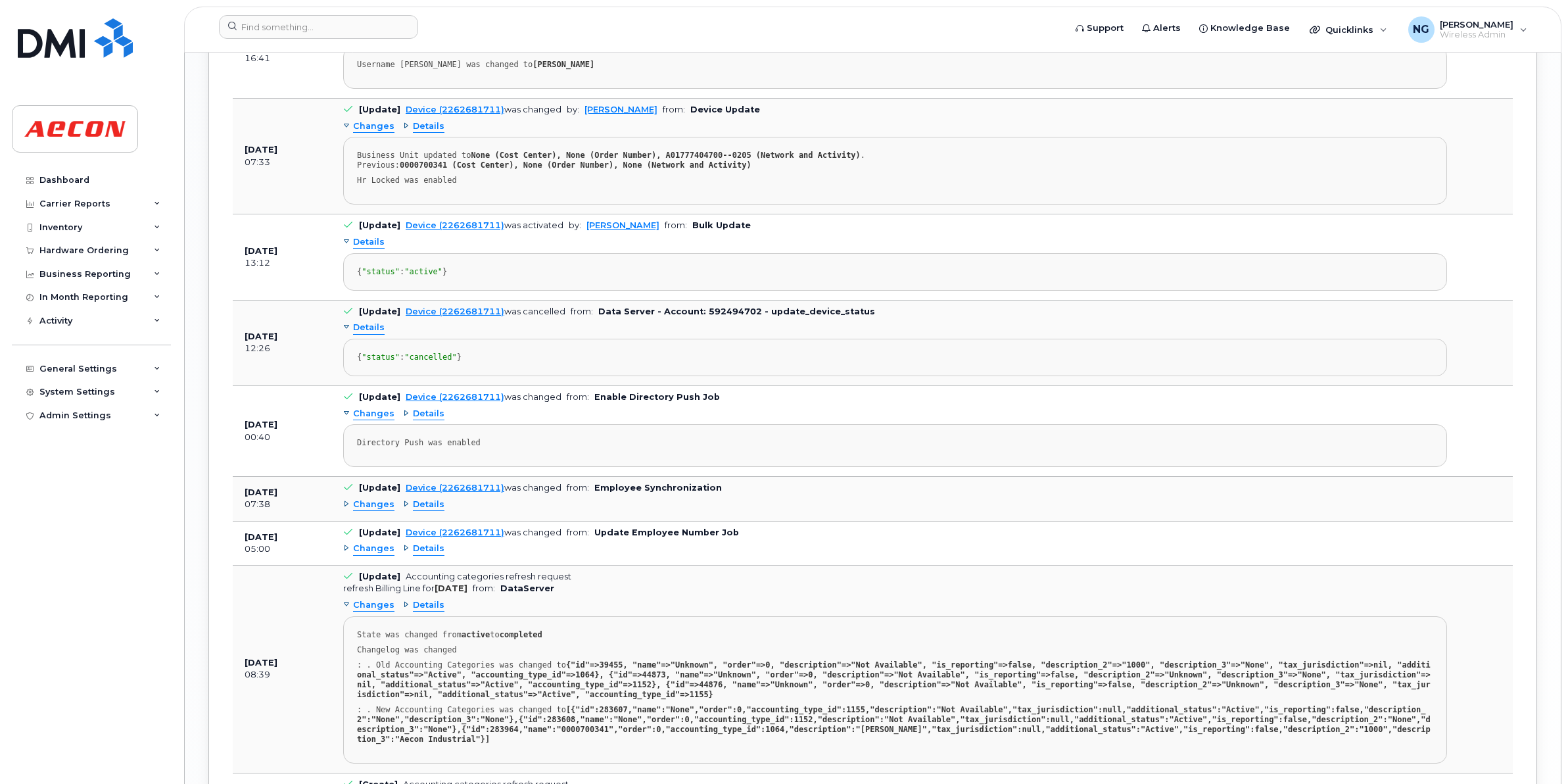
scroll to position [2468, 0]
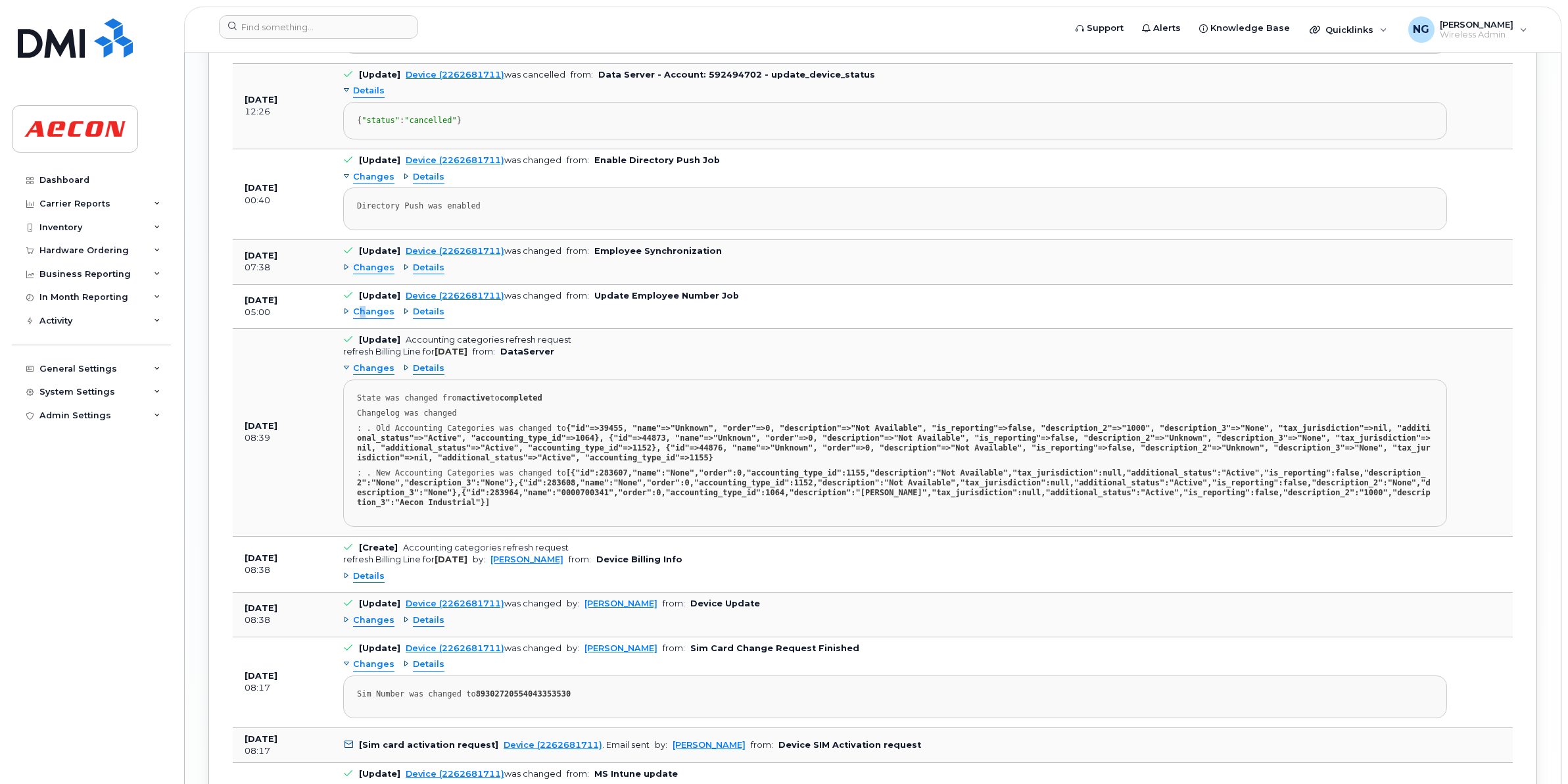
click at [363, 318] on span "Changes" at bounding box center [374, 312] width 41 height 13
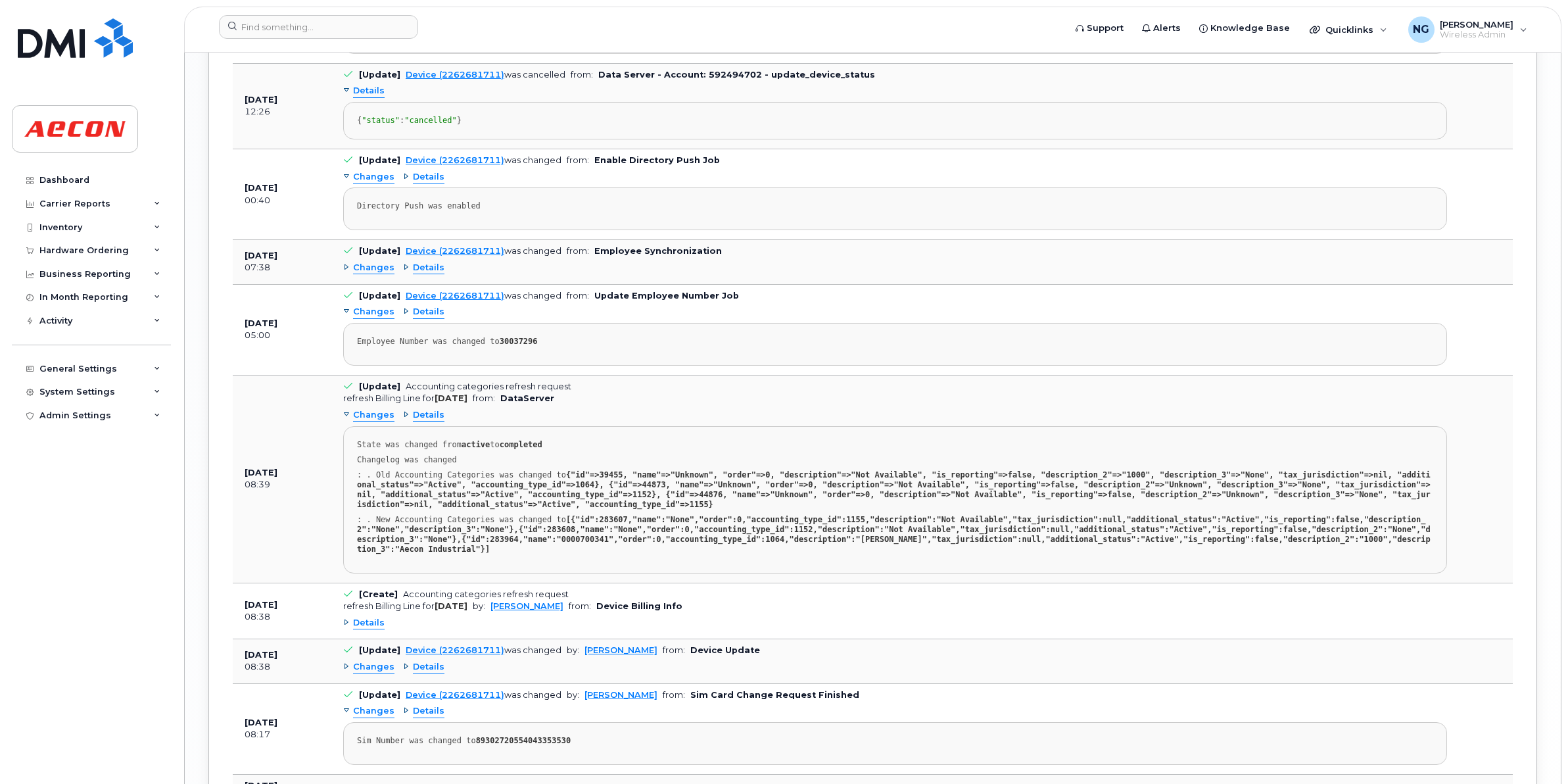
click at [351, 274] on div "Changes" at bounding box center [369, 268] width 51 height 13
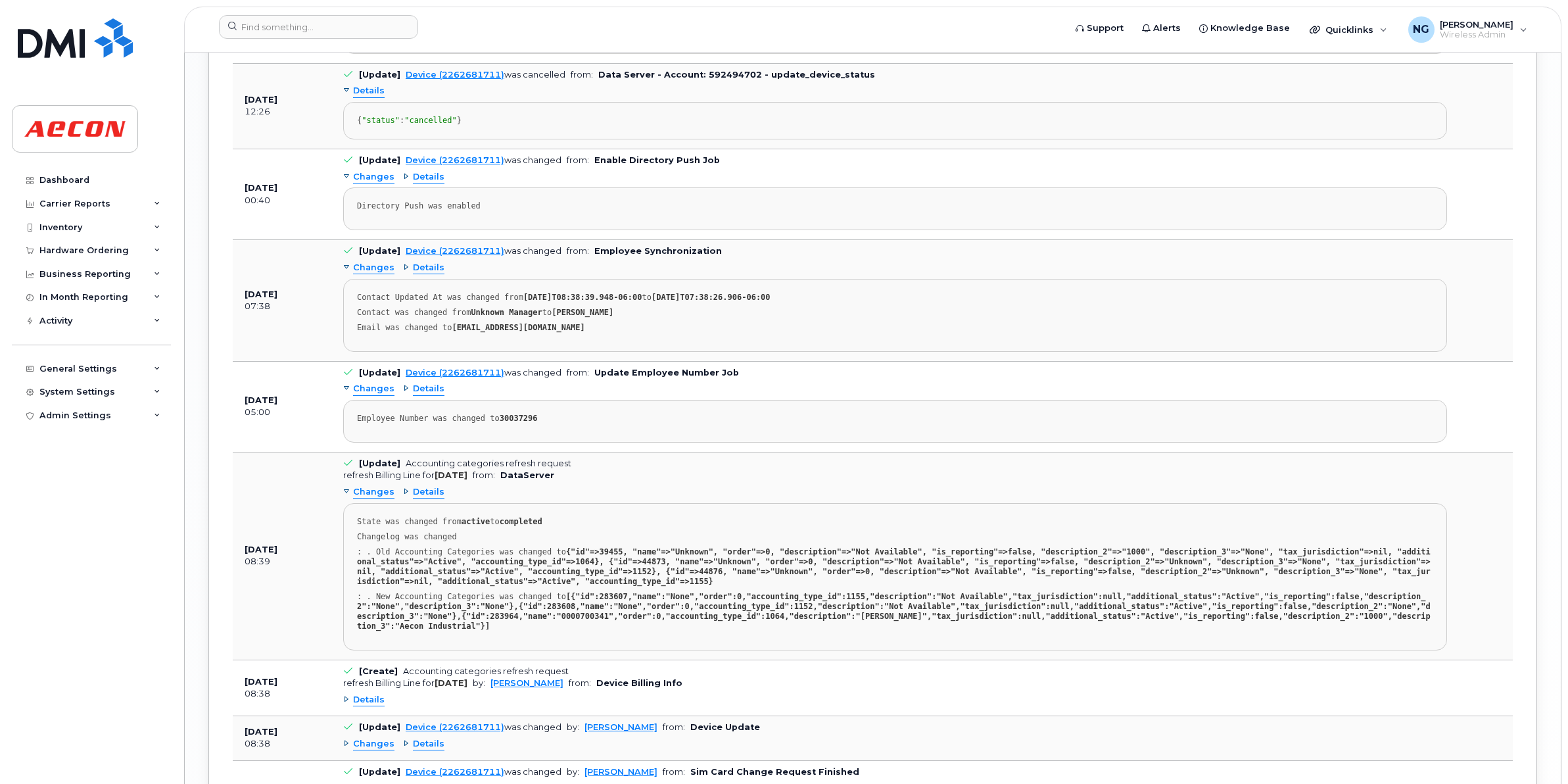
scroll to position [2796, 0]
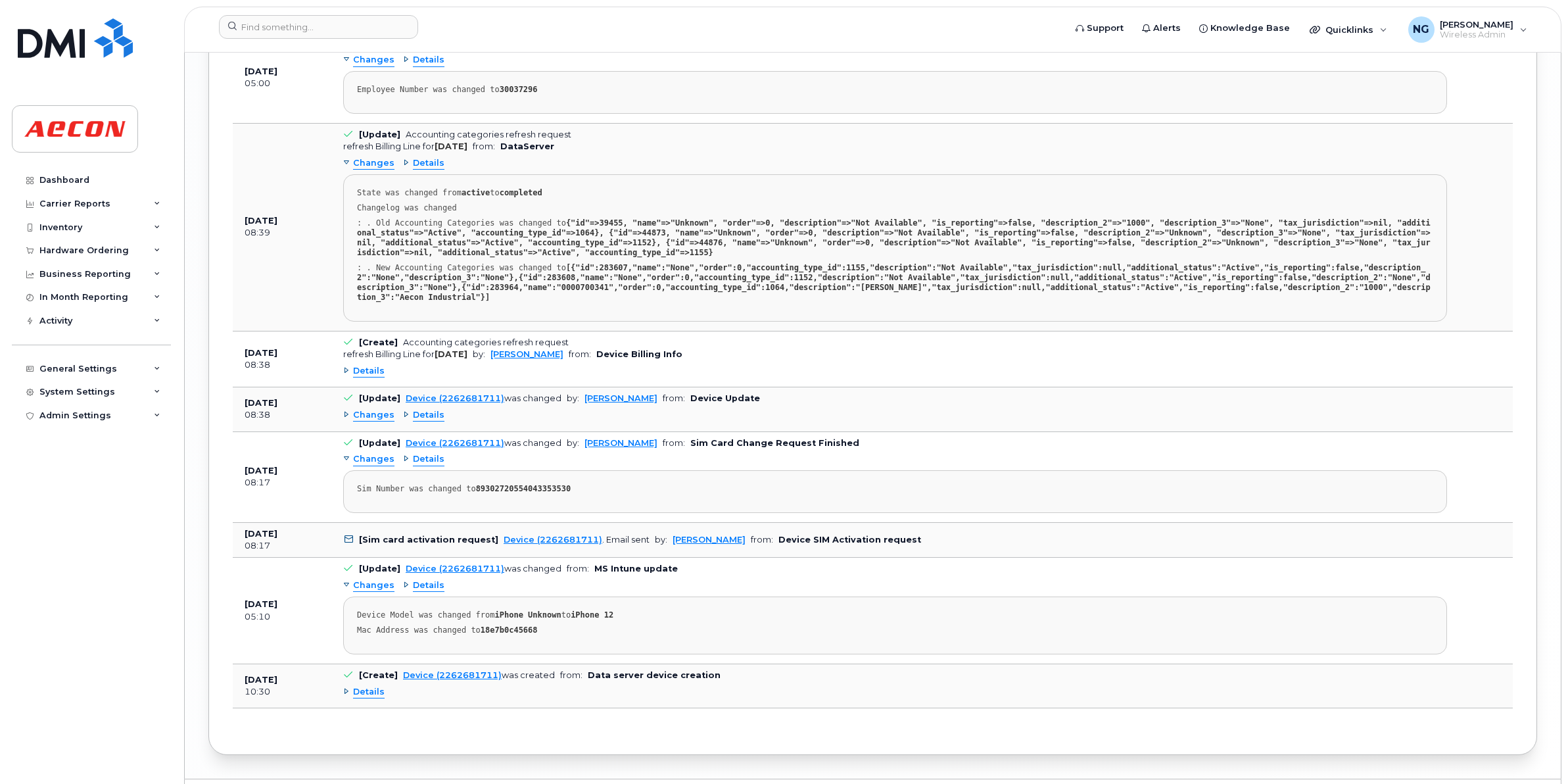
click at [371, 382] on div "Details" at bounding box center [895, 371] width 1104 height 21
click at [371, 377] on span "Details" at bounding box center [369, 371] width 32 height 13
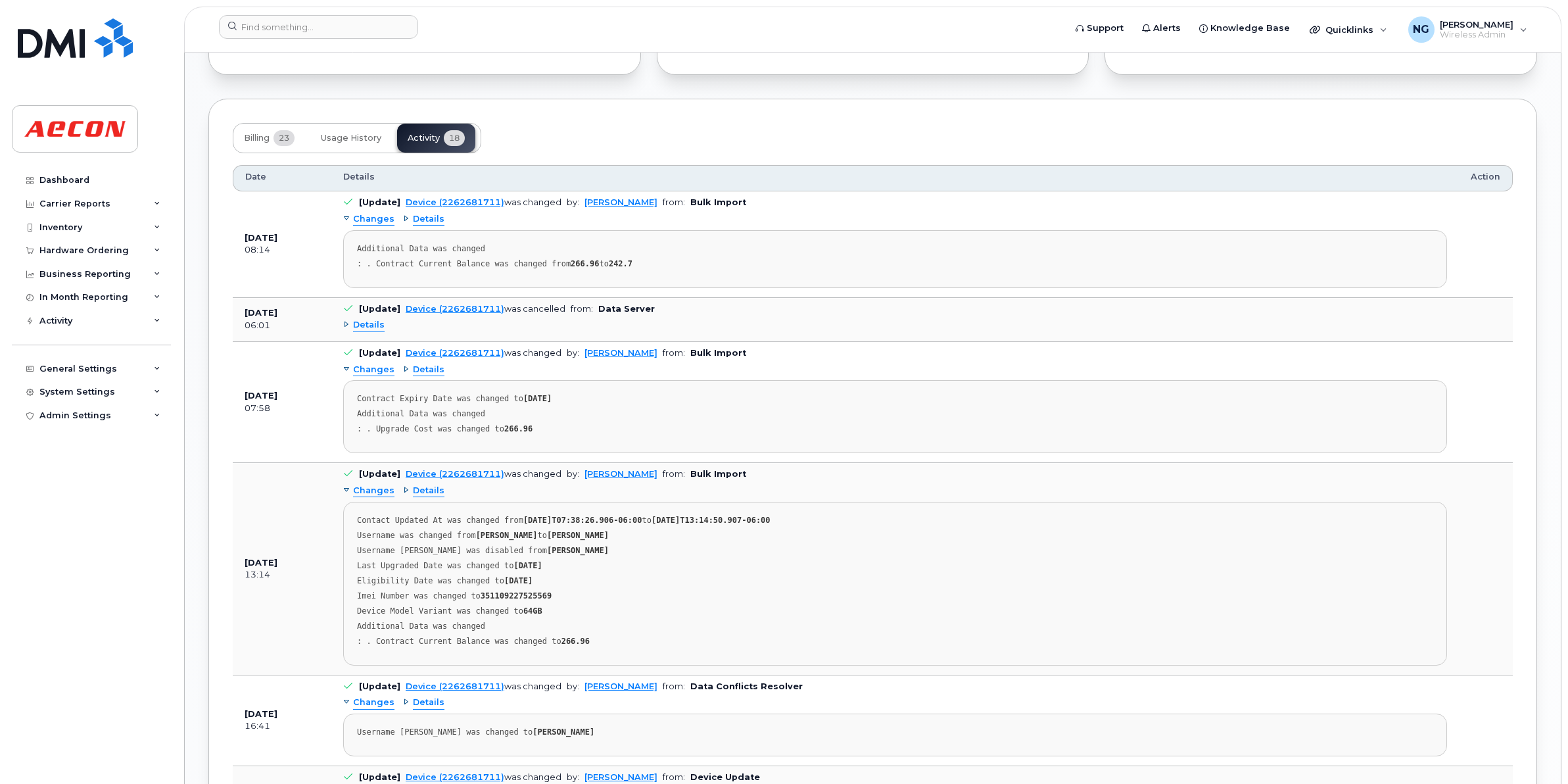
scroll to position [1601, 0]
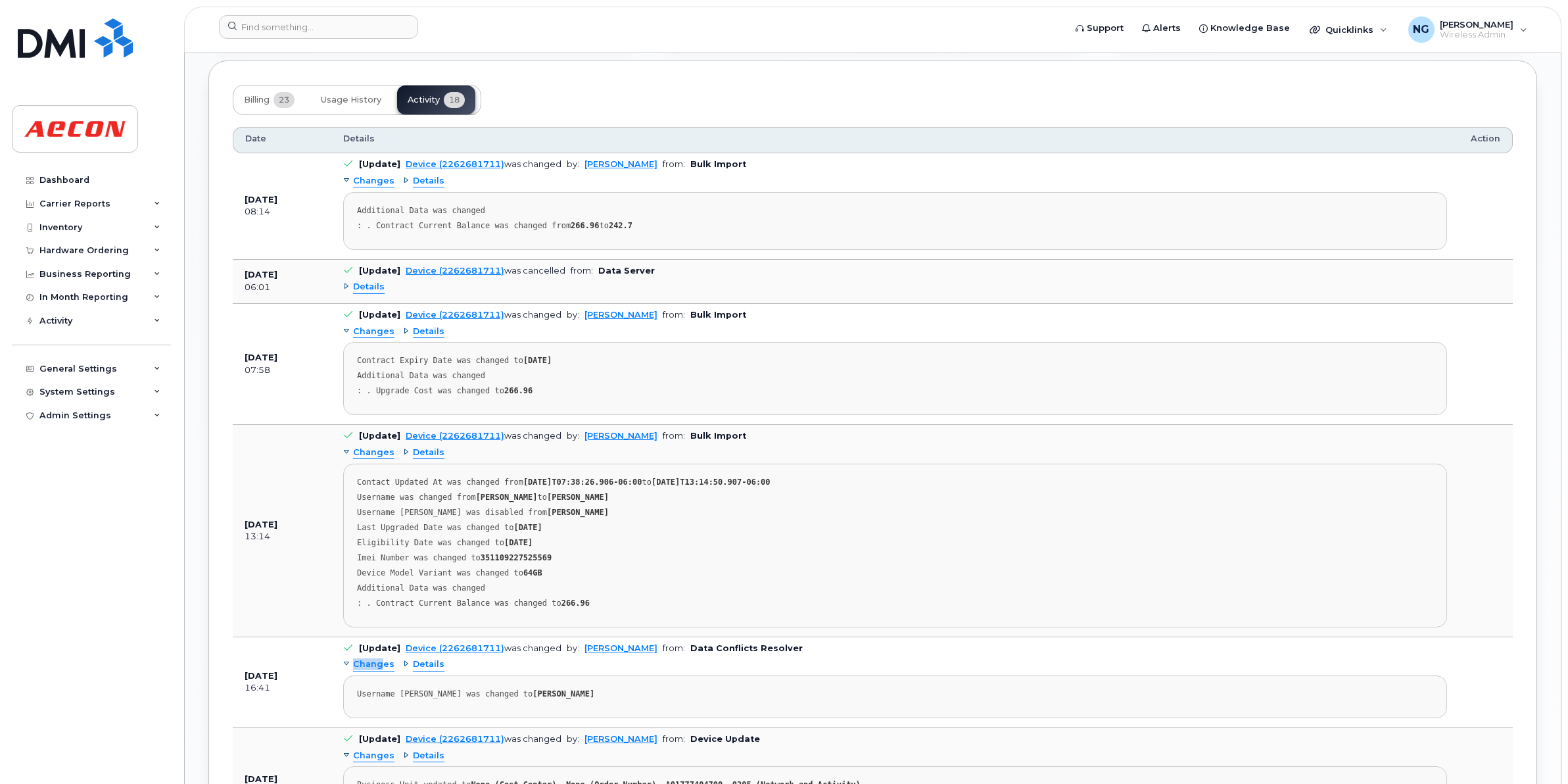
click at [383, 669] on div "Changes Details Username Alias was changed to Cornelia Johnson" at bounding box center [895, 686] width 1104 height 63
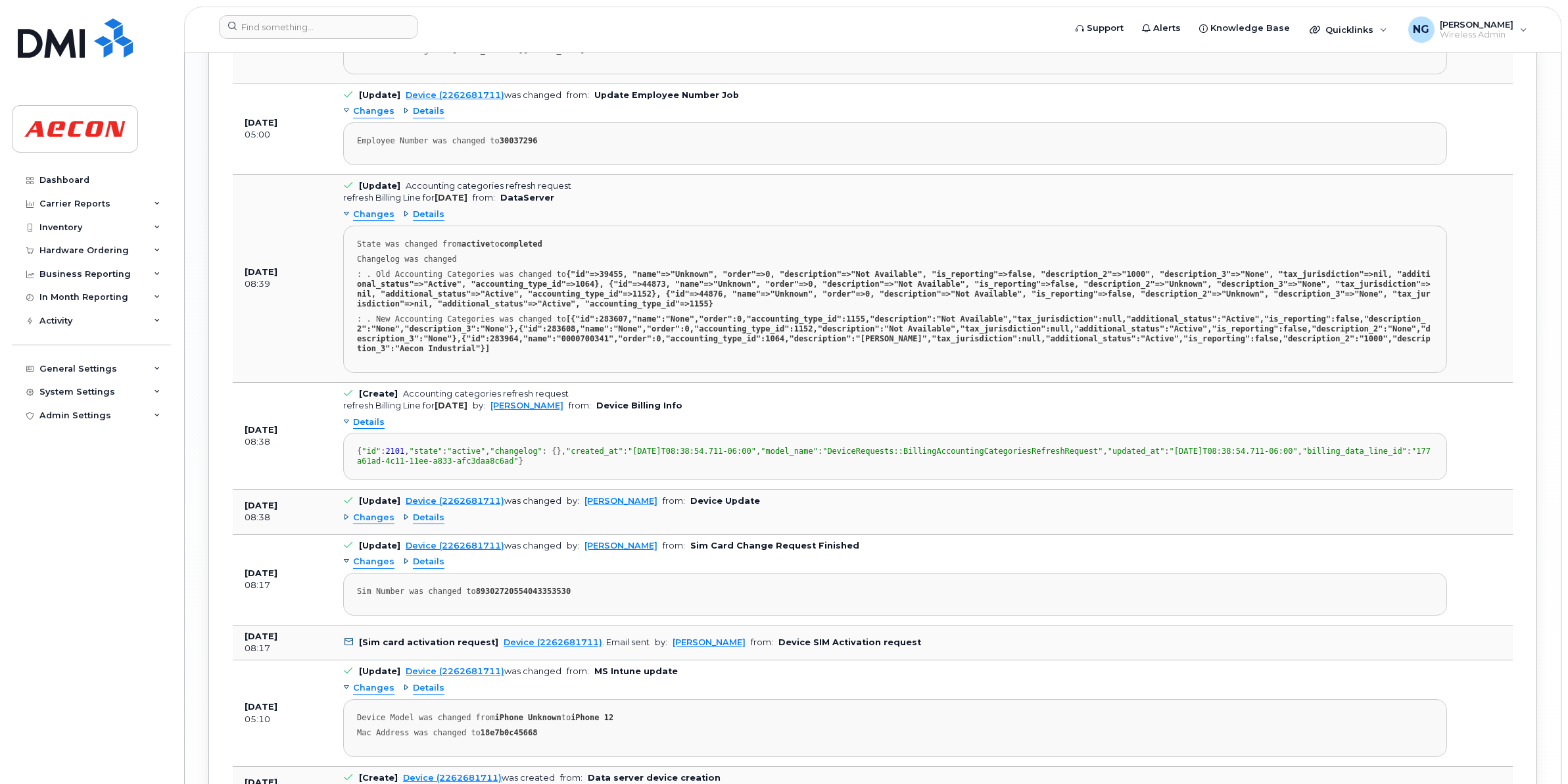
scroll to position [2835, 0]
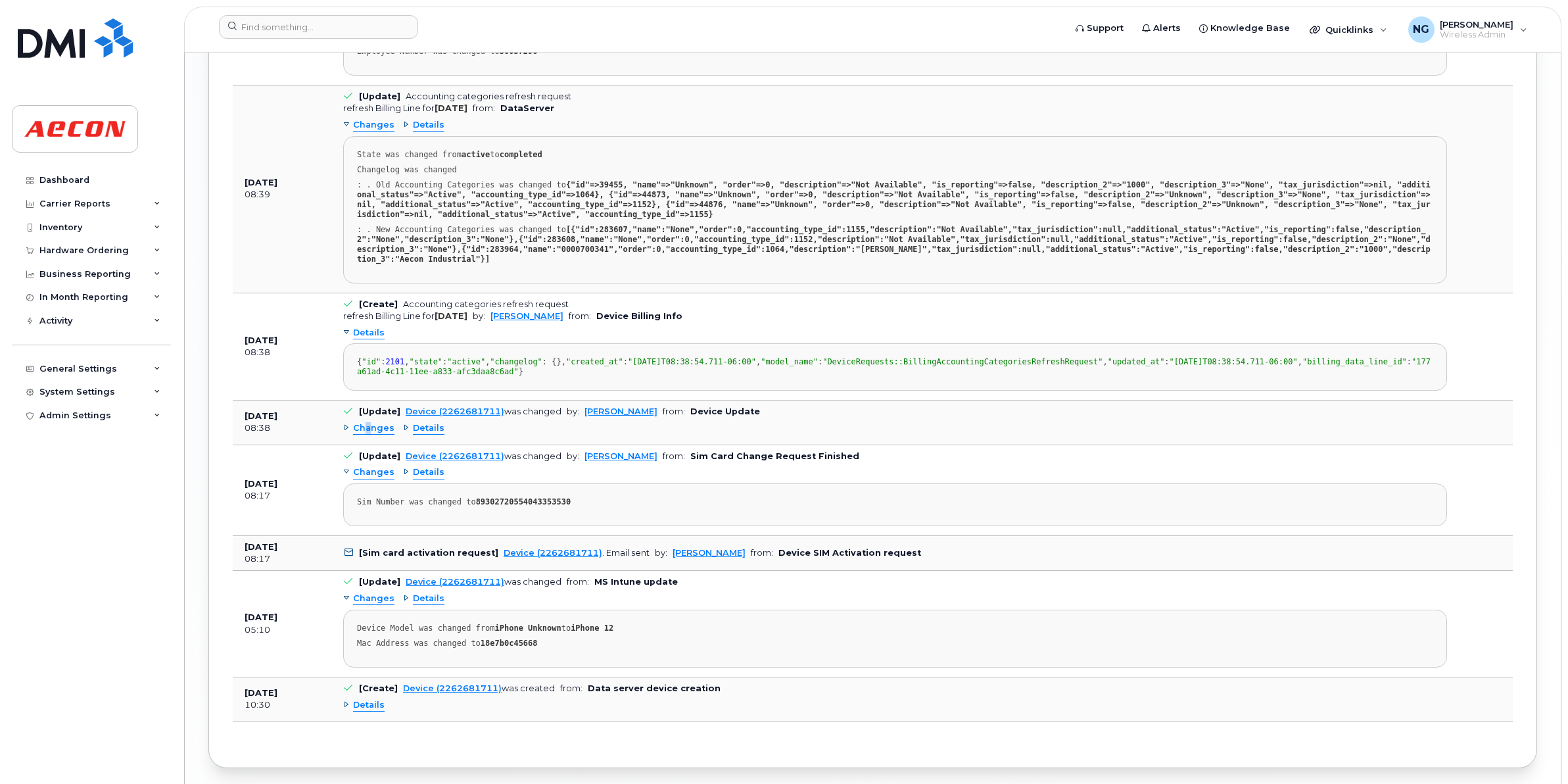
click at [370, 435] on span "Changes" at bounding box center [374, 428] width 41 height 13
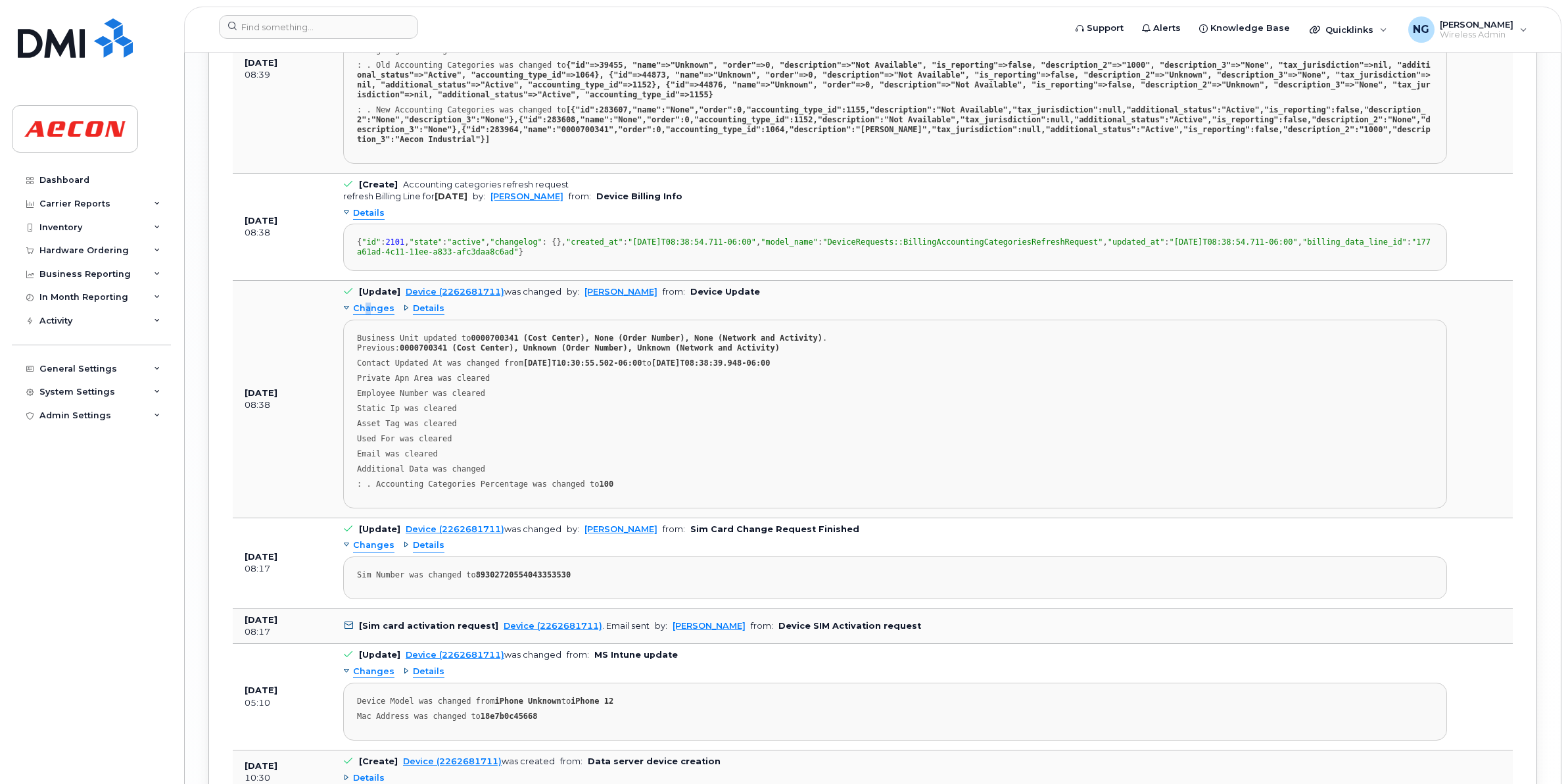
scroll to position [3081, 0]
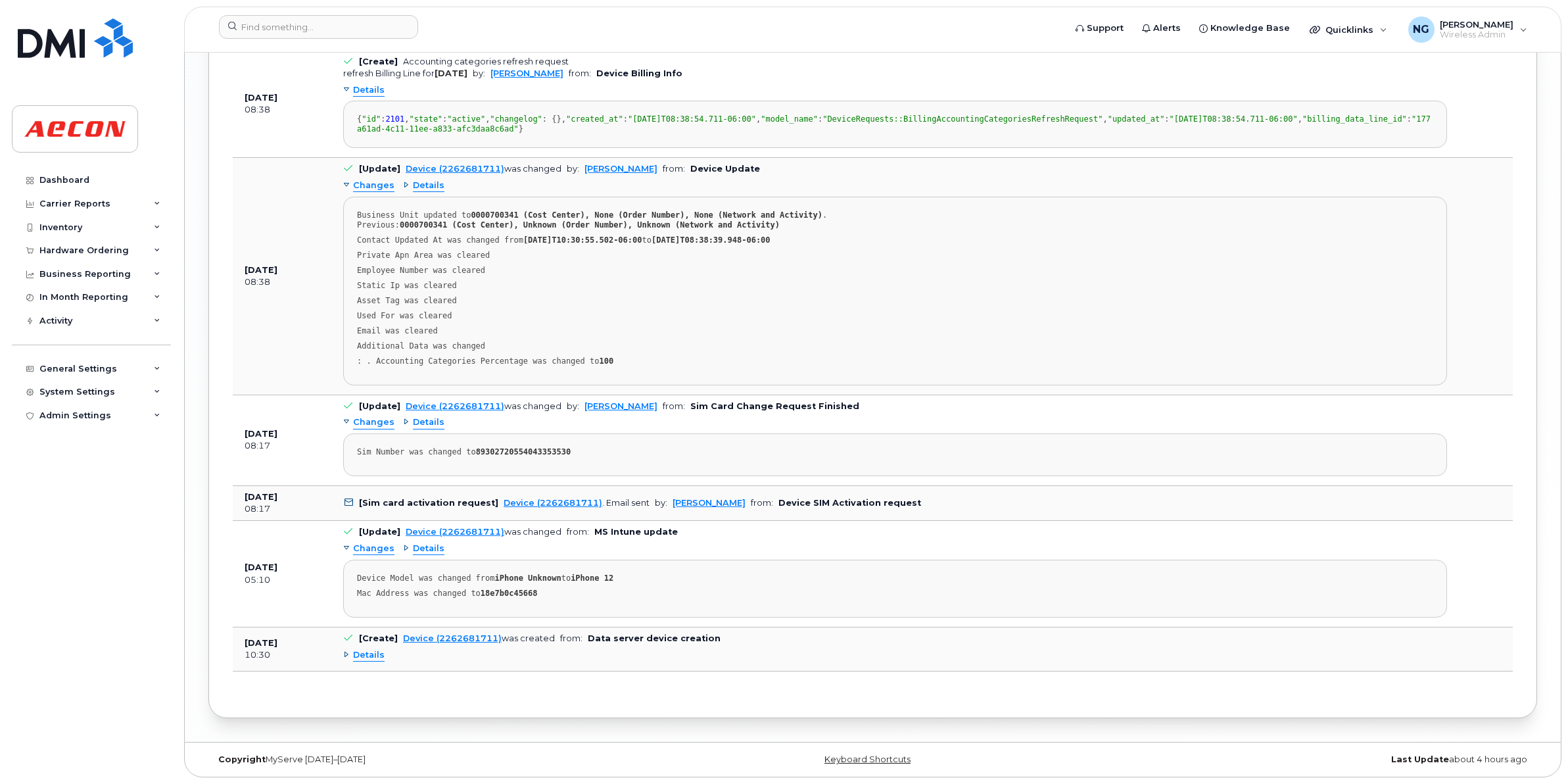
click at [381, 618] on div "Changes Details Device Model was changed from iPhone Unknown to iPhone 12 Mac A…" at bounding box center [895, 578] width 1104 height 79
click at [378, 537] on b "[Update]" at bounding box center [380, 532] width 41 height 10
click at [372, 555] on span "Changes" at bounding box center [374, 549] width 41 height 13
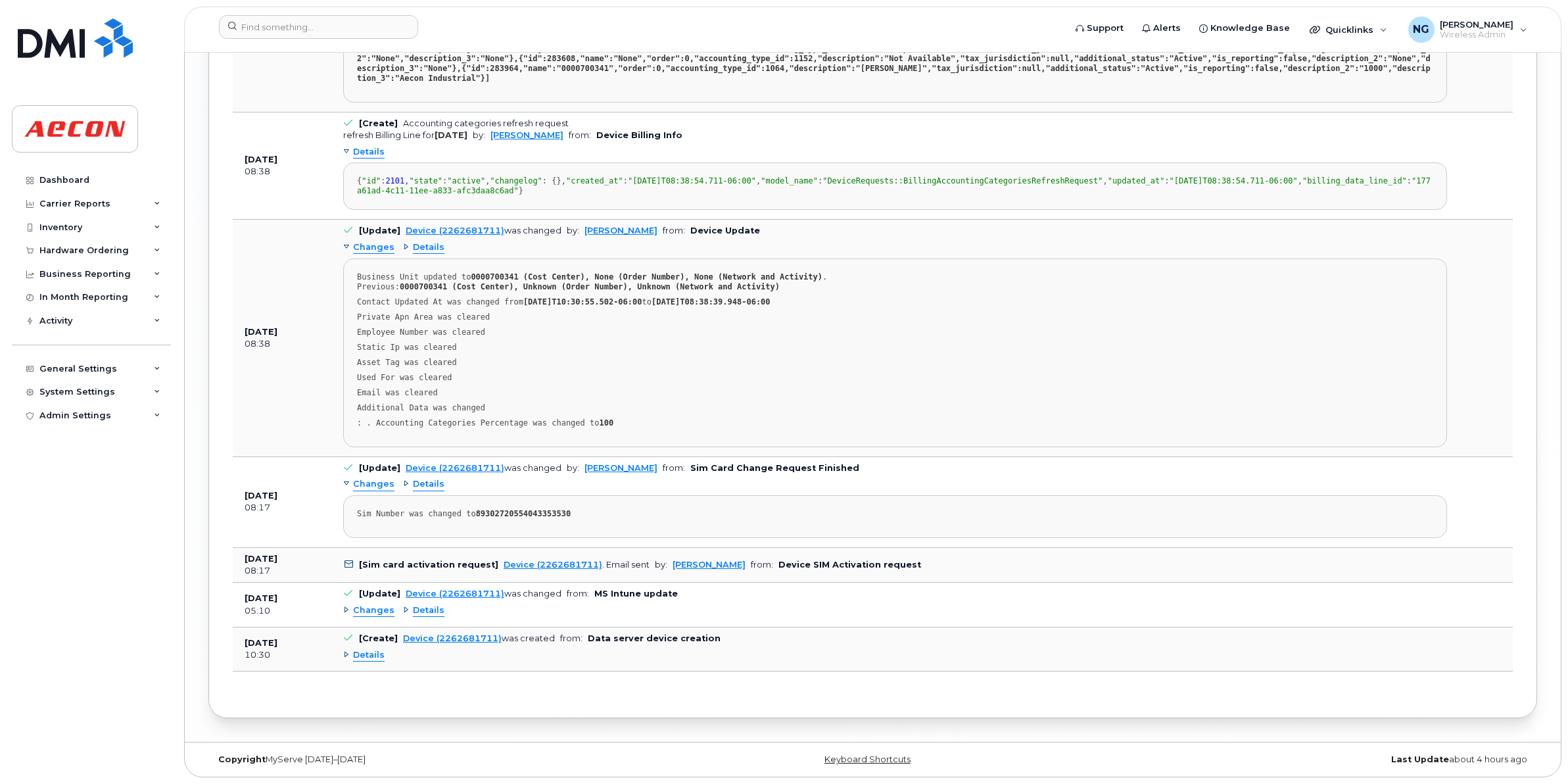
click at [372, 666] on div "Details" at bounding box center [895, 655] width 1104 height 21
click at [299, 33] on input at bounding box center [318, 27] width 199 height 24
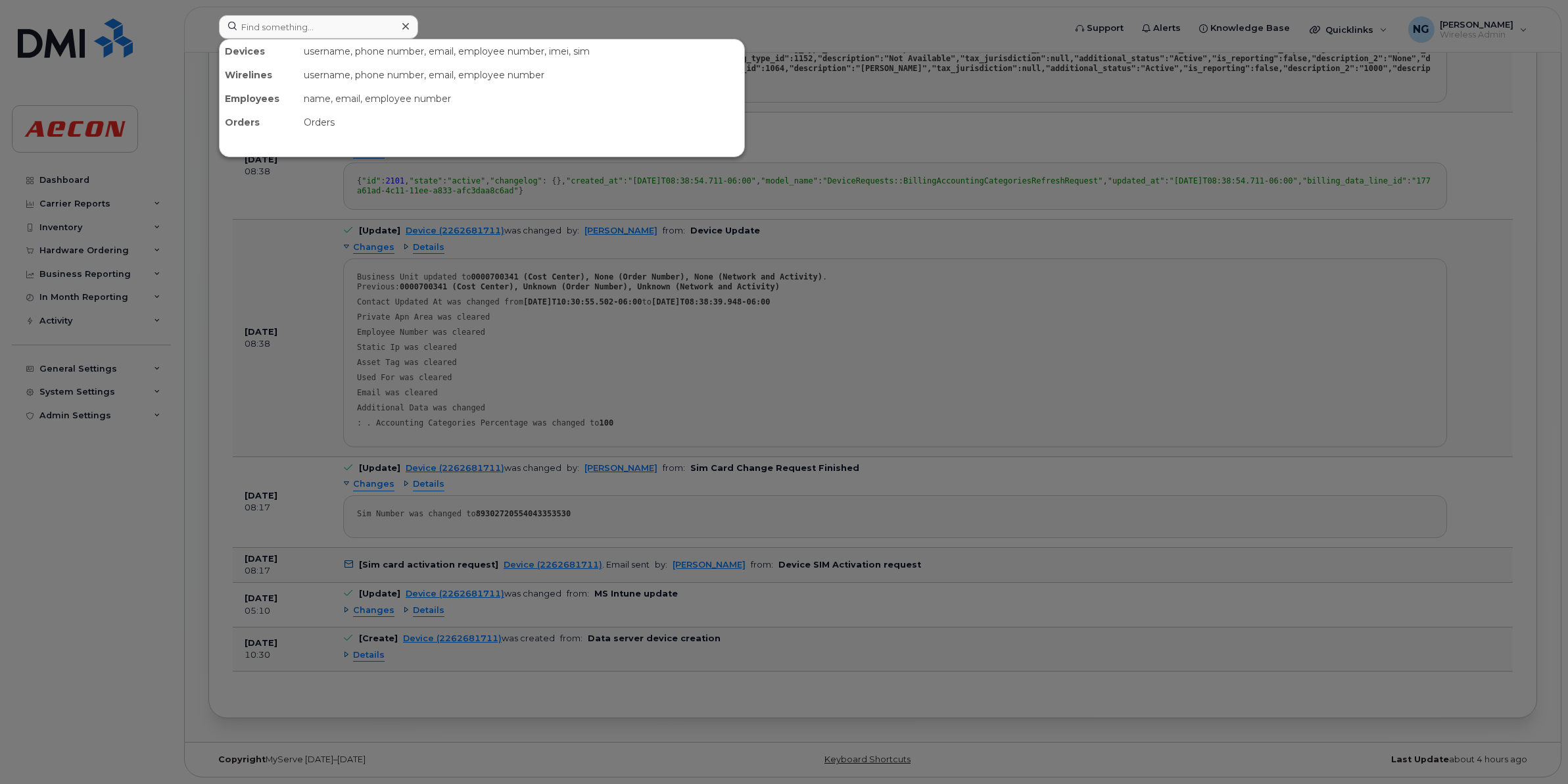
click at [1339, 343] on div at bounding box center [784, 392] width 1568 height 784
click at [337, 18] on input at bounding box center [318, 27] width 199 height 24
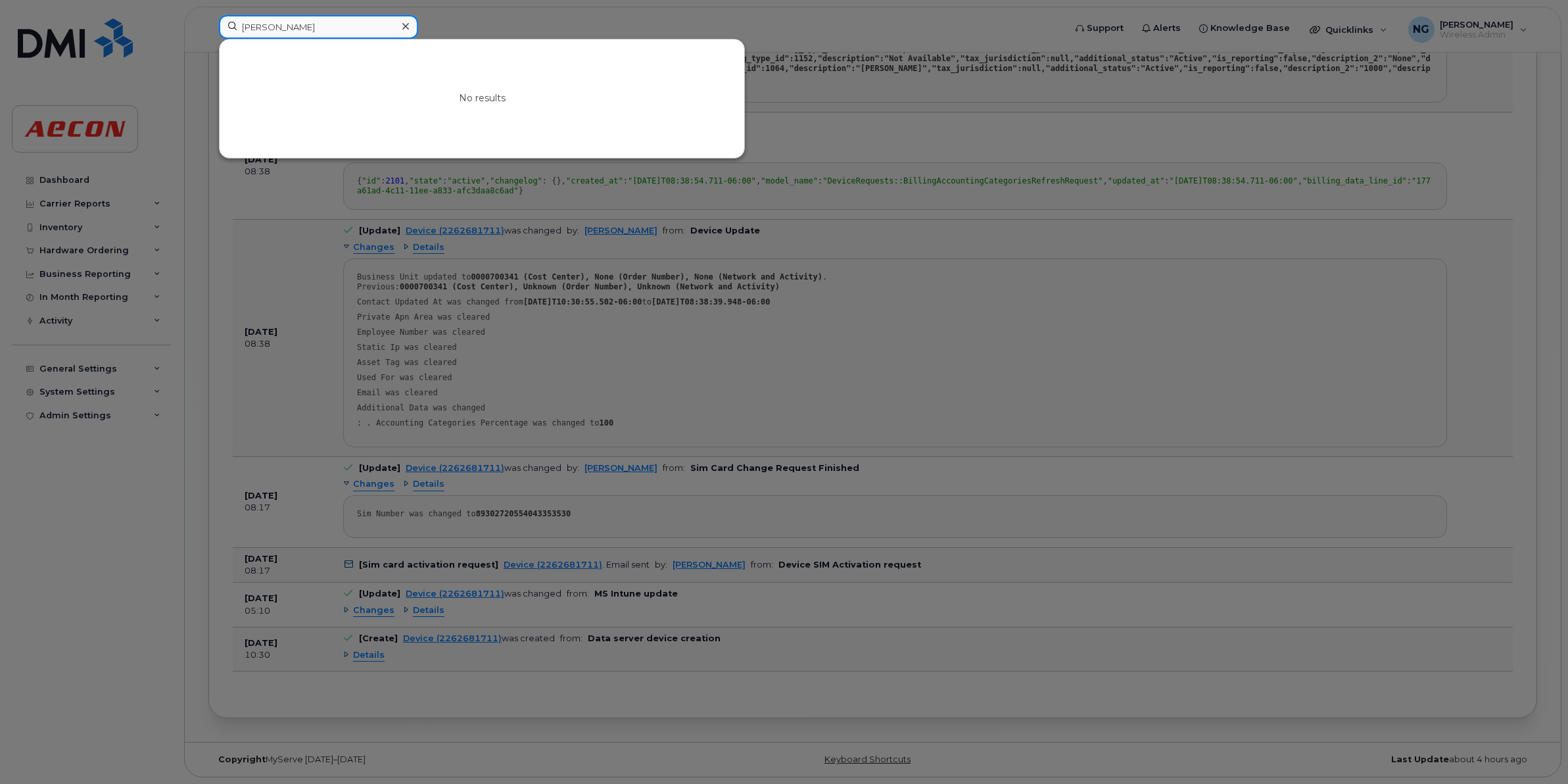
click at [308, 27] on input "rob halam" at bounding box center [318, 27] width 199 height 24
drag, startPoint x: 255, startPoint y: 24, endPoint x: 300, endPoint y: 18, distance: 45.4
click at [255, 24] on input "rob halam" at bounding box center [318, 27] width 199 height 24
drag, startPoint x: 347, startPoint y: 28, endPoint x: 129, endPoint y: 28, distance: 218.0
click at [208, 28] on div "robert halam No results" at bounding box center [637, 30] width 858 height 29
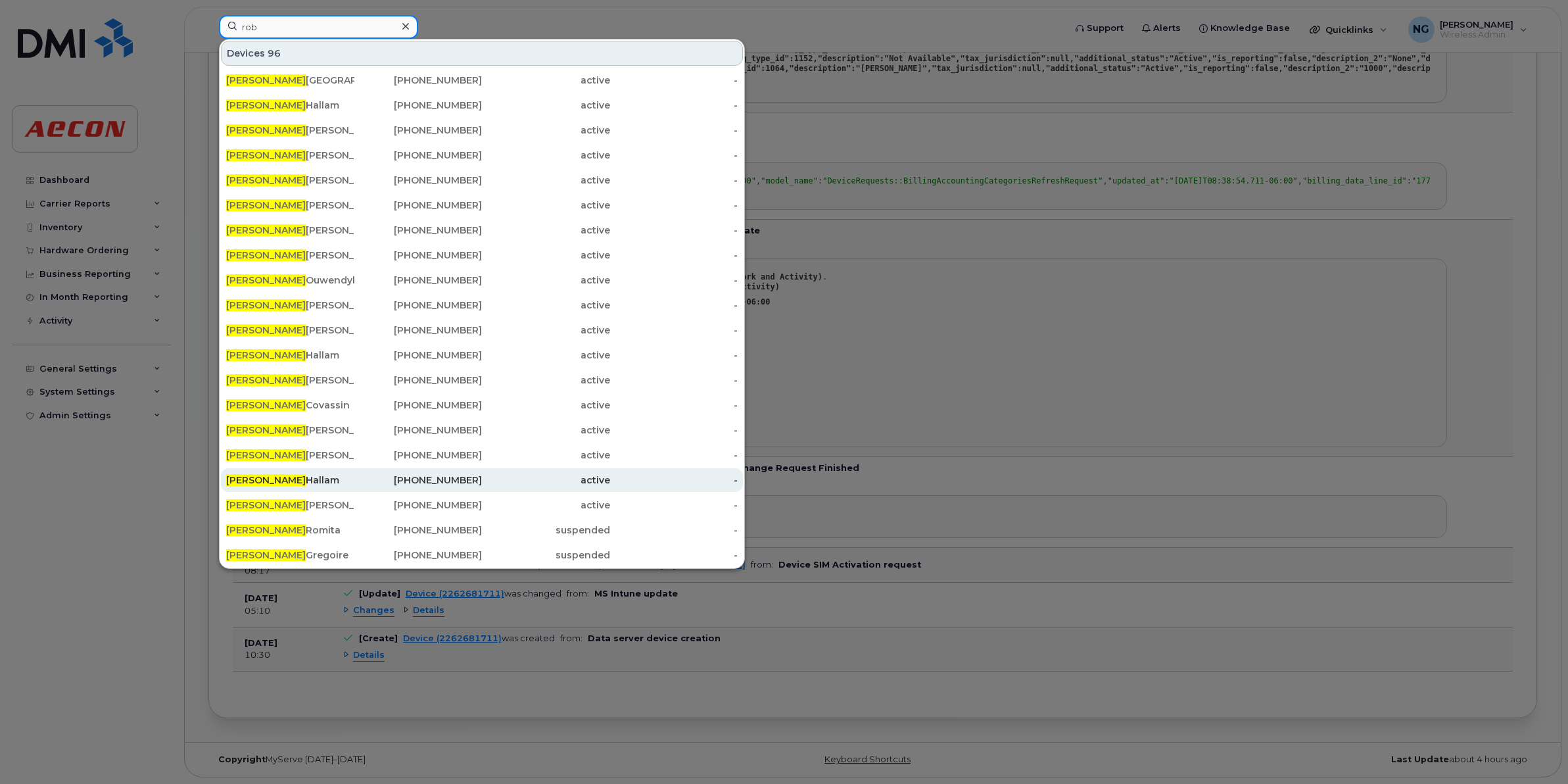
type input "rob"
click at [251, 479] on div "Rob Hallam" at bounding box center [291, 479] width 129 height 13
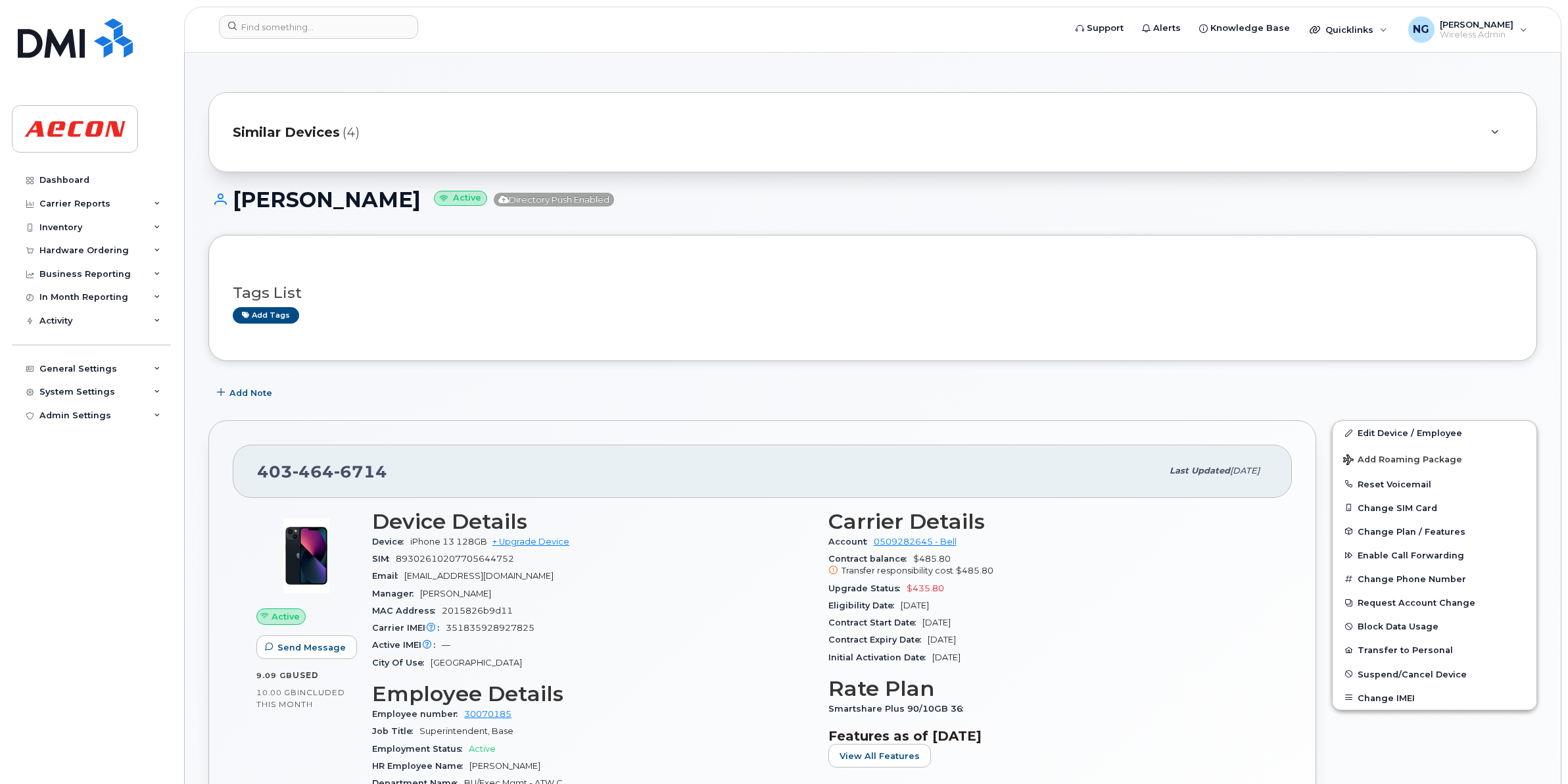
click at [311, 130] on span "Similar Devices" at bounding box center [286, 132] width 107 height 19
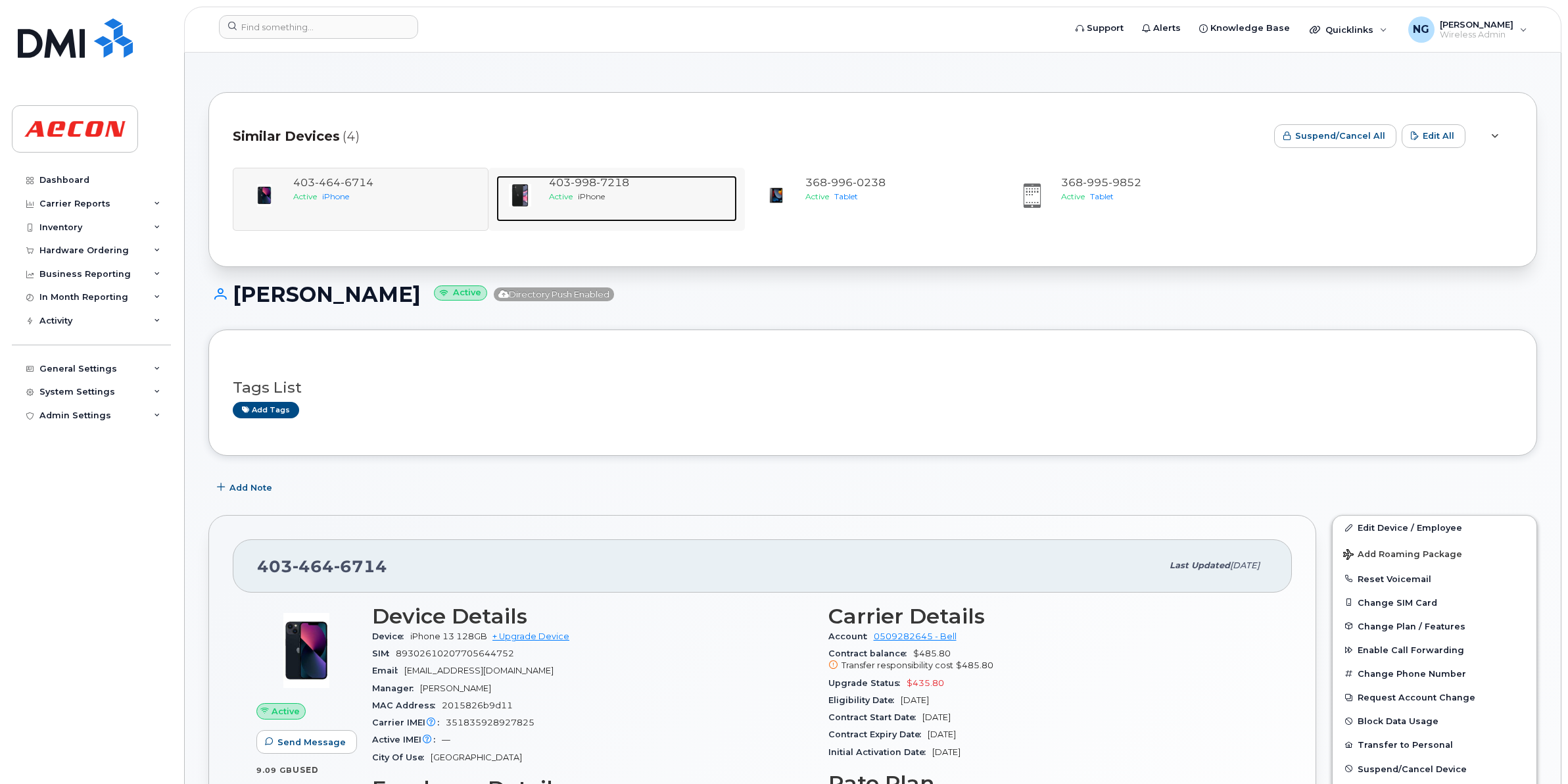
click at [597, 183] on span "998" at bounding box center [613, 183] width 33 height 13
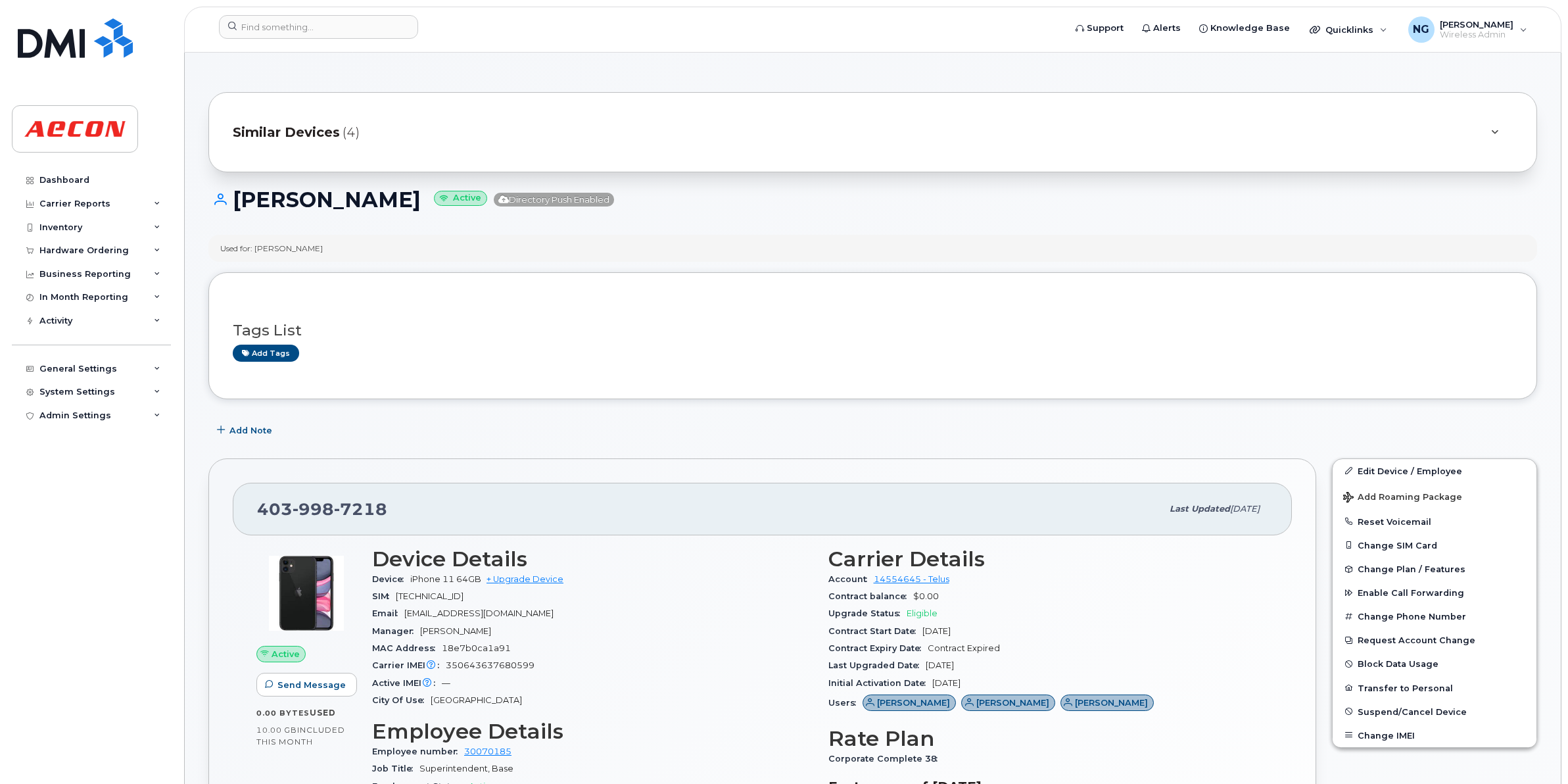
click at [322, 129] on span "Similar Devices" at bounding box center [286, 132] width 107 height 19
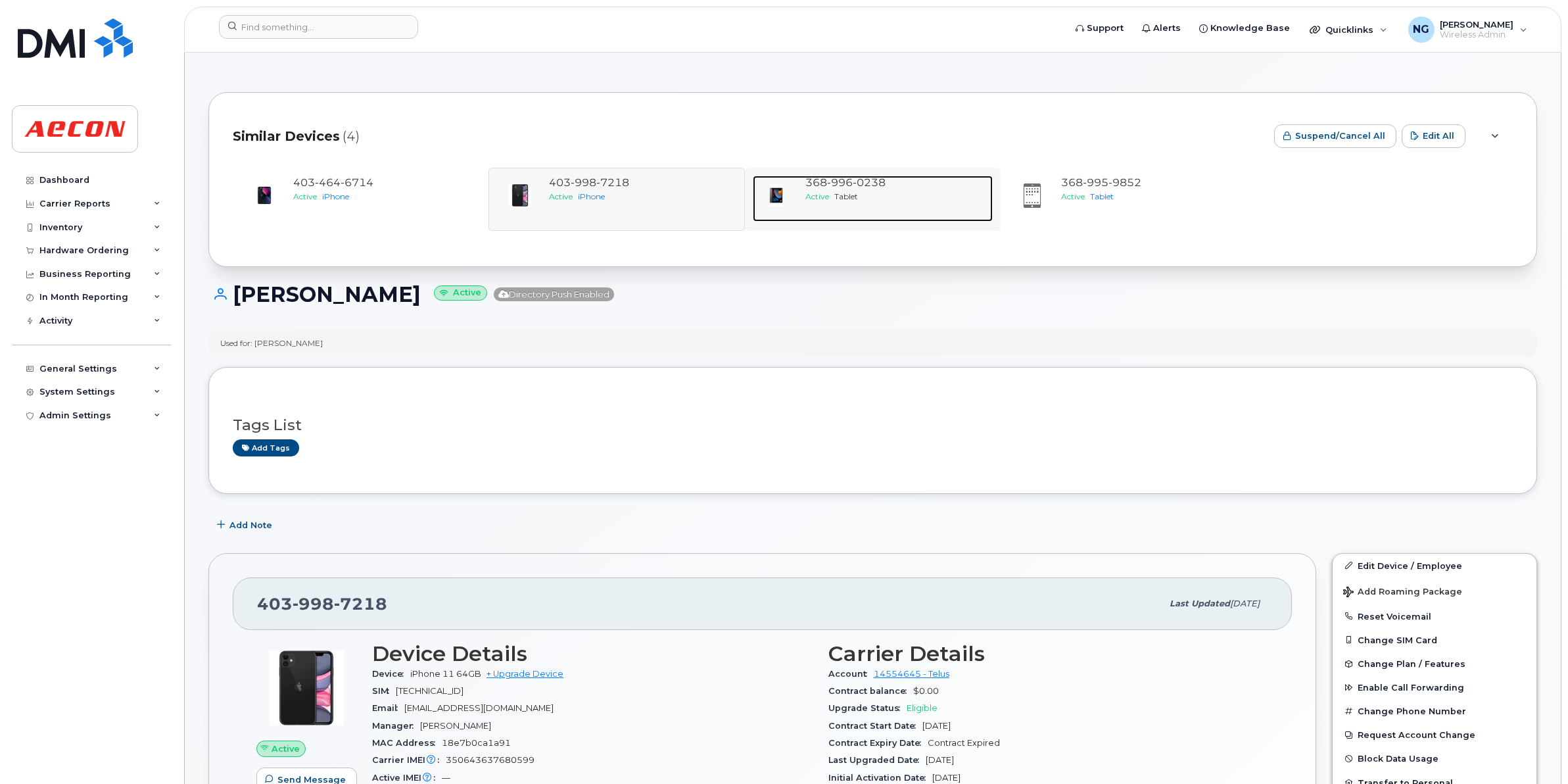
click at [869, 188] on span "0238" at bounding box center [869, 183] width 33 height 13
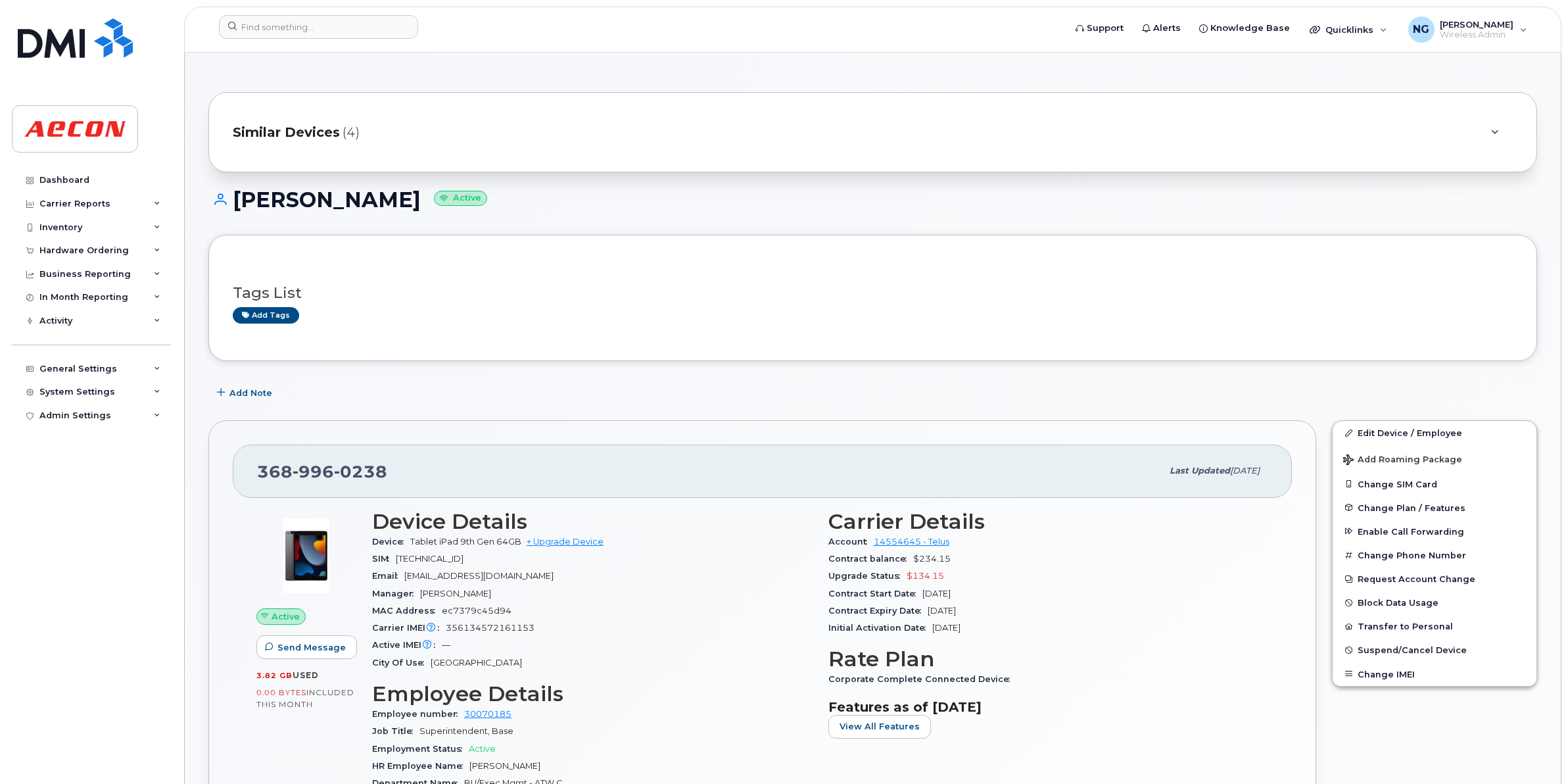
click at [291, 125] on span "Similar Devices" at bounding box center [286, 132] width 107 height 19
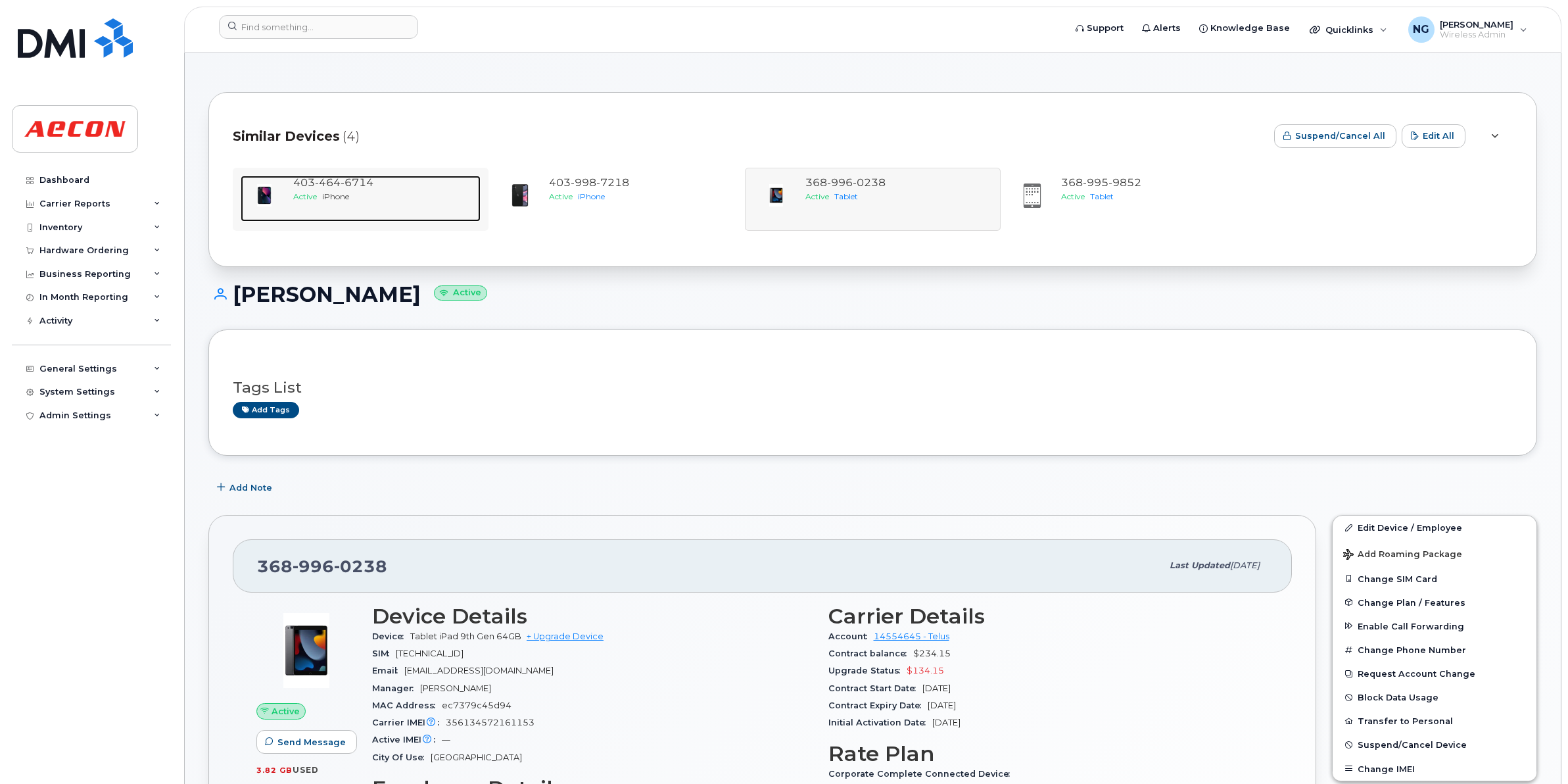
click at [326, 189] on div "[PHONE_NUMBER]" at bounding box center [384, 184] width 182 height 15
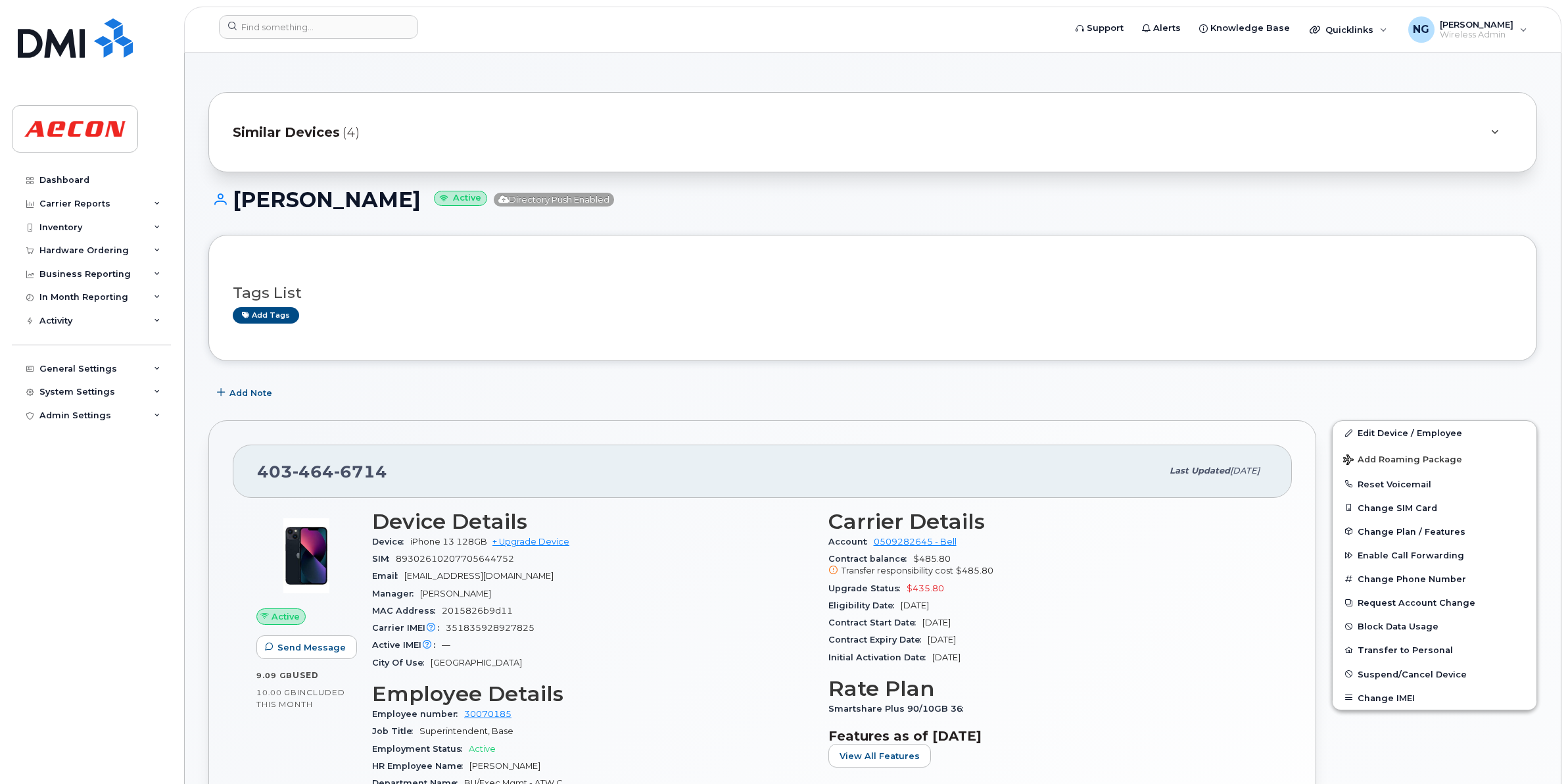
click at [301, 130] on span "Similar Devices" at bounding box center [286, 132] width 107 height 19
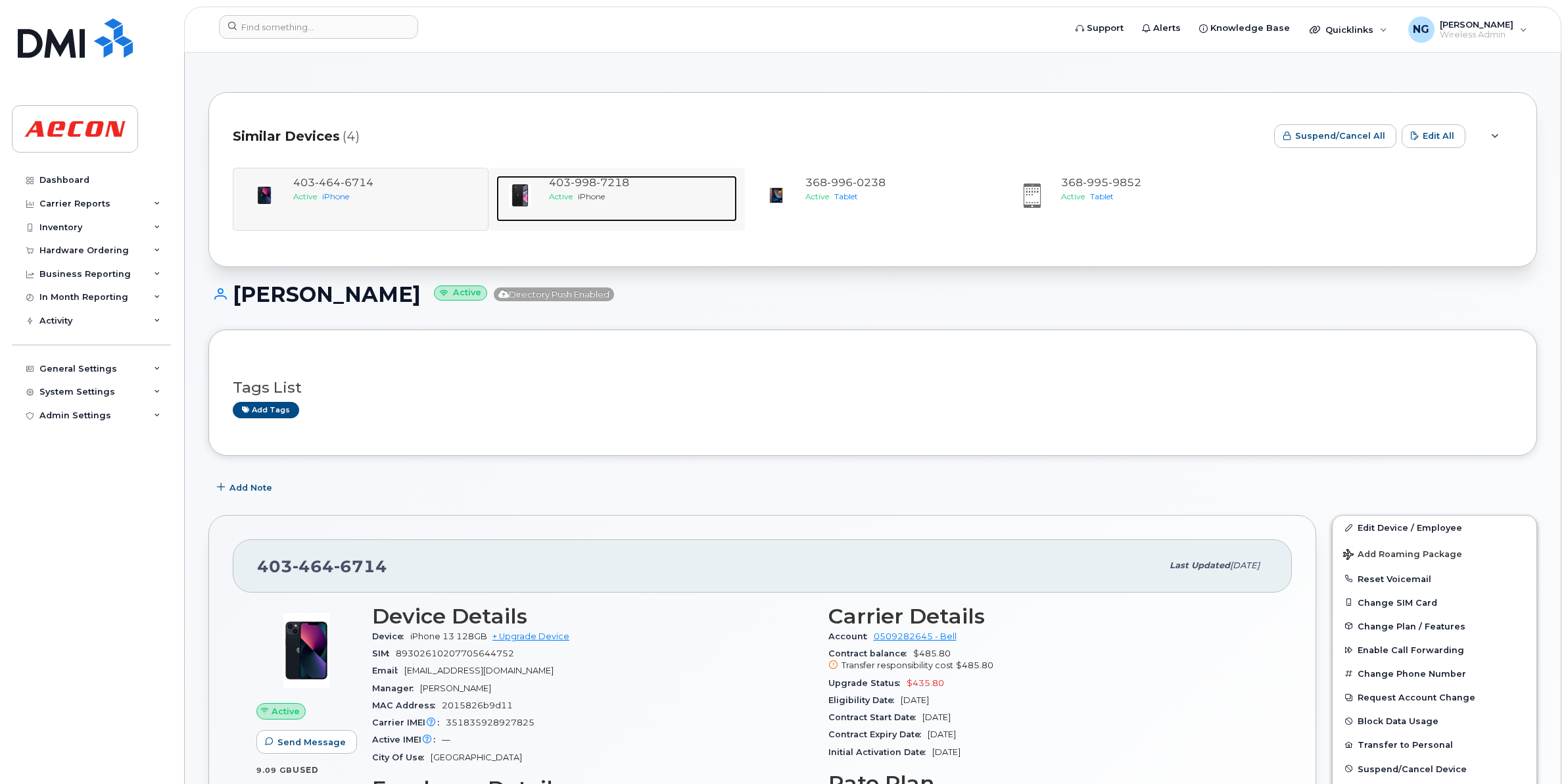
click at [600, 191] on span "iPhone" at bounding box center [591, 196] width 27 height 10
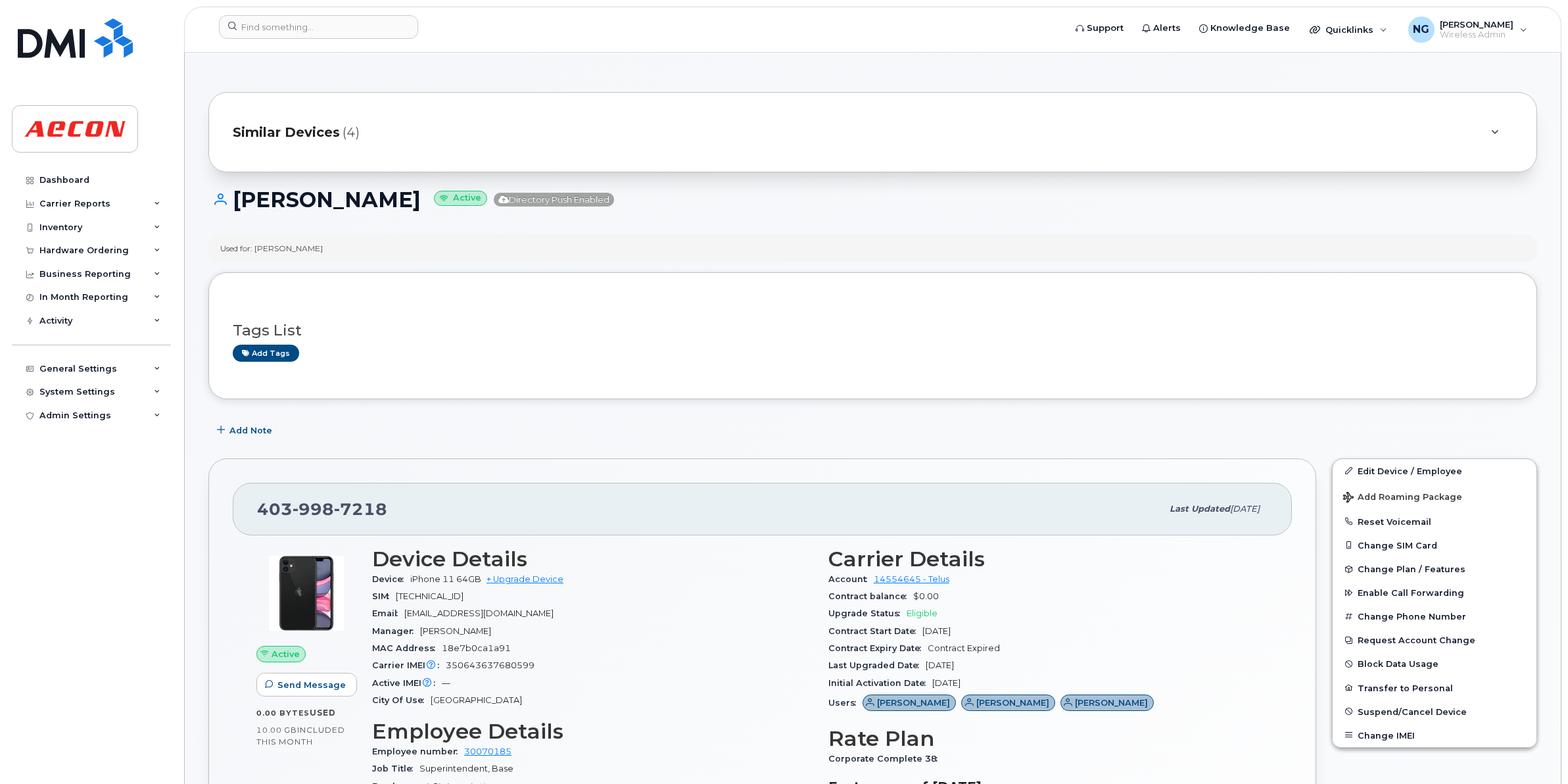
click at [307, 136] on span "Similar Devices" at bounding box center [286, 132] width 107 height 19
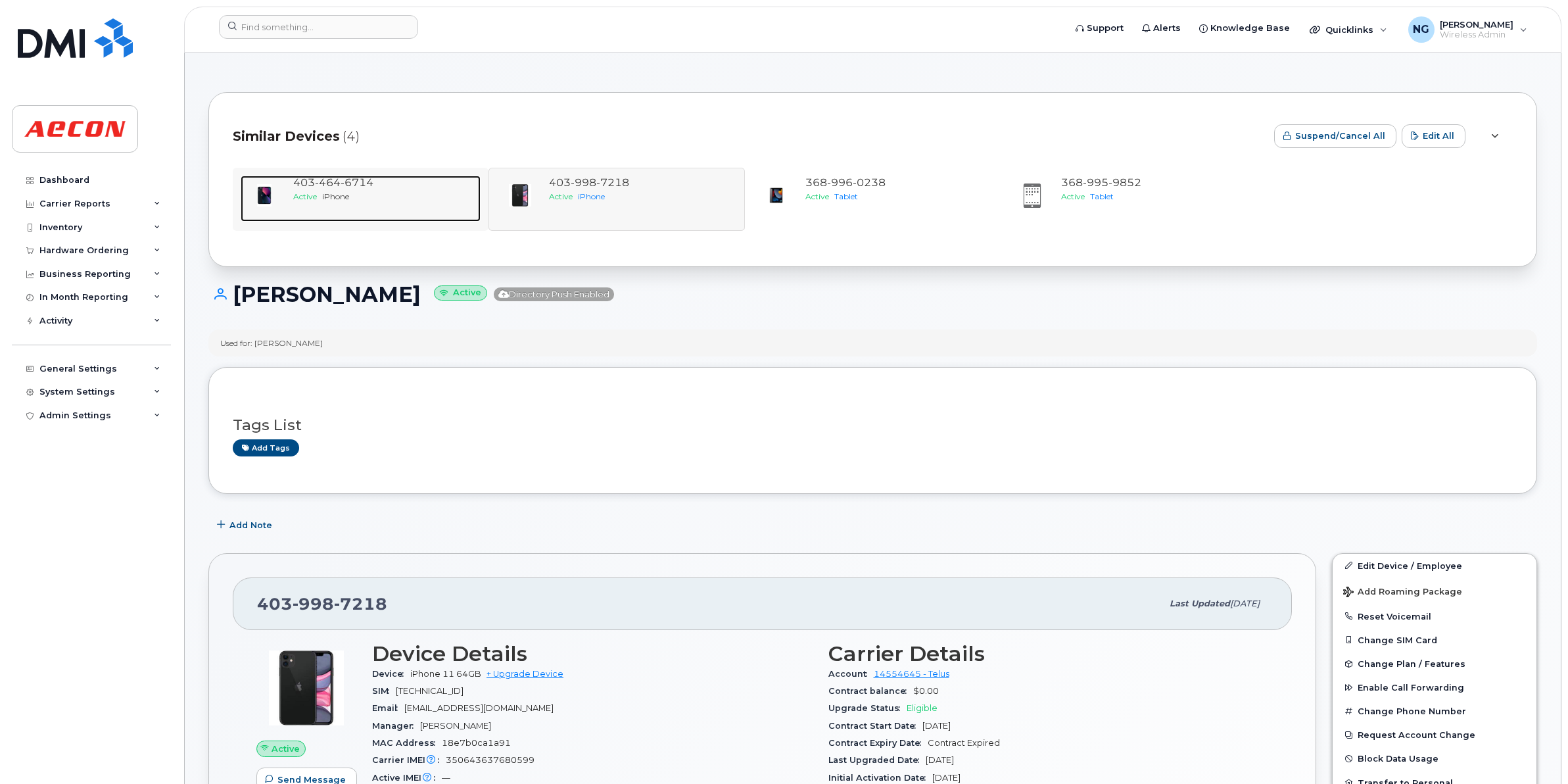
click at [354, 188] on span "6714" at bounding box center [357, 183] width 33 height 13
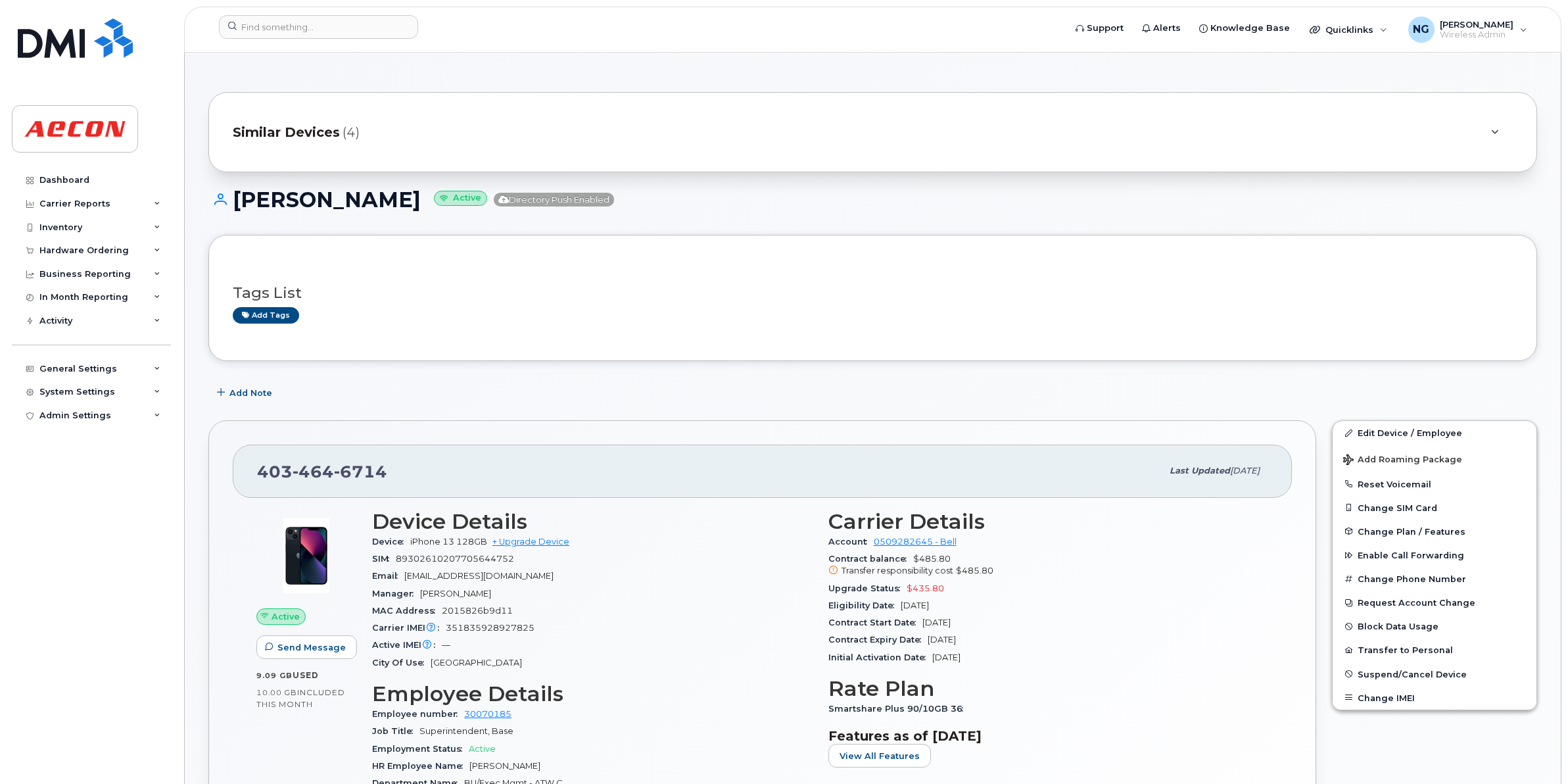
click at [287, 129] on span "Similar Devices" at bounding box center [286, 132] width 107 height 19
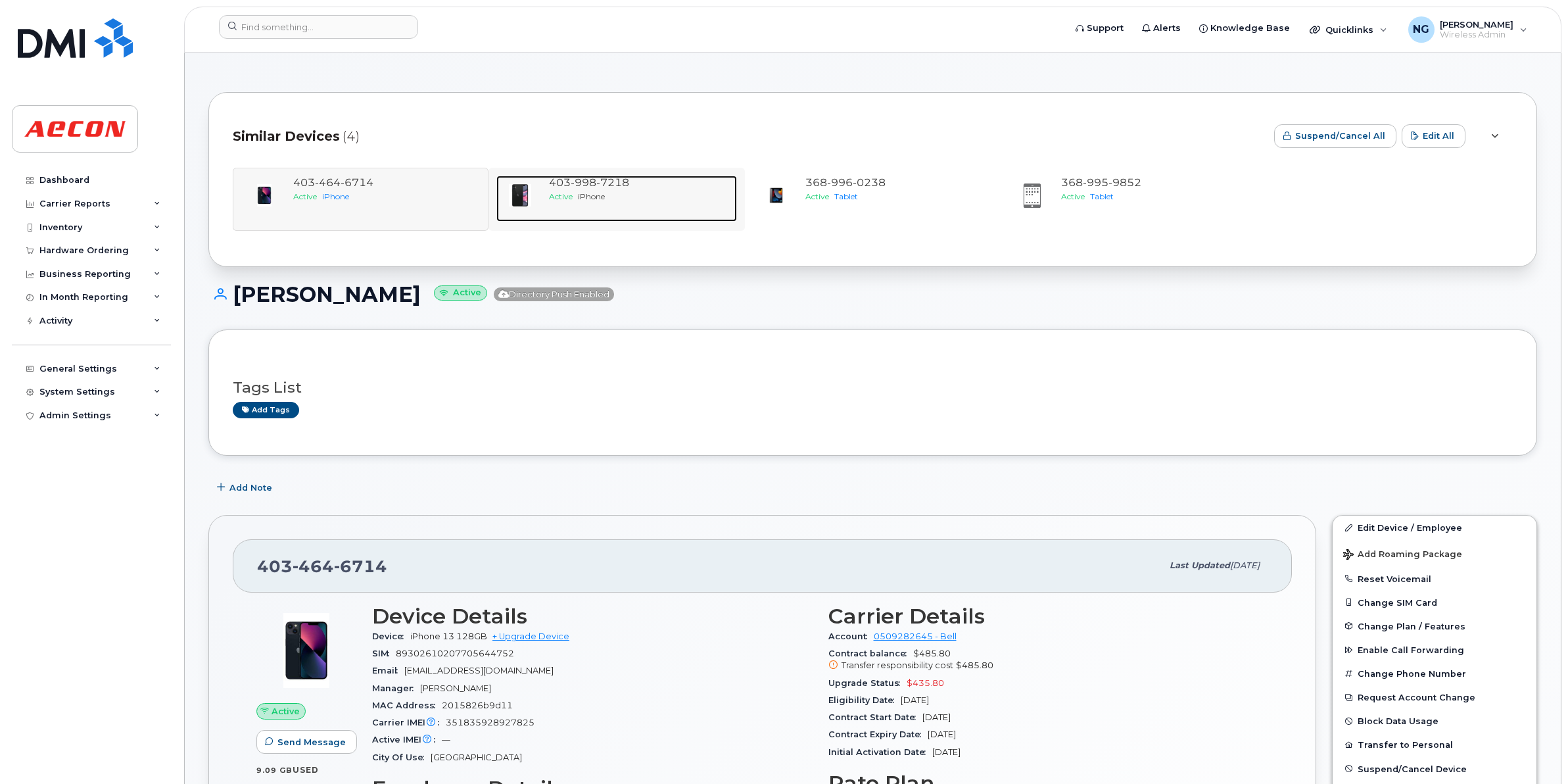
click at [603, 184] on span "7218" at bounding box center [613, 183] width 33 height 13
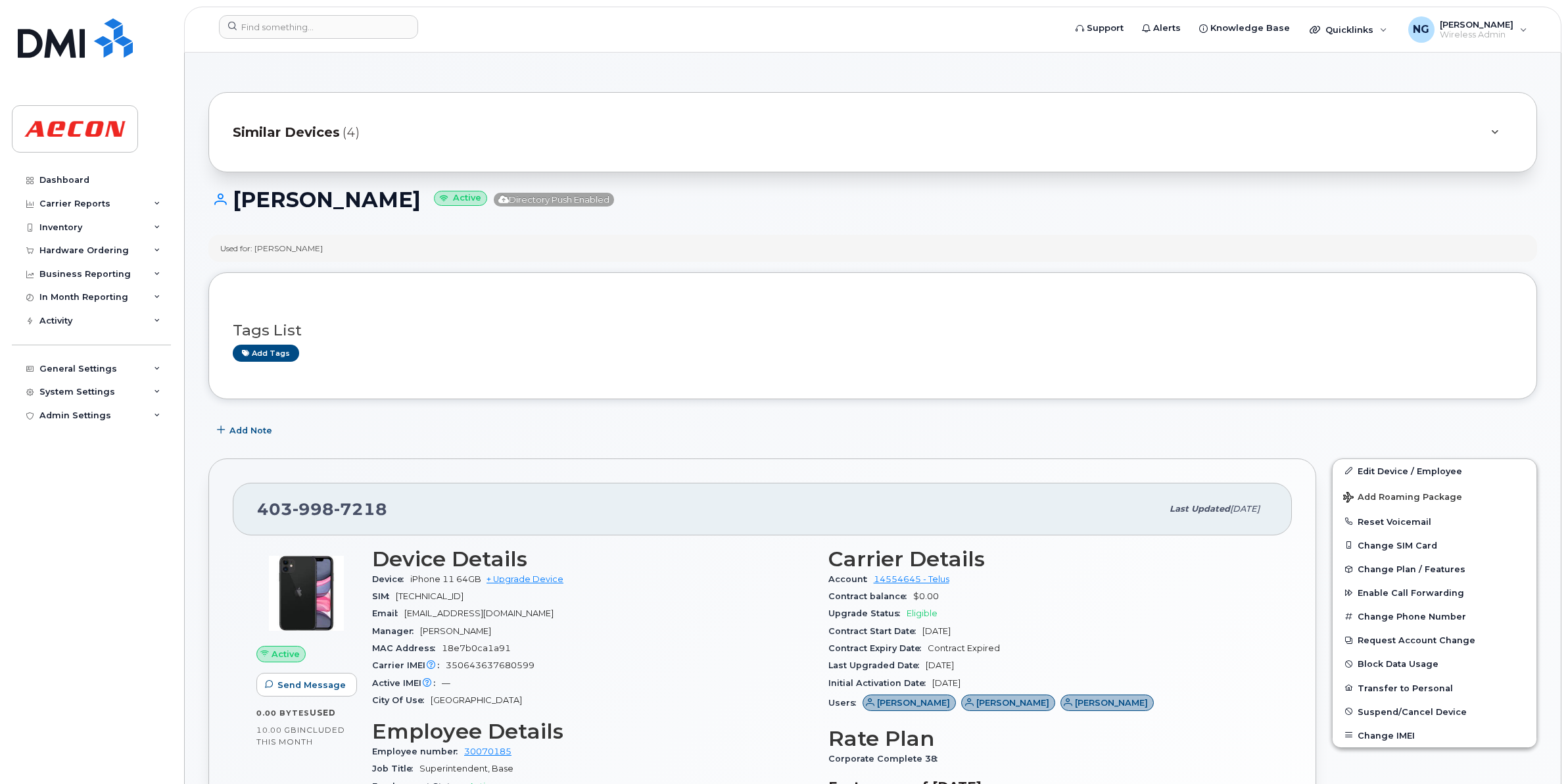
click at [1096, 317] on div "Tags List Add tags" at bounding box center [873, 335] width 1280 height 51
click at [950, 323] on h3 "Tags List" at bounding box center [873, 330] width 1280 height 16
click at [1189, 217] on div "Robert Hallam Active Directory Push Enabled" at bounding box center [873, 211] width 1329 height 46
